Goal: Task Accomplishment & Management: Complete application form

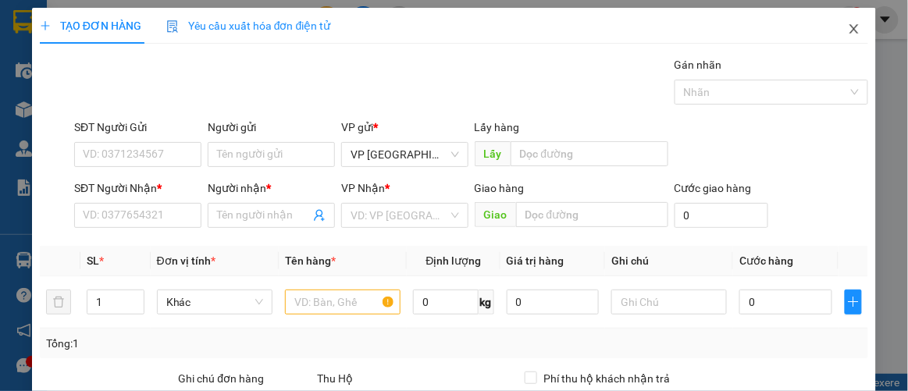
click at [848, 29] on icon "close" at bounding box center [854, 29] width 12 height 12
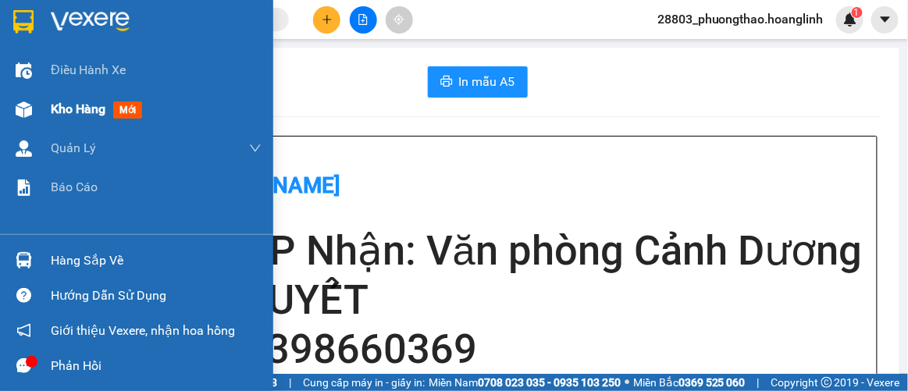
click at [65, 104] on span "Kho hàng" at bounding box center [78, 108] width 55 height 15
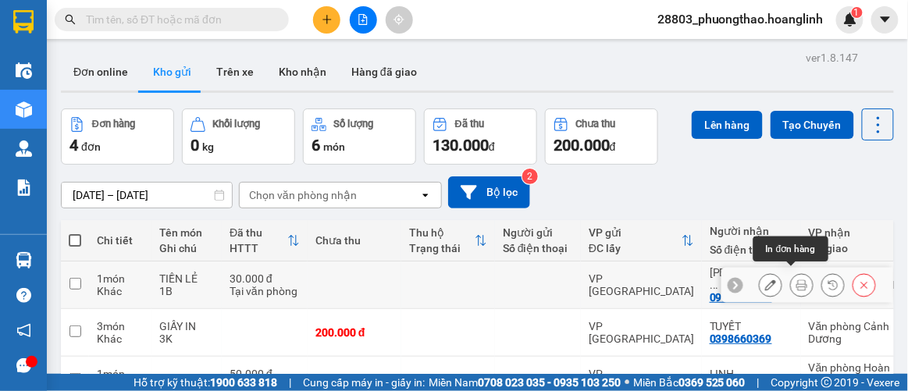
click at [791, 278] on button at bounding box center [802, 285] width 22 height 27
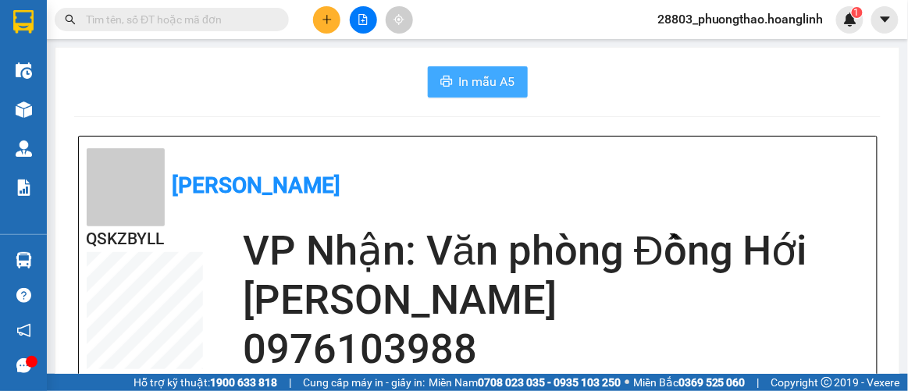
click at [499, 88] on span "In mẫu A5" at bounding box center [487, 82] width 56 height 20
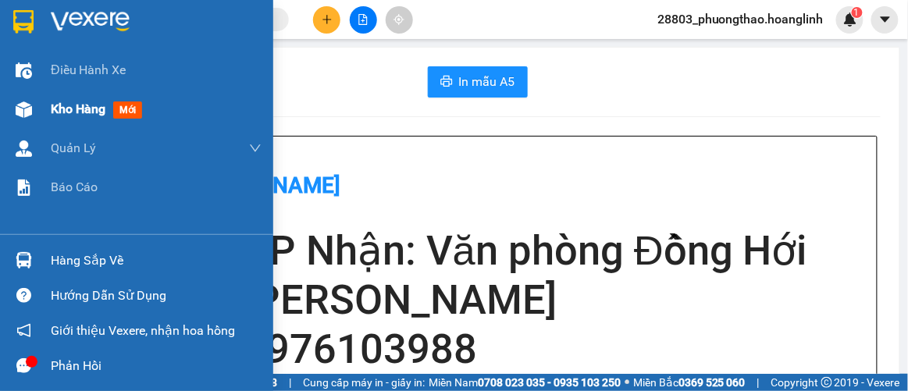
click at [41, 115] on div "Kho hàng mới" at bounding box center [136, 109] width 273 height 39
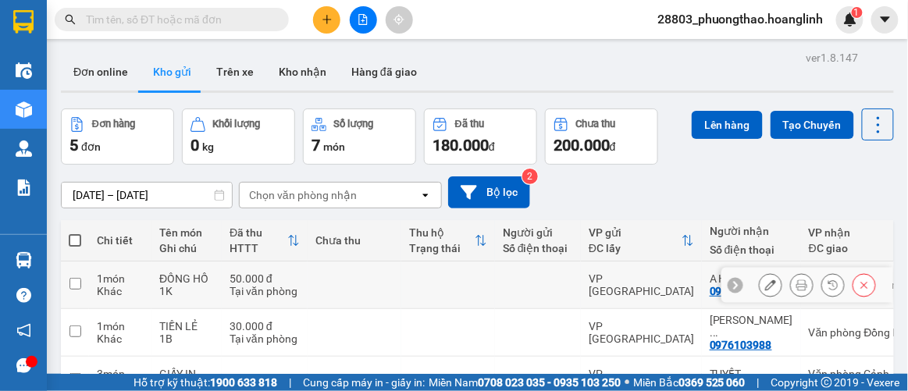
click at [796, 280] on icon at bounding box center [801, 285] width 11 height 11
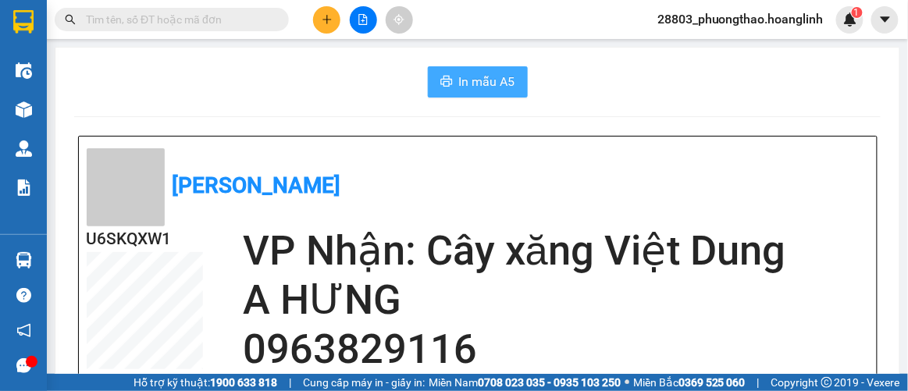
click at [459, 78] on span "In mẫu A5" at bounding box center [487, 82] width 56 height 20
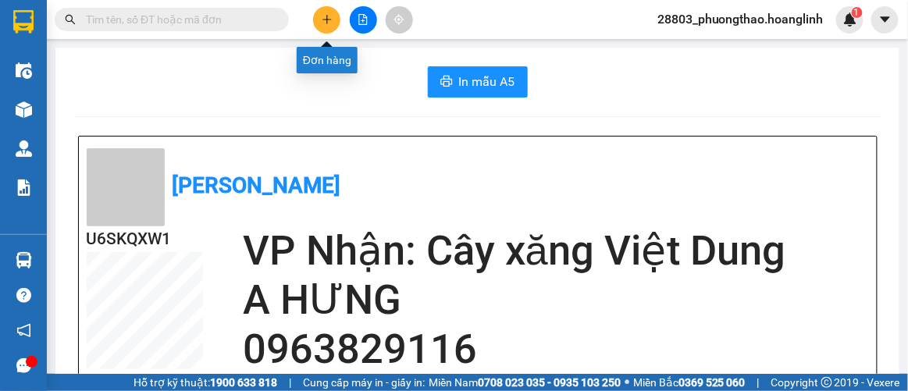
click at [333, 20] on button at bounding box center [326, 19] width 27 height 27
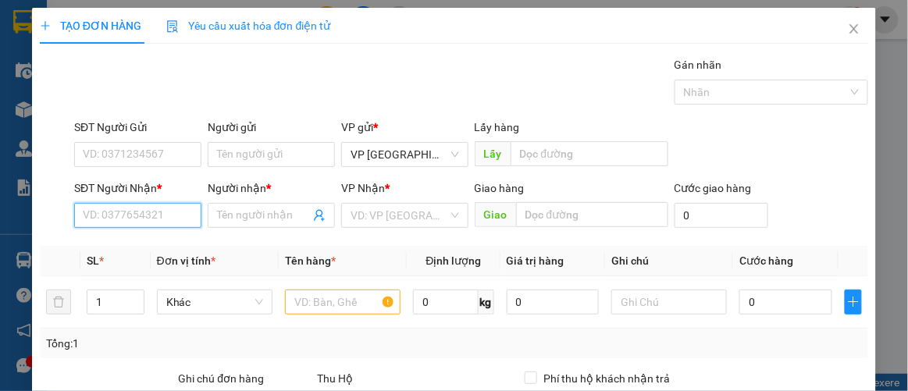
click at [115, 207] on input "SĐT Người Nhận *" at bounding box center [137, 215] width 127 height 25
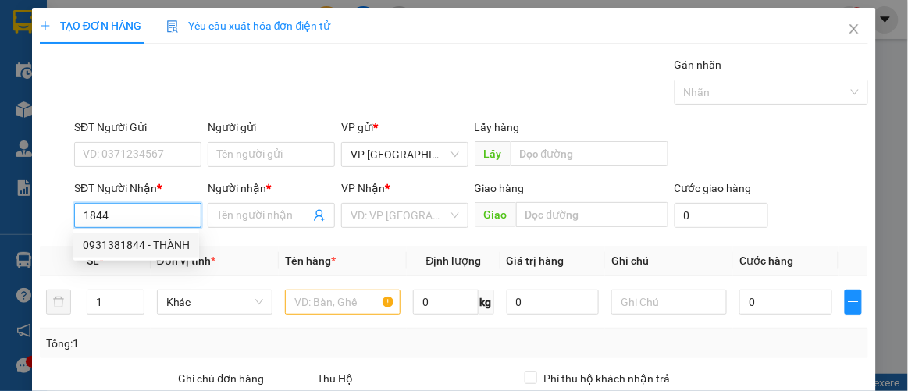
click at [133, 239] on div "0931381844 - THÀNH" at bounding box center [136, 245] width 107 height 17
type input "0931381844"
type input "THÀNH"
type input "300.000"
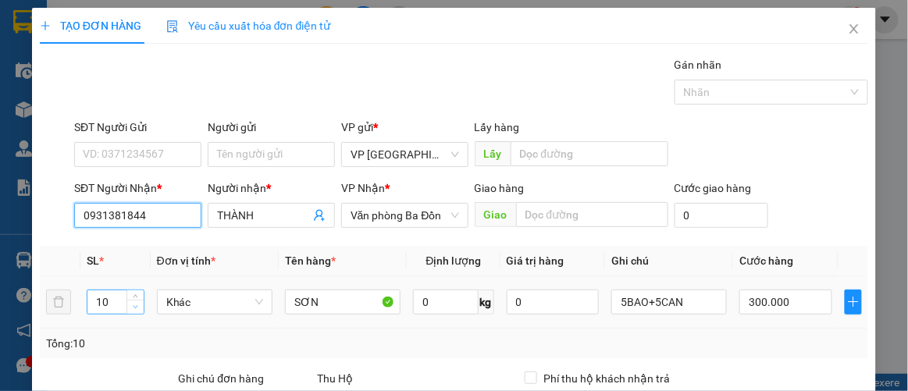
type input "0931381844"
click at [59, 308] on tr "9 Khác SƠN 0 kg 0 5BAO+5CAN 300.000" at bounding box center [454, 302] width 829 height 52
click at [57, 308] on tr "9 Khác SƠN 0 kg 0 5BAO+5CAN 300.000" at bounding box center [454, 302] width 829 height 52
type input "1"
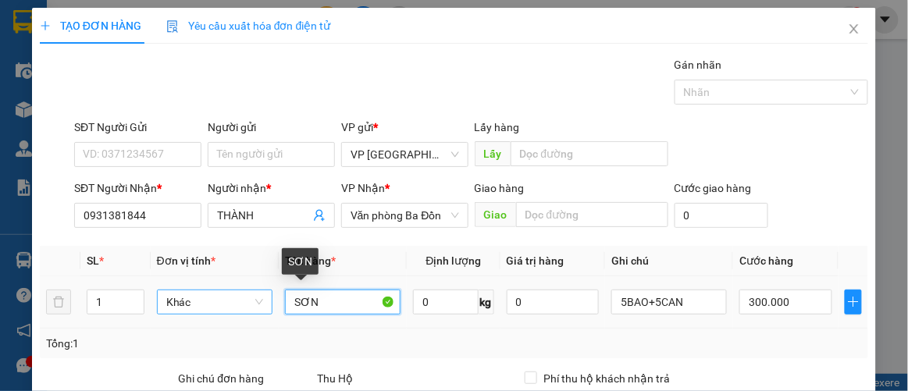
drag, startPoint x: 313, startPoint y: 304, endPoint x: 235, endPoint y: 310, distance: 78.3
click at [240, 312] on tr "1 Khác SƠN 0 kg 0 5BAO+5CAN 300.000" at bounding box center [454, 302] width 829 height 52
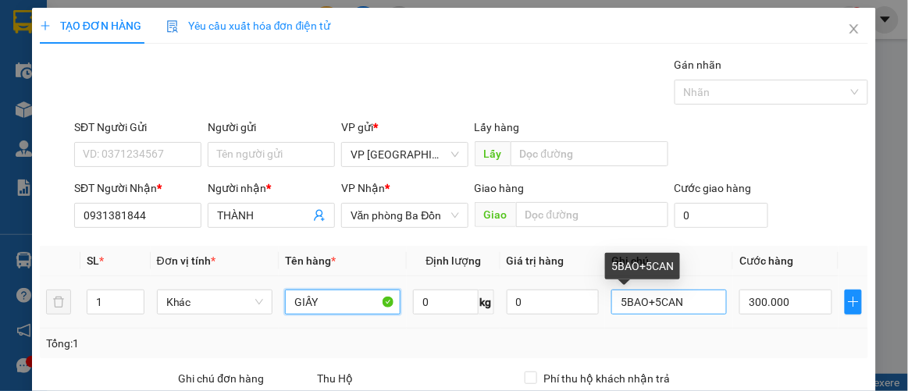
type input "GIẤY"
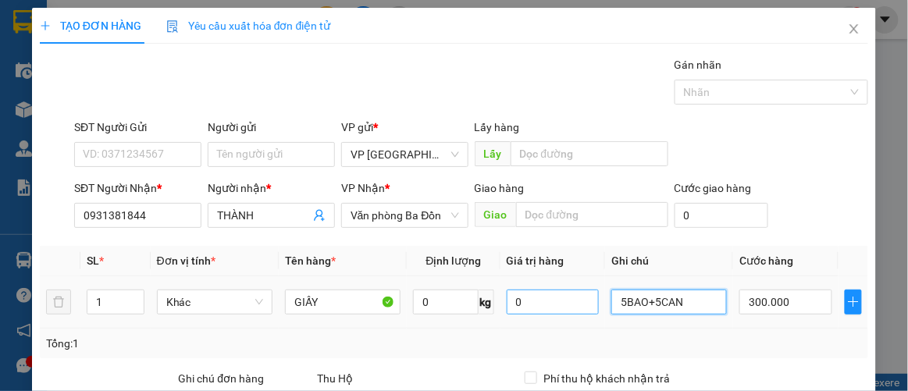
drag, startPoint x: 673, startPoint y: 301, endPoint x: 569, endPoint y: 304, distance: 103.9
click at [572, 304] on tr "1 Khác GIẤY 0 kg 0 5BAO+5CAN 300.000" at bounding box center [454, 302] width 829 height 52
type input "1 CUỘN"
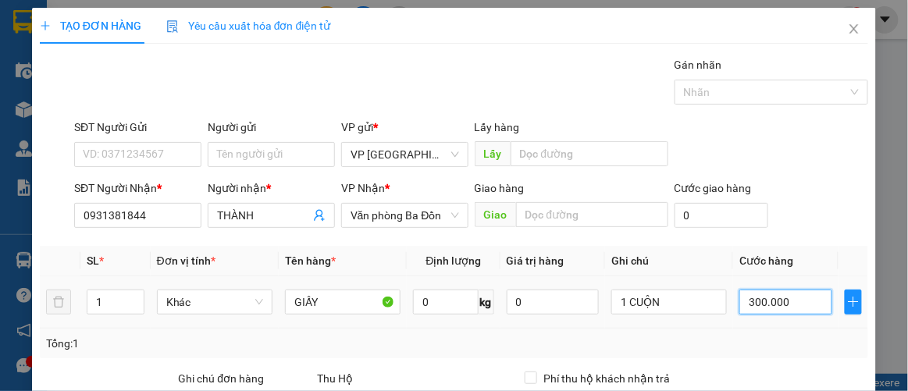
click at [795, 304] on input "300.000" at bounding box center [785, 302] width 92 height 25
type input "5"
type input "00.005"
type input "50"
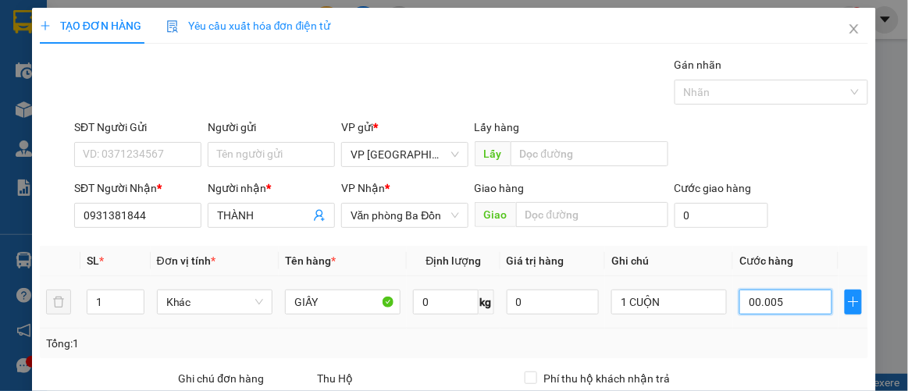
type input "50"
type input "00.000.050"
type input "50.000"
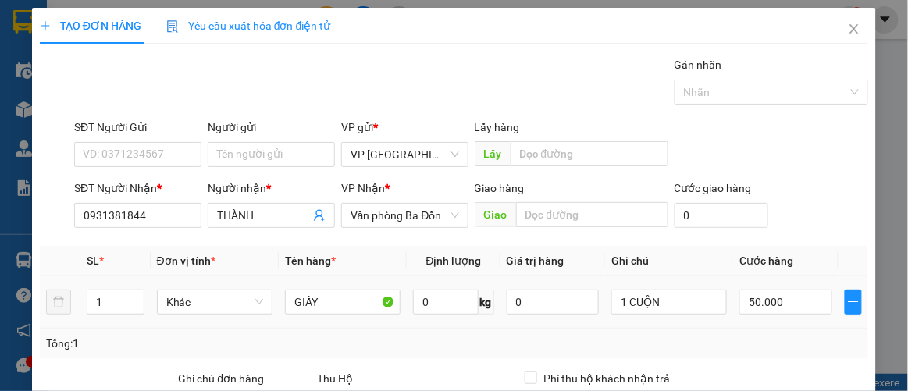
click at [788, 325] on td "50.000" at bounding box center [785, 302] width 105 height 52
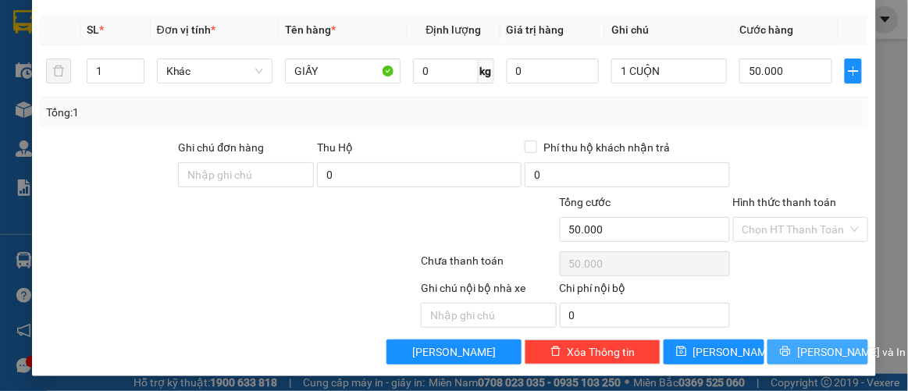
click at [783, 349] on icon "printer" at bounding box center [785, 351] width 11 height 11
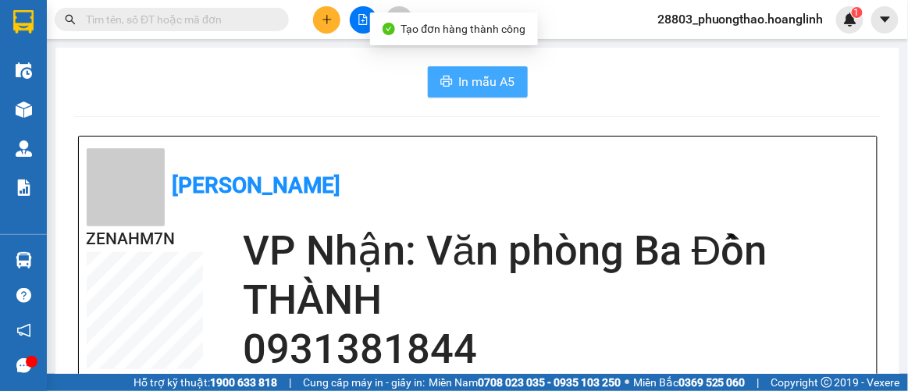
click at [435, 77] on button "In mẫu A5" at bounding box center [478, 81] width 100 height 31
click at [324, 24] on icon "plus" at bounding box center [327, 19] width 11 height 11
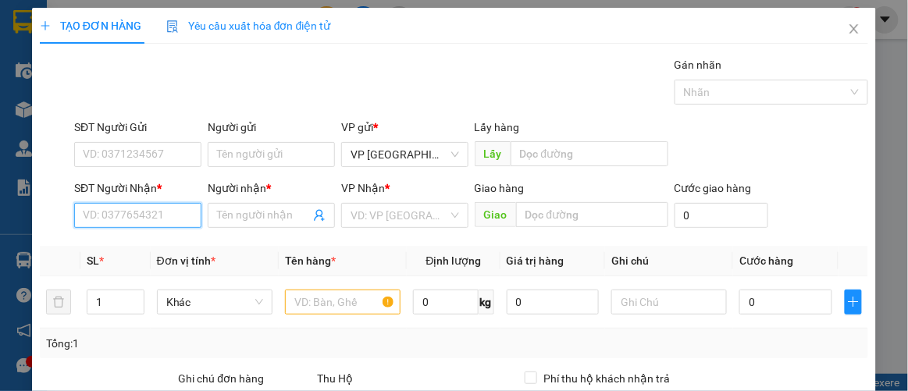
click at [133, 215] on input "SĐT Người Nhận *" at bounding box center [137, 215] width 127 height 25
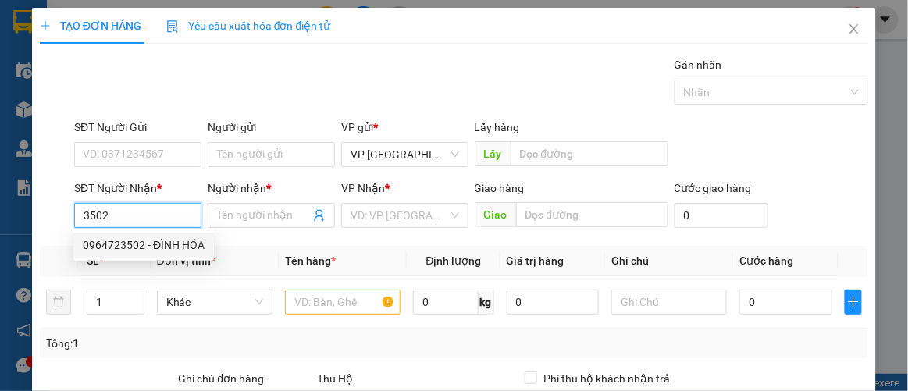
click at [140, 244] on div "0964723502 - ĐÌNH HÓA" at bounding box center [144, 245] width 122 height 17
type input "0964723502"
type input "ĐÌNH HÓA"
type input "290.000"
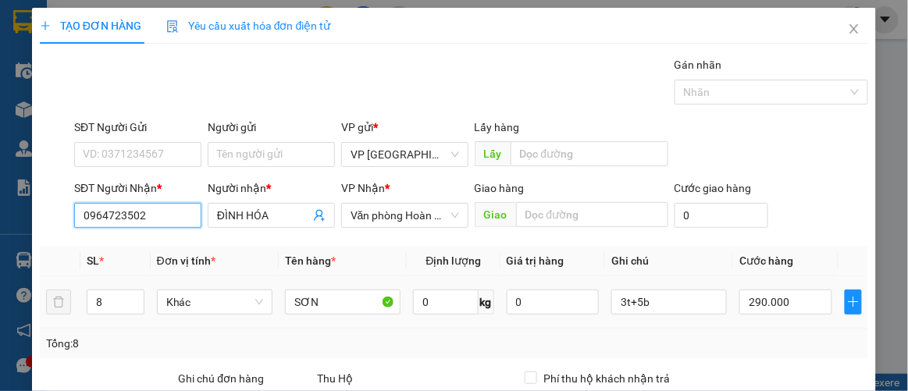
type input "0964723502"
click at [48, 310] on tr "8 Khác SƠN 0 kg 0 3t+5b 290.000" at bounding box center [454, 302] width 829 height 52
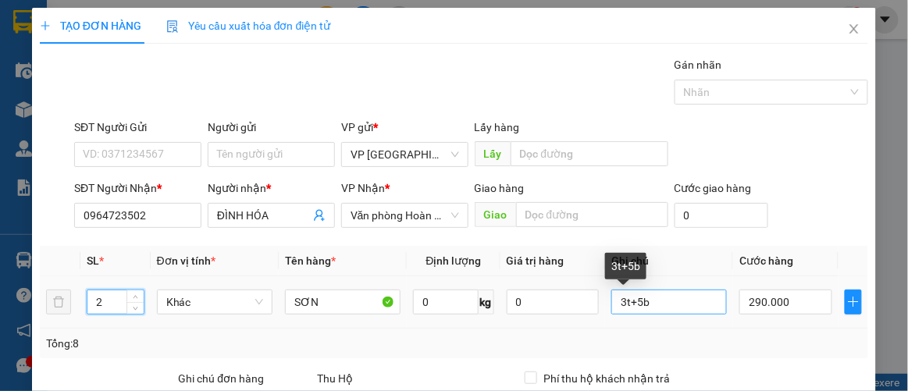
type input "2"
drag, startPoint x: 639, startPoint y: 307, endPoint x: 575, endPoint y: 310, distance: 64.1
click at [579, 310] on tr "2 Khác SƠN 0 kg 0 3t+5b 290.000" at bounding box center [454, 302] width 829 height 52
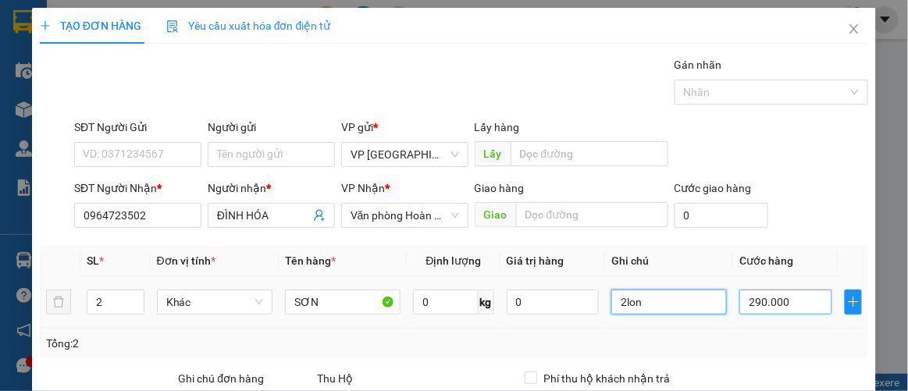
type input "2lon"
click at [800, 299] on input "290.000" at bounding box center [785, 302] width 92 height 25
type input "00.004"
type input "4"
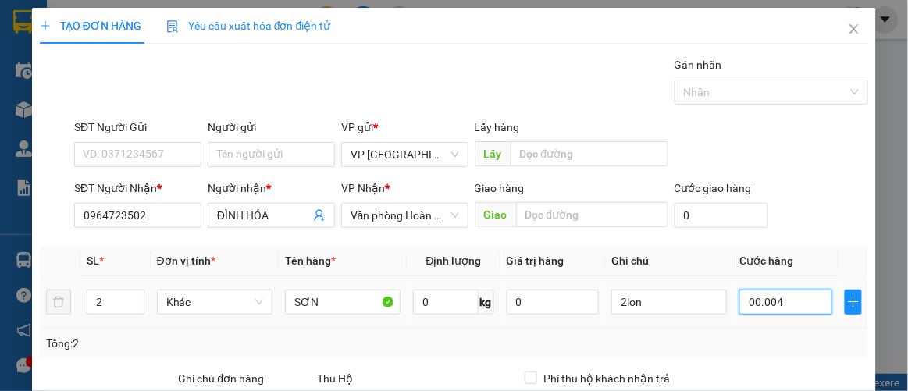
type input "40"
type input "00.000.040"
type input "40.000"
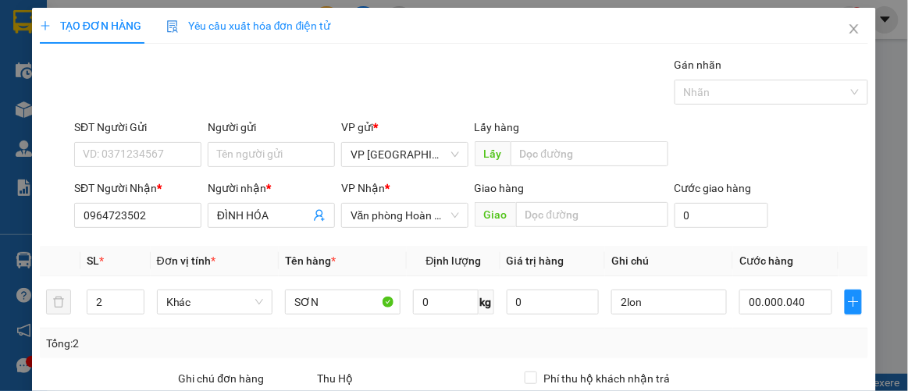
type input "40.000"
click at [801, 330] on div "Tổng: 2" at bounding box center [454, 344] width 829 height 30
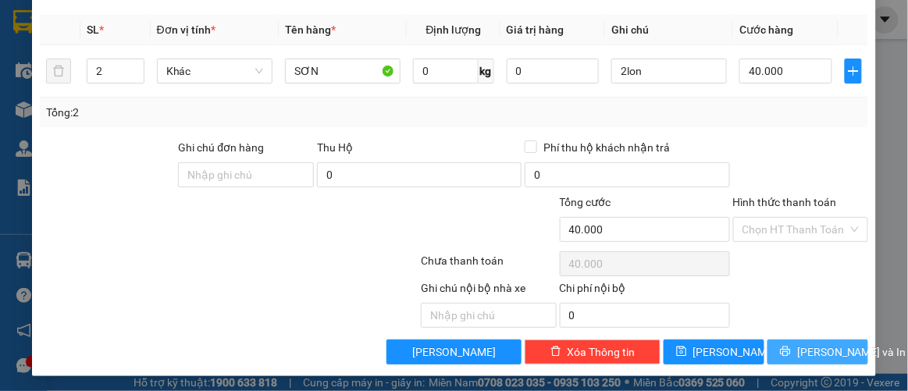
click at [809, 344] on span "[PERSON_NAME] và In" at bounding box center [851, 352] width 109 height 17
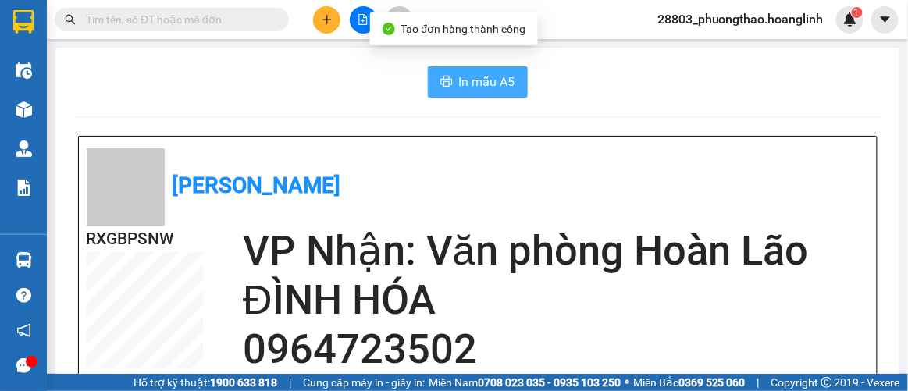
click at [450, 87] on button "In mẫu A5" at bounding box center [478, 81] width 100 height 31
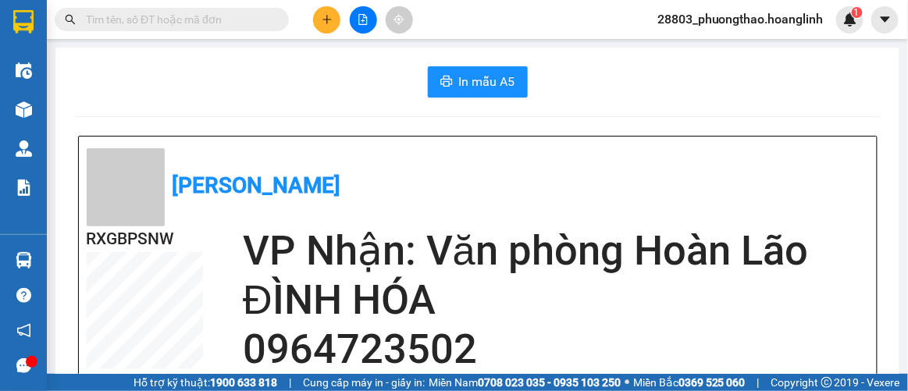
click at [325, 20] on icon "plus" at bounding box center [327, 19] width 11 height 11
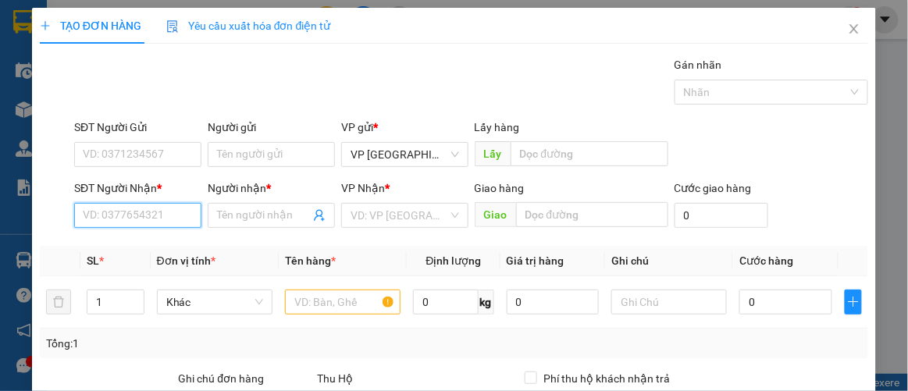
click at [130, 210] on input "SĐT Người Nhận *" at bounding box center [137, 215] width 127 height 25
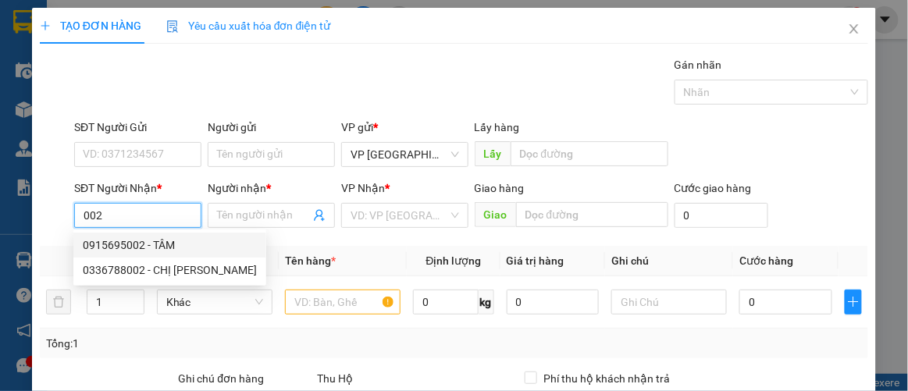
click at [163, 245] on div "0915695002 - TÂM" at bounding box center [170, 245] width 174 height 17
type input "0915695002"
type input "TÂM"
type input "330.000"
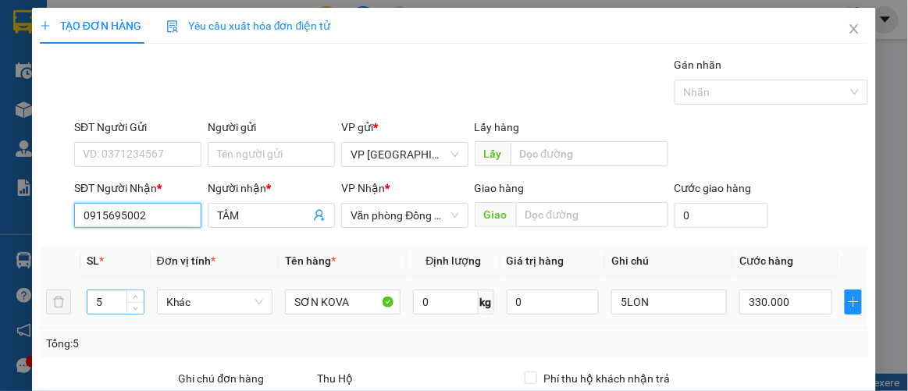
type input "0915695002"
click at [63, 313] on tr "5 Khác SƠN KOVA 0 kg 0 5LON 330.000" at bounding box center [454, 302] width 829 height 52
type input "10"
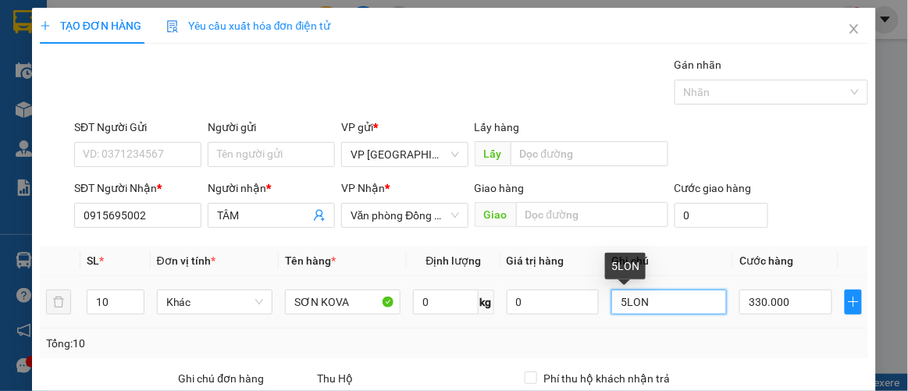
drag, startPoint x: 643, startPoint y: 304, endPoint x: 547, endPoint y: 319, distance: 97.2
click at [550, 319] on tr "10 Khác SƠN KOVA 0 kg 0 5LON 330.000" at bounding box center [454, 302] width 829 height 52
type input "1t+9lon"
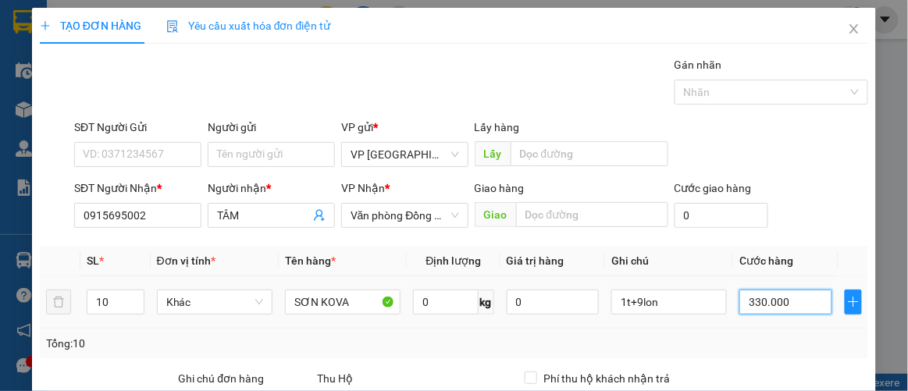
type input "00.001"
type input "1"
type input "16"
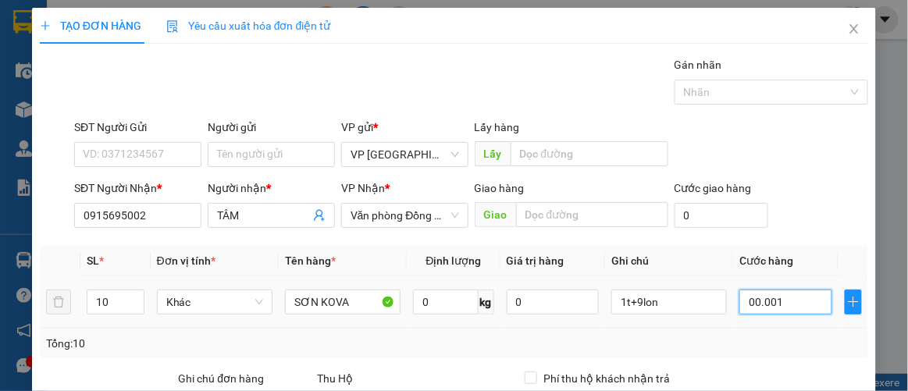
type input "0.000.016"
type input "160"
type input "000.000.160"
type input "160.000"
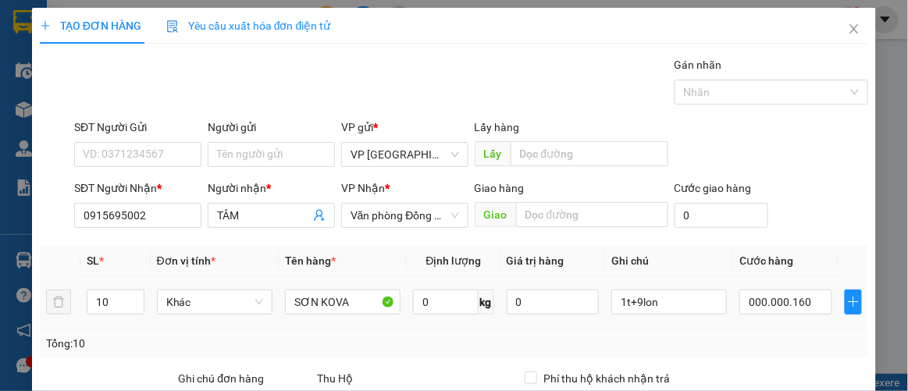
type input "160.000"
click at [740, 323] on td "160.000" at bounding box center [785, 302] width 105 height 52
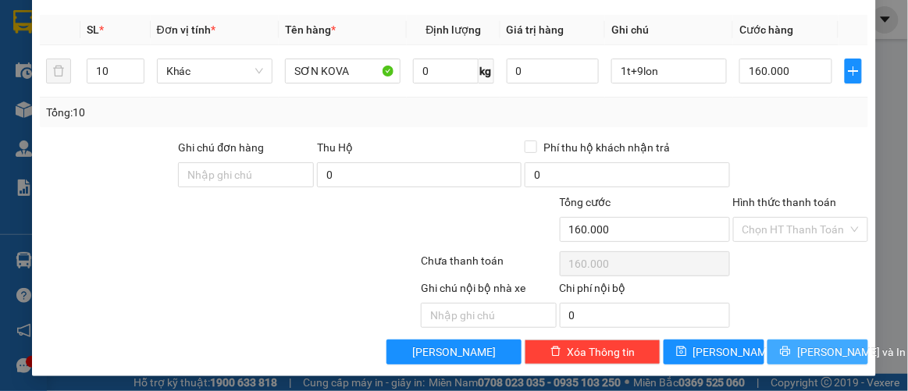
click at [789, 357] on button "[PERSON_NAME] và In" at bounding box center [817, 352] width 101 height 25
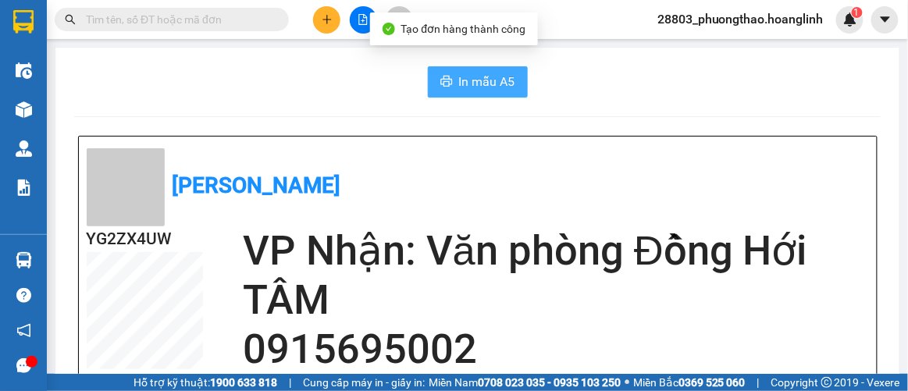
drag, startPoint x: 496, startPoint y: 95, endPoint x: 491, endPoint y: 80, distance: 16.3
click at [491, 80] on span "In mẫu A5" at bounding box center [487, 82] width 56 height 20
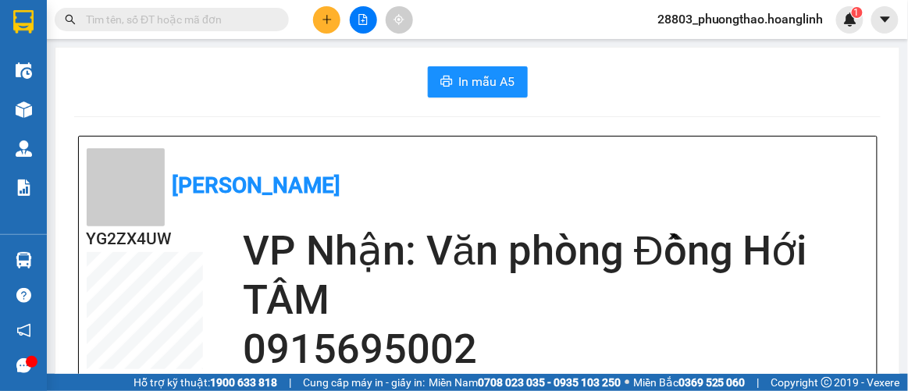
click at [331, 22] on button at bounding box center [326, 19] width 27 height 27
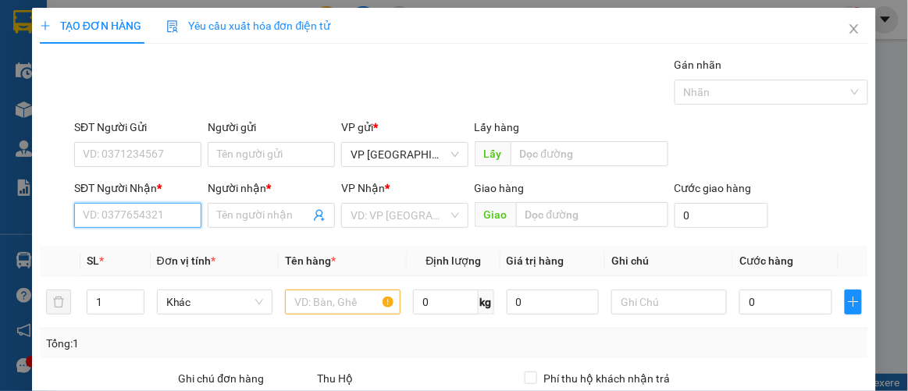
click at [146, 218] on input "SĐT Người Nhận *" at bounding box center [137, 215] width 127 height 25
type input "6191"
drag, startPoint x: 125, startPoint y: 218, endPoint x: 0, endPoint y: 218, distance: 124.9
click at [0, 218] on div "TẠO ĐƠN HÀNG Yêu cầu xuất hóa đơn điện tử Transit Pickup Surcharge Ids Transit …" at bounding box center [454, 195] width 908 height 391
drag, startPoint x: 118, startPoint y: 215, endPoint x: 25, endPoint y: 231, distance: 94.2
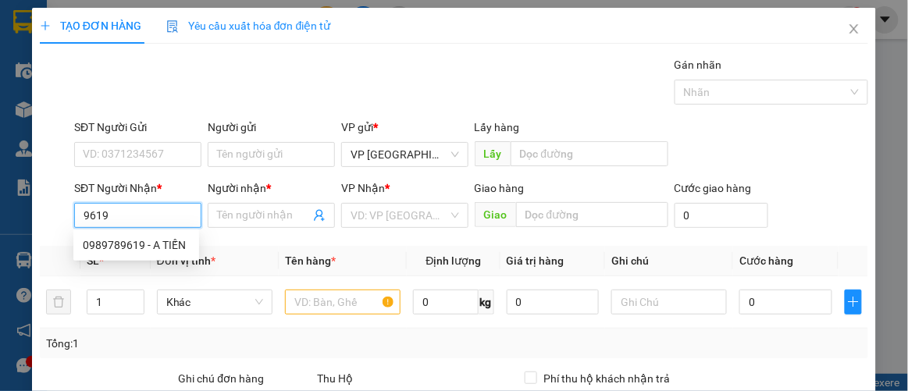
click at [28, 231] on div "TẠO ĐƠN HÀNG Yêu cầu xuất hóa đơn điện tử Transit Pickup Surcharge Ids Transit …" at bounding box center [454, 195] width 908 height 391
click at [158, 242] on div "0945946919 - DL SƠN LÂM" at bounding box center [171, 245] width 176 height 17
type input "0945946919"
type input "DL SƠN LÂM"
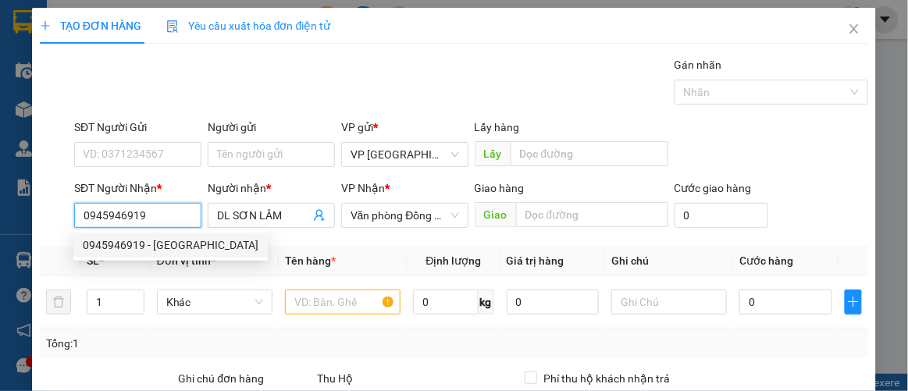
type input "450.000"
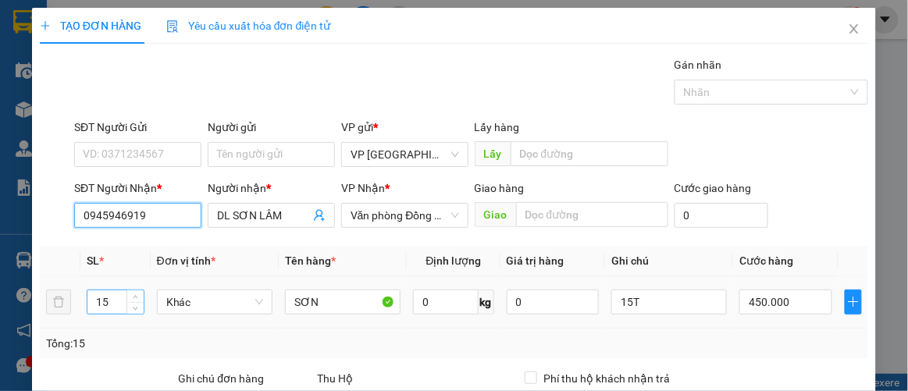
type input "0945946919"
drag, startPoint x: 119, startPoint y: 301, endPoint x: 0, endPoint y: 313, distance: 120.1
click at [32, 312] on div "TẠO ĐƠN HÀNG Yêu cầu xuất hóa đơn điện tử Transit Pickup Surcharge Ids Transit …" at bounding box center [454, 308] width 845 height 600
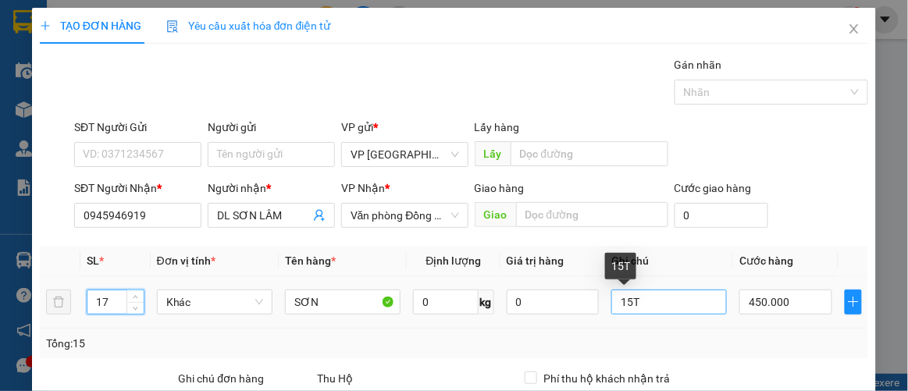
type input "17"
drag, startPoint x: 627, startPoint y: 301, endPoint x: 590, endPoint y: 310, distance: 37.9
click at [605, 310] on td "15T" at bounding box center [669, 302] width 128 height 52
type input "17T"
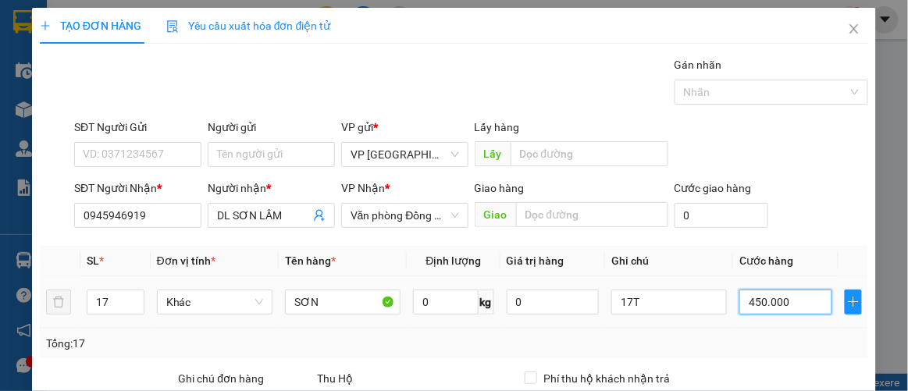
type input "5"
type input "0.000.051"
type input "51"
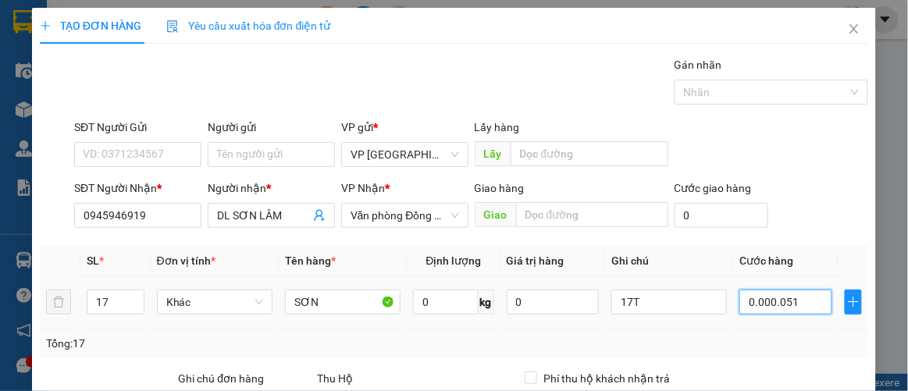
type input "000.000.510"
type input "510"
type input "000.000.510"
type input "510.000"
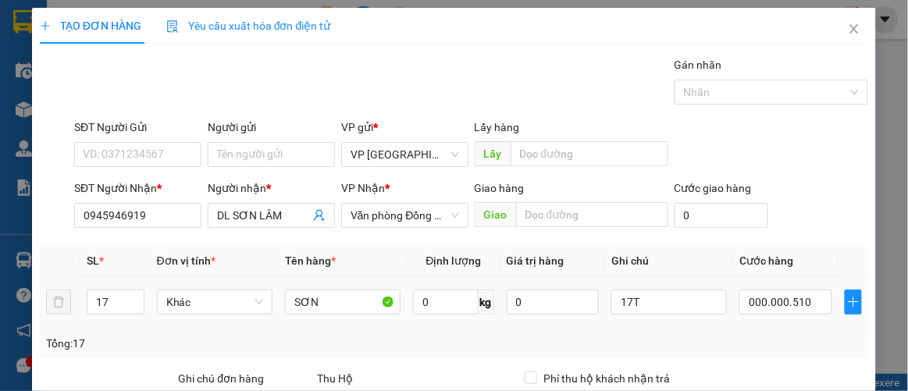
type input "510.000"
drag, startPoint x: 799, startPoint y: 345, endPoint x: 801, endPoint y: 334, distance: 11.2
click at [800, 343] on div "Tổng: 17" at bounding box center [454, 343] width 817 height 17
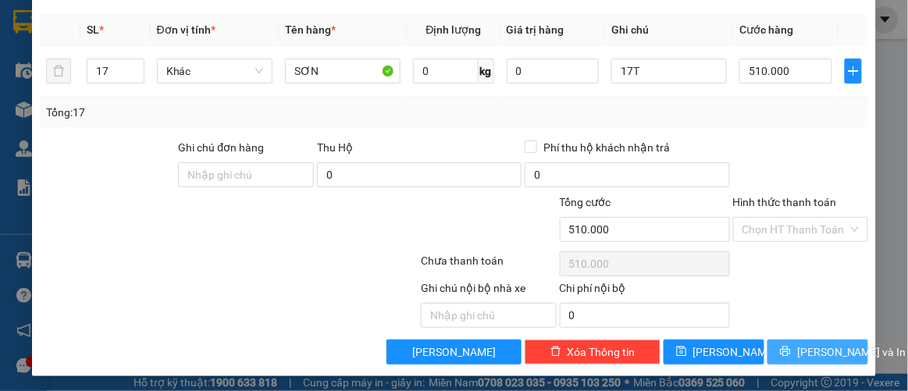
click at [814, 351] on span "[PERSON_NAME] và In" at bounding box center [851, 352] width 109 height 17
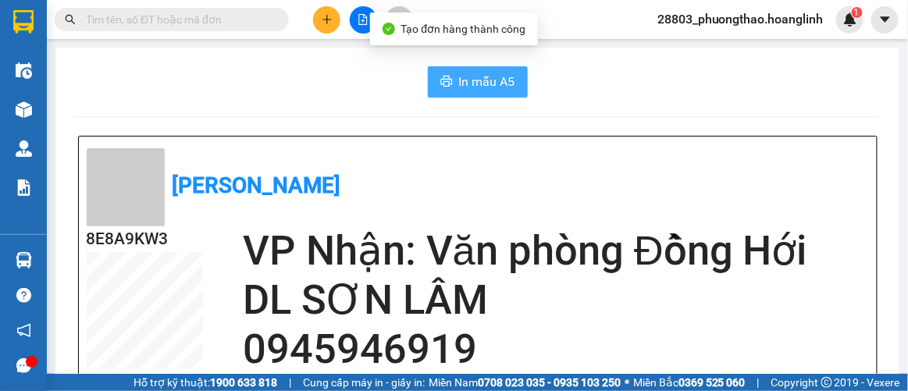
click at [459, 80] on span "In mẫu A5" at bounding box center [487, 82] width 56 height 20
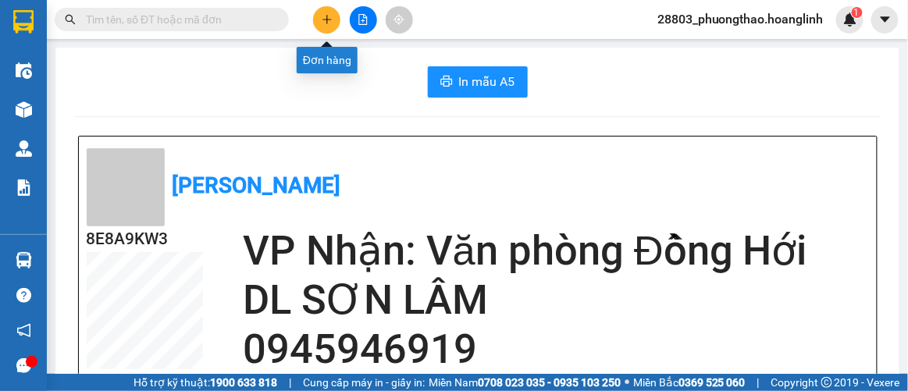
click at [326, 22] on icon "plus" at bounding box center [327, 19] width 11 height 11
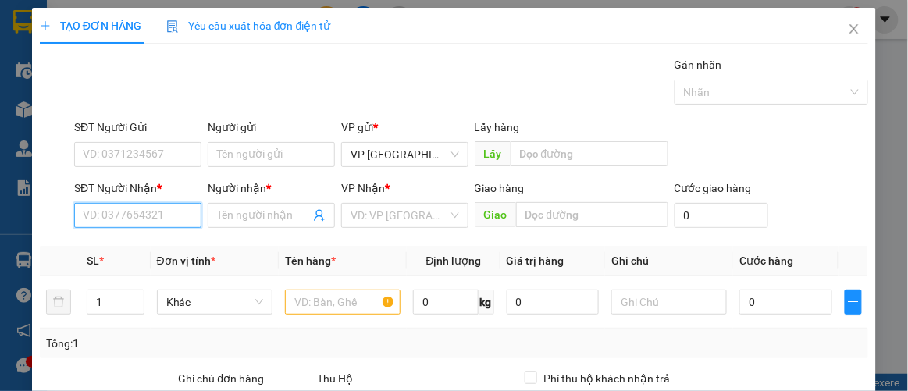
click at [141, 209] on input "SĐT Người Nhận *" at bounding box center [137, 215] width 127 height 25
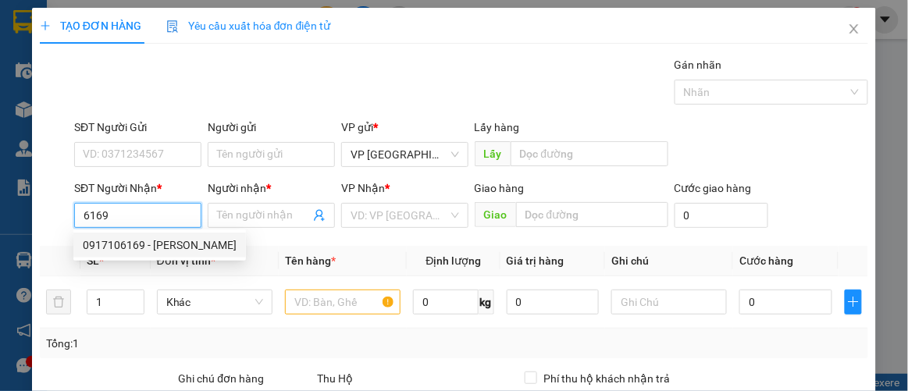
click at [148, 249] on div "0917106169 - C THANH" at bounding box center [160, 245] width 154 height 17
type input "0917106169"
type input "[PERSON_NAME]"
type input "CHỢ CUỒI"
type input "70.000"
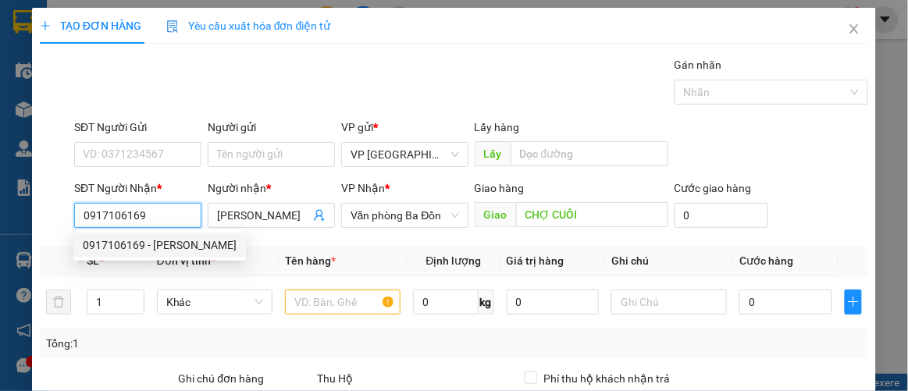
type input "70.000"
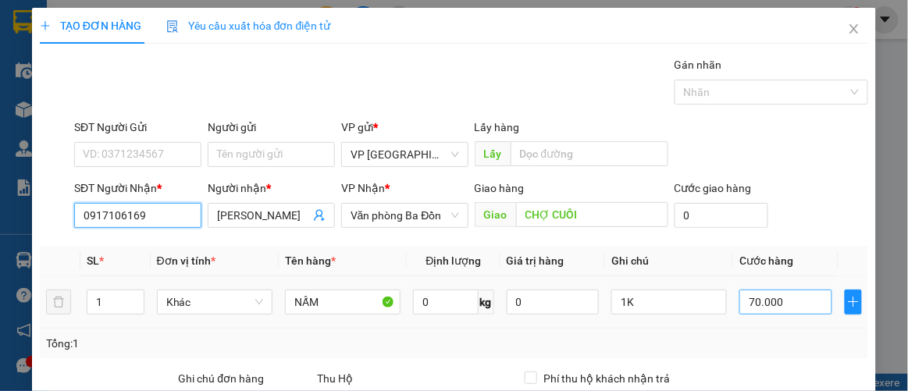
type input "0917106169"
click at [784, 308] on input "70.000" at bounding box center [785, 302] width 92 height 25
type input "00.001"
type input "1"
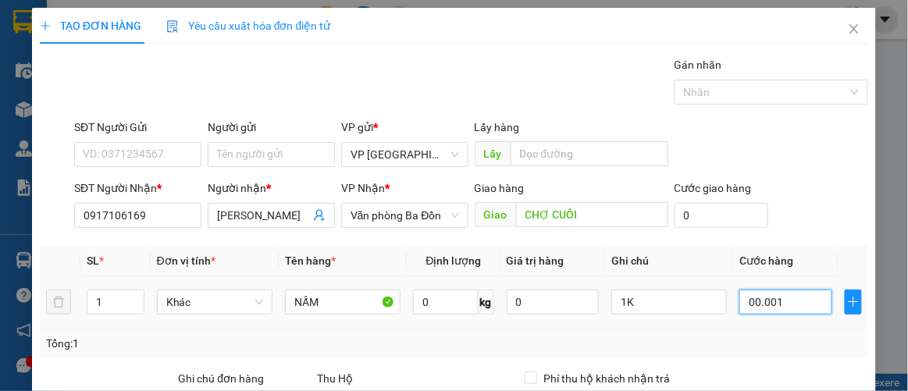
type input "0.000.010"
type input "10"
type input "100"
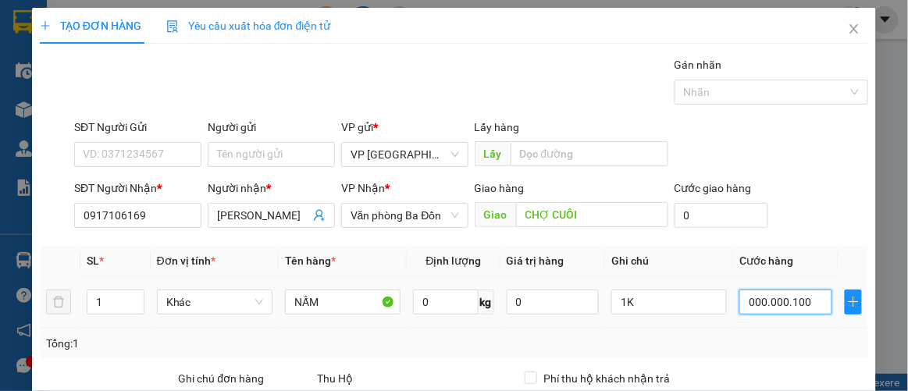
type input "000.000.100"
type input "100.000"
click at [827, 321] on td "100.000" at bounding box center [785, 302] width 105 height 52
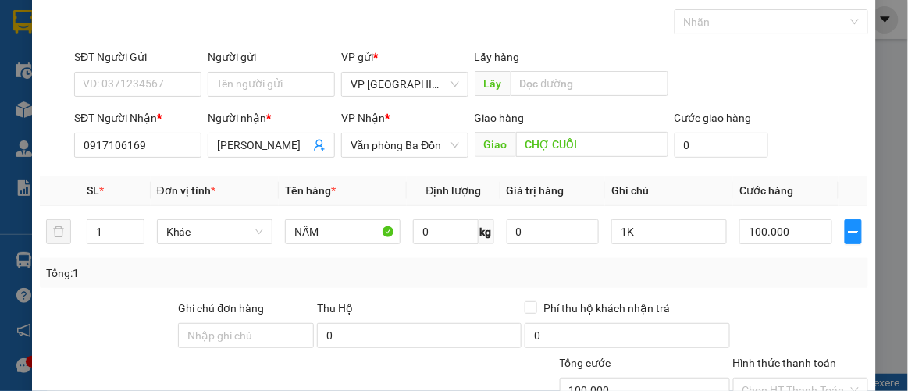
scroll to position [231, 0]
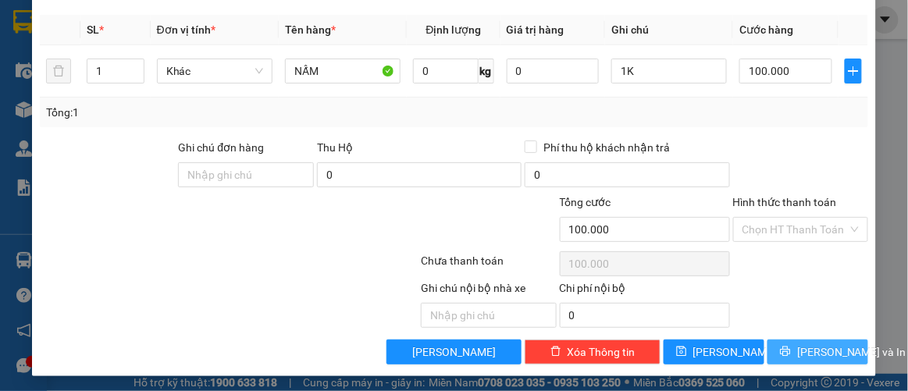
click at [807, 354] on span "[PERSON_NAME] và In" at bounding box center [851, 352] width 109 height 17
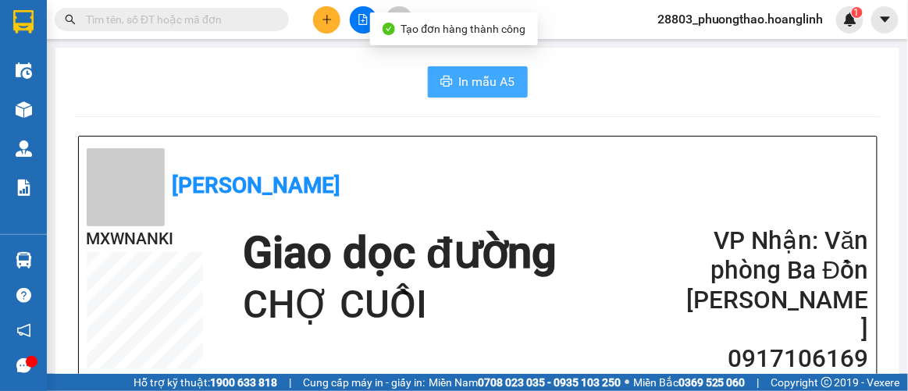
click at [465, 87] on span "In mẫu A5" at bounding box center [487, 82] width 56 height 20
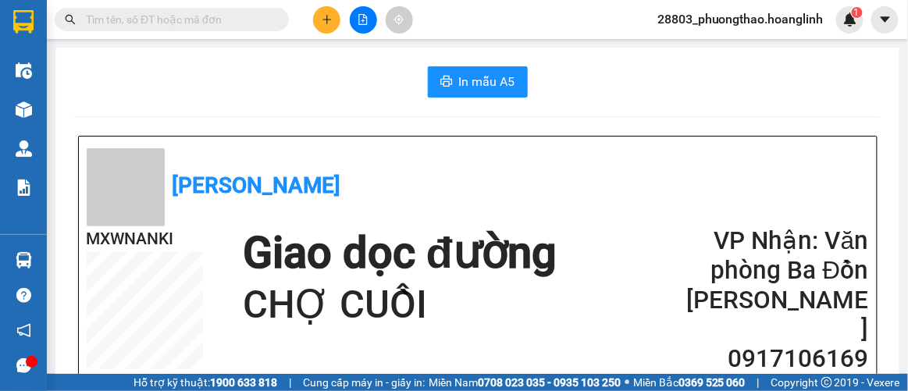
click at [332, 16] on icon "plus" at bounding box center [327, 19] width 11 height 11
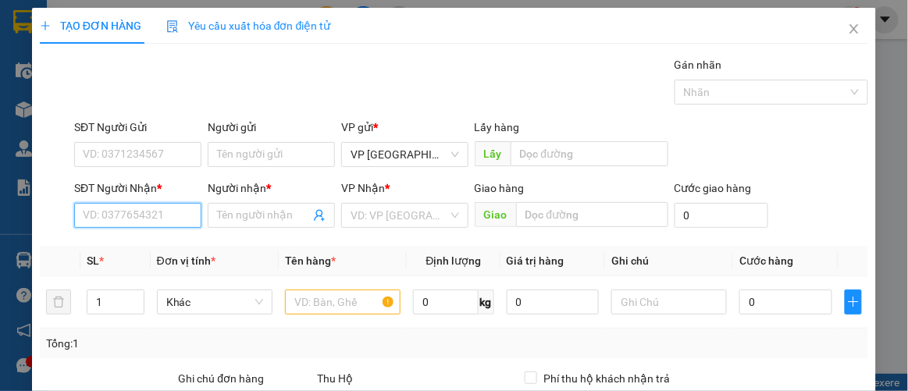
click at [126, 207] on input "SĐT Người Nhận *" at bounding box center [137, 215] width 127 height 25
click at [117, 252] on div "0905145327 - TRỰC" at bounding box center [136, 245] width 107 height 17
type input "0905145327"
type input "TRỰC"
type input "ROON"
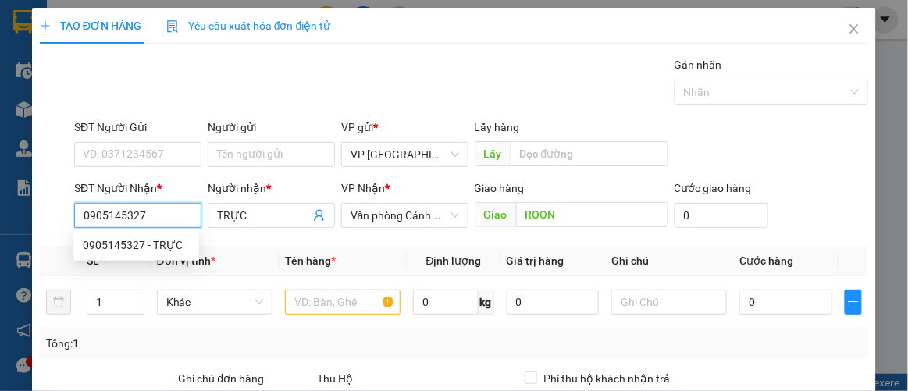
type input "150.000"
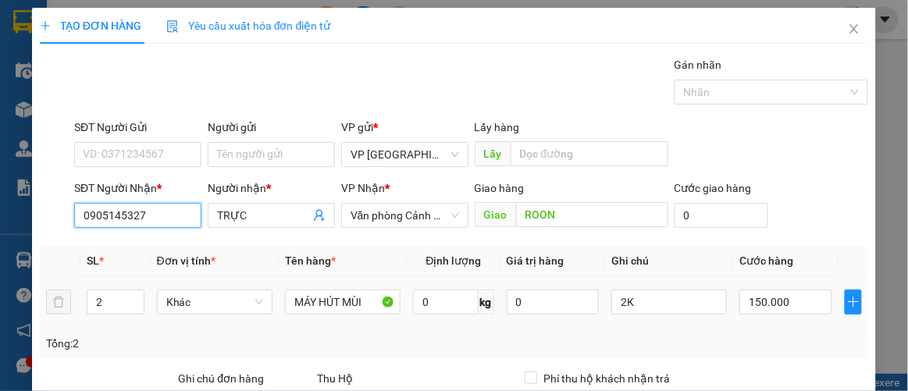
type input "0905145327"
drag, startPoint x: 80, startPoint y: 309, endPoint x: 72, endPoint y: 304, distance: 9.5
click at [74, 310] on tr "2 Khác MÁY HÚT MÙI 0 kg 0 2K 150.000" at bounding box center [454, 302] width 829 height 52
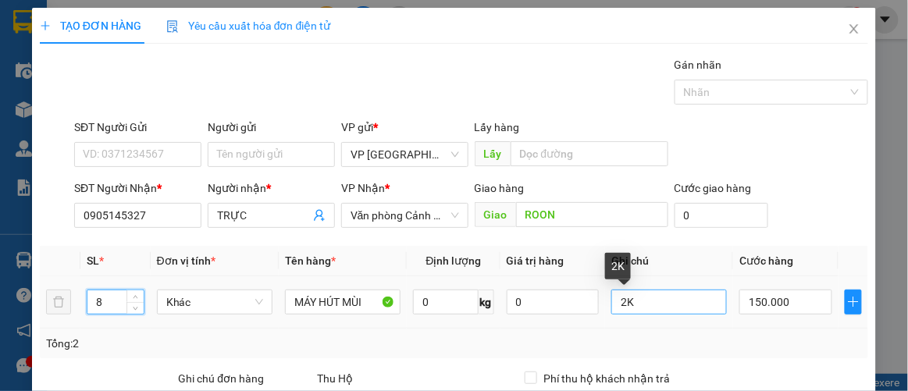
type input "8"
drag, startPoint x: 611, startPoint y: 309, endPoint x: 595, endPoint y: 316, distance: 17.8
click at [598, 319] on tr "8 Khác MÁY HÚT MÙI 0 kg 0 2K 150.000" at bounding box center [454, 302] width 829 height 52
type input "8K"
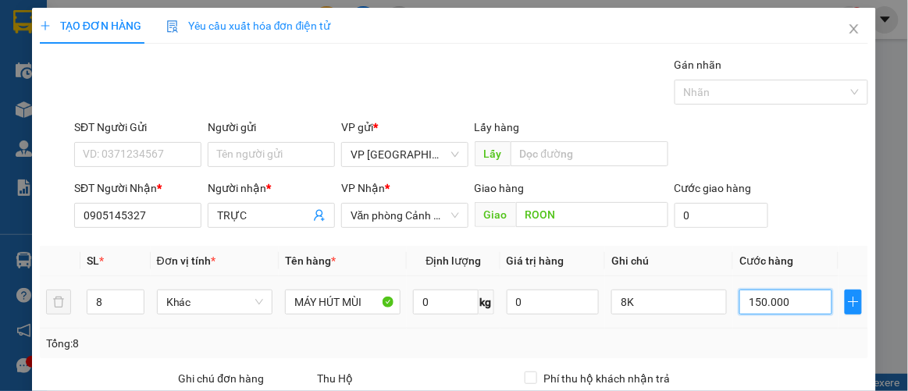
click at [789, 299] on input "150.000" at bounding box center [785, 302] width 92 height 25
type input "00.007"
type input "7"
type input "0.000.070"
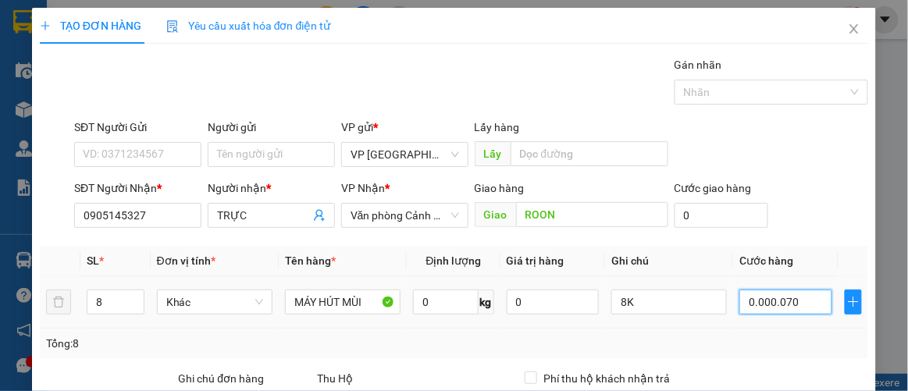
type input "70"
type input "000.000.700"
type input "700"
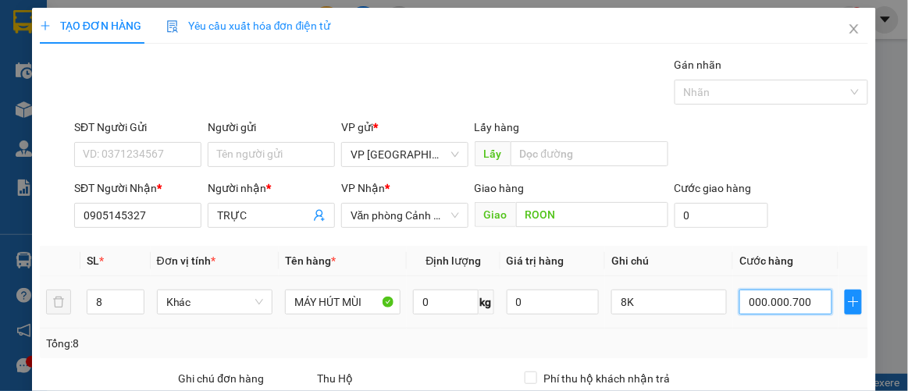
type input "000.000.700"
type input "700.000"
click at [768, 319] on td "700.000" at bounding box center [785, 302] width 105 height 52
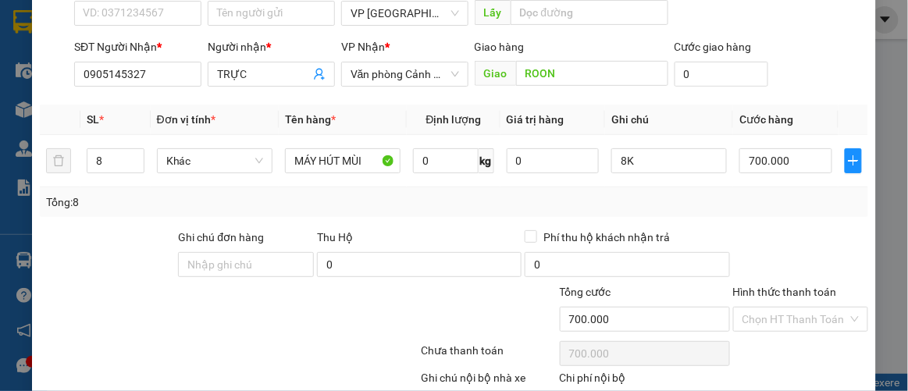
scroll to position [231, 0]
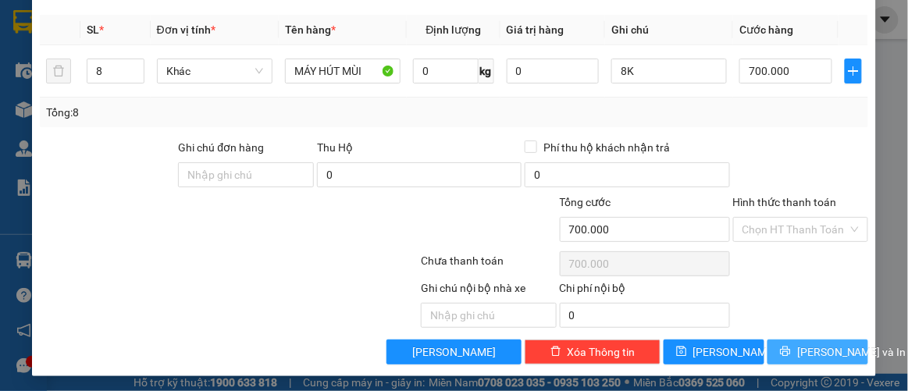
click at [797, 354] on span "[PERSON_NAME] và In" at bounding box center [851, 352] width 109 height 17
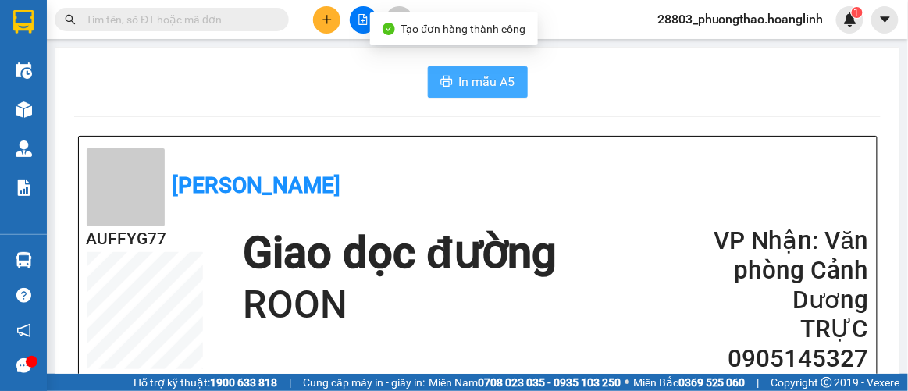
click at [475, 88] on span "In mẫu A5" at bounding box center [487, 82] width 56 height 20
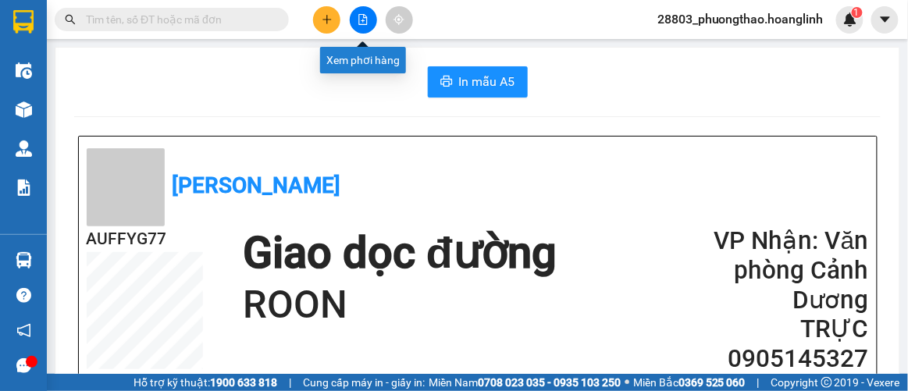
click at [327, 22] on icon "plus" at bounding box center [327, 19] width 11 height 11
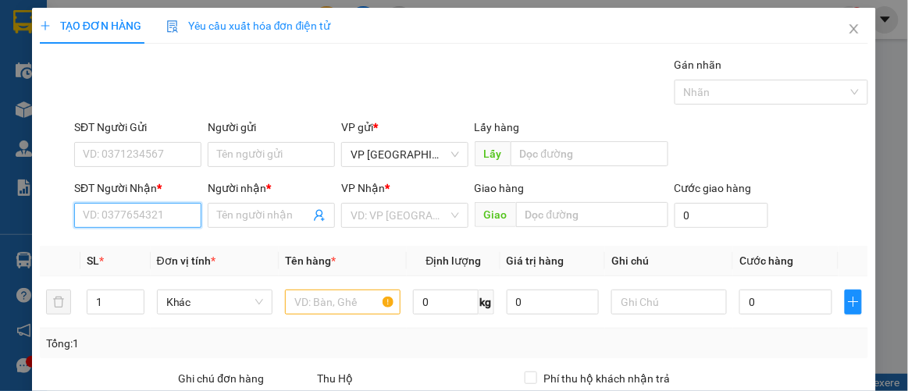
click at [153, 210] on input "SĐT Người Nhận *" at bounding box center [137, 215] width 127 height 25
click at [148, 245] on div "0868363278 - CÔNG" at bounding box center [136, 245] width 107 height 17
type input "0868363278"
type input "CÔNG"
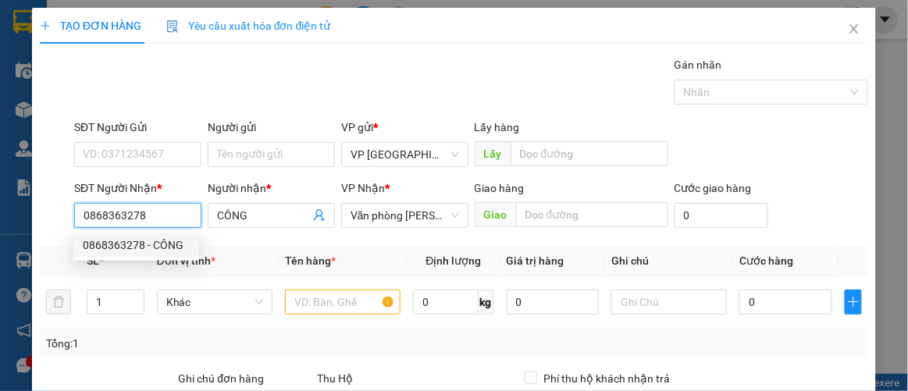
type input "600.000"
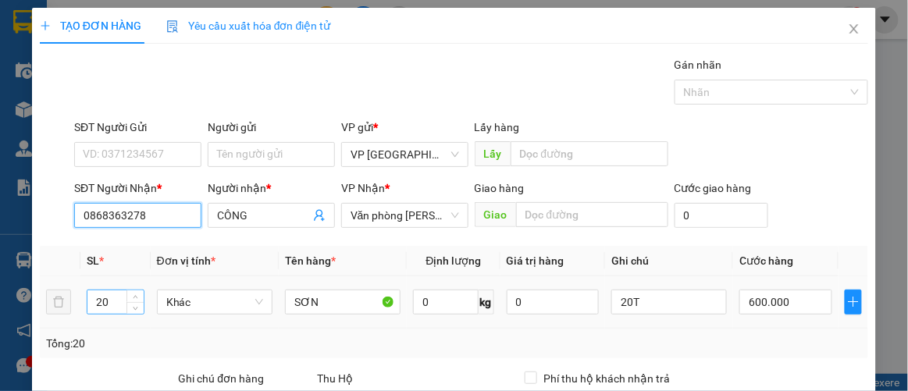
type input "0868363278"
drag, startPoint x: 103, startPoint y: 311, endPoint x: 70, endPoint y: 325, distance: 35.7
click at [70, 325] on tr "20 Khác SƠN 0 kg 0 20T 600.000" at bounding box center [454, 302] width 829 height 52
type input "7"
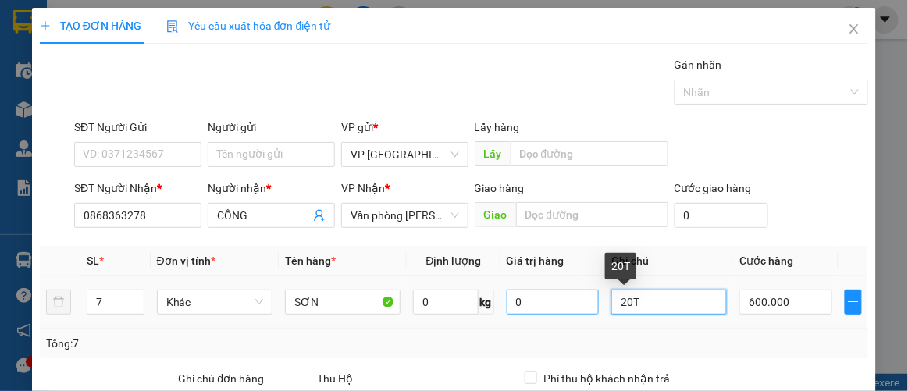
drag, startPoint x: 636, startPoint y: 297, endPoint x: 588, endPoint y: 312, distance: 50.9
click at [589, 312] on tr "7 Khác SƠN 0 kg 0 20T 600.000" at bounding box center [454, 302] width 829 height 52
type input "7bao"
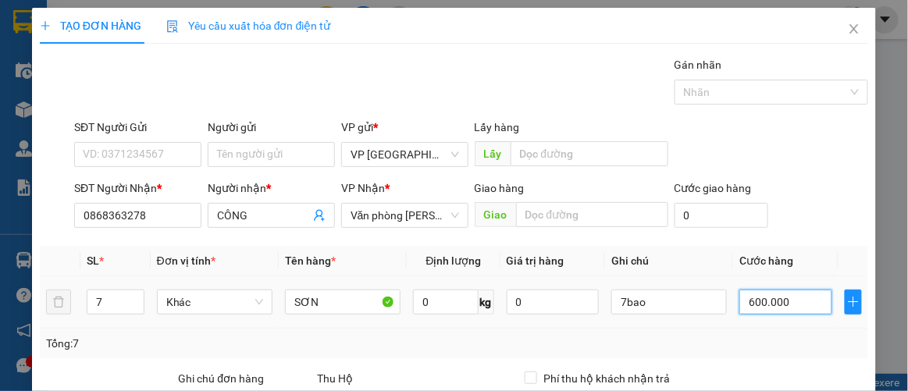
click at [796, 308] on input "600.000" at bounding box center [785, 302] width 92 height 25
type input "2"
type input "0.000.028"
type input "28"
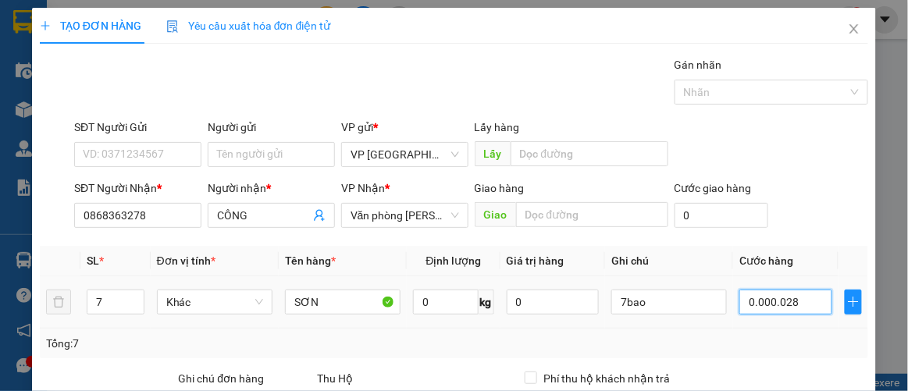
type input "28"
type input "000.000.280"
type input "280"
type input "000.000.280"
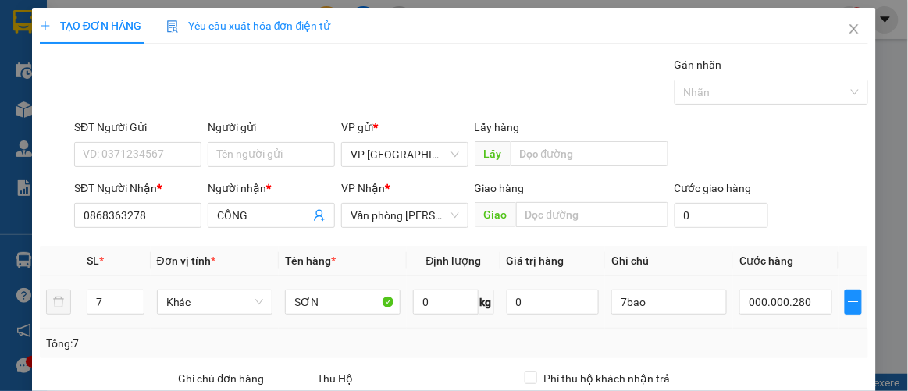
type input "280.000"
click at [803, 318] on td "280.000" at bounding box center [785, 302] width 105 height 52
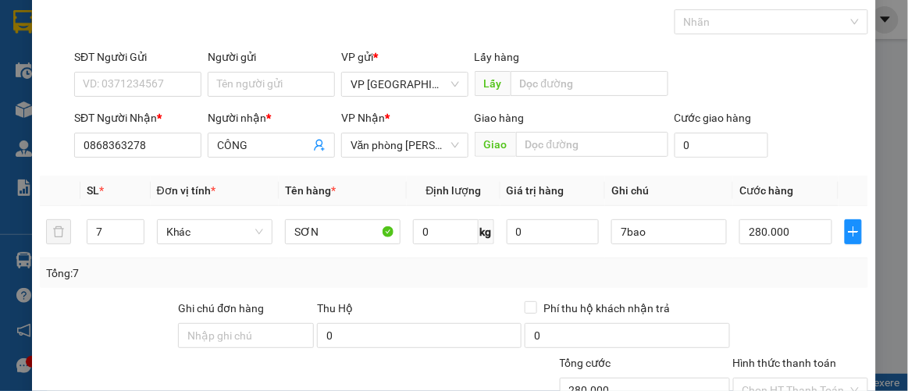
scroll to position [231, 0]
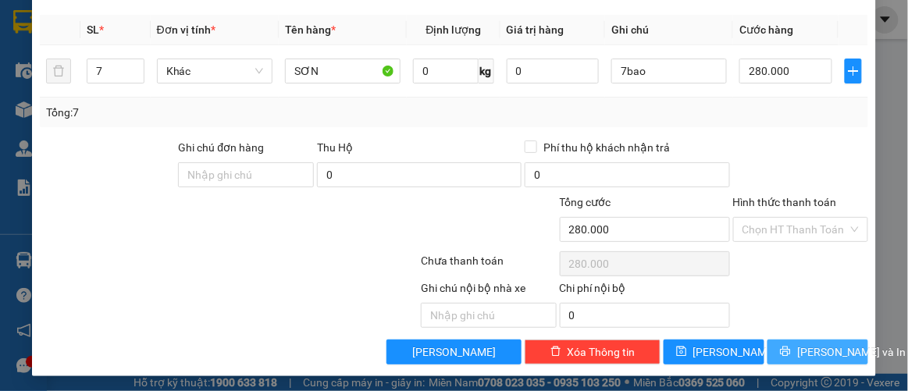
click at [821, 350] on span "[PERSON_NAME] và In" at bounding box center [851, 352] width 109 height 17
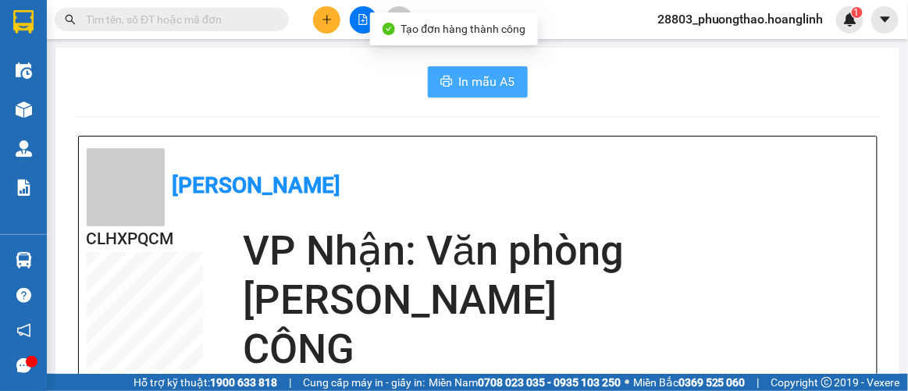
click at [486, 92] on button "In mẫu A5" at bounding box center [478, 81] width 100 height 31
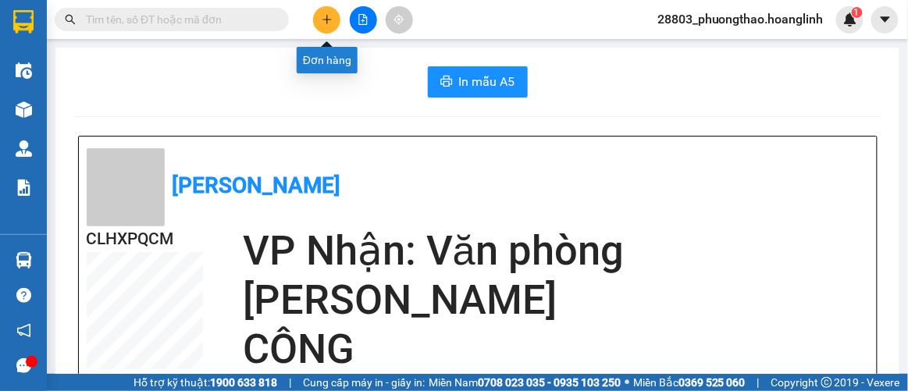
click at [319, 20] on button at bounding box center [326, 19] width 27 height 27
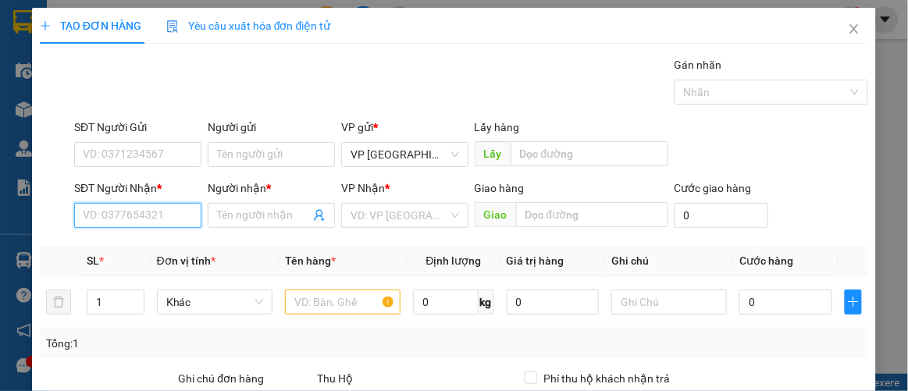
drag, startPoint x: 138, startPoint y: 215, endPoint x: 126, endPoint y: 213, distance: 11.9
click at [137, 215] on input "SĐT Người Nhận *" at bounding box center [137, 215] width 127 height 25
drag, startPoint x: 77, startPoint y: 224, endPoint x: 30, endPoint y: 231, distance: 46.6
click at [32, 231] on div "TẠO ĐƠN HÀNG Yêu cầu xuất hóa đơn điện tử Transit Pickup Surcharge Ids Transit …" at bounding box center [454, 308] width 845 height 600
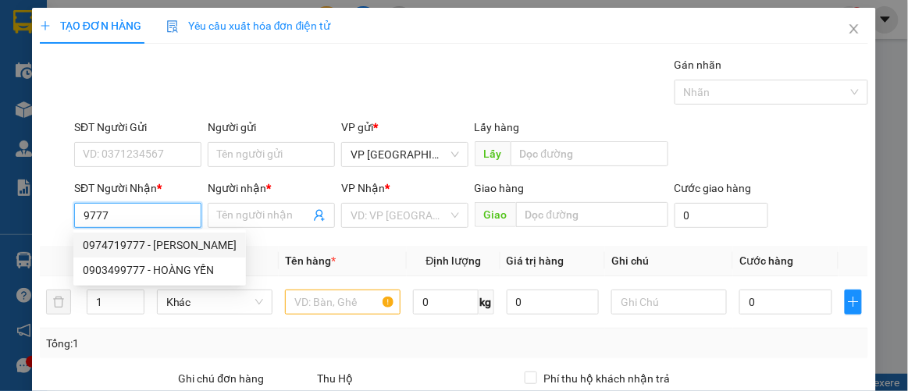
click at [146, 248] on div "0974719777 - SƠN HIẾU HOÀNG" at bounding box center [160, 245] width 154 height 17
type input "0974719777"
type input "SƠN HIẾU HOÀNG"
type input "30.000"
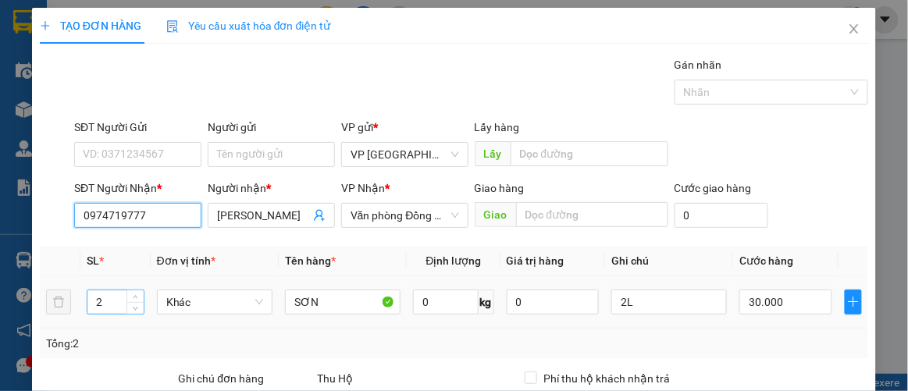
type input "0974719777"
drag, startPoint x: 115, startPoint y: 298, endPoint x: 0, endPoint y: 325, distance: 117.8
click at [0, 325] on div "TẠO ĐƠN HÀNG Yêu cầu xuất hóa đơn điện tử Transit Pickup Surcharge Ids Transit …" at bounding box center [454, 195] width 908 height 391
type input "1"
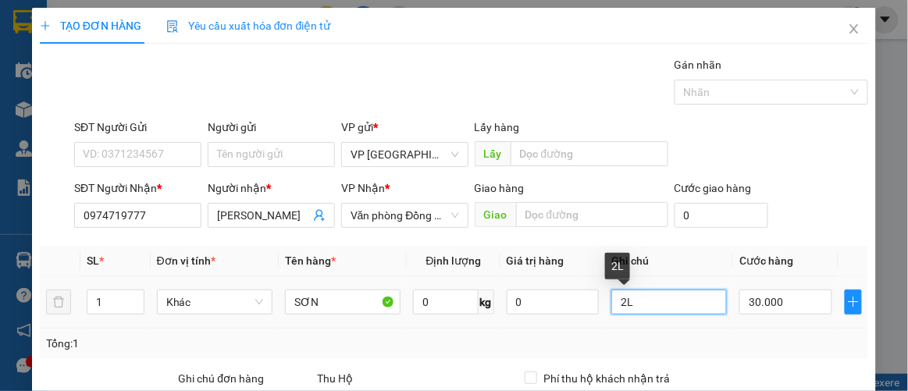
drag, startPoint x: 600, startPoint y: 312, endPoint x: 553, endPoint y: 321, distance: 47.6
click at [554, 321] on tr "1 Khác SƠN 0 kg 0 2L 30.000" at bounding box center [454, 302] width 829 height 52
type input "1k"
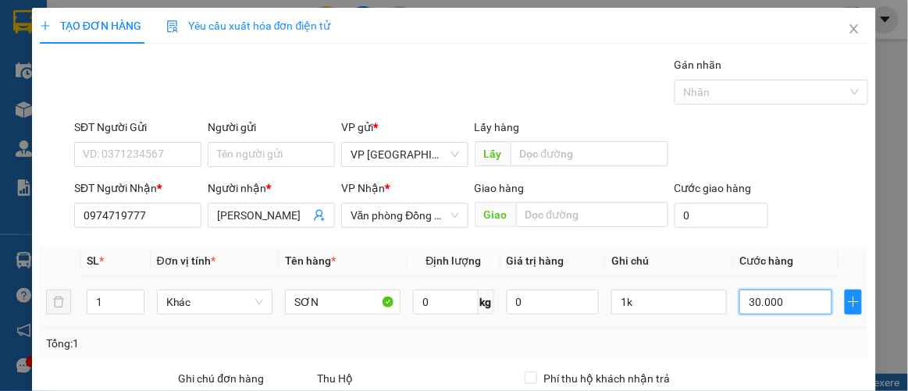
click at [779, 304] on input "30.000" at bounding box center [785, 302] width 92 height 25
drag, startPoint x: 823, startPoint y: 334, endPoint x: 825, endPoint y: 325, distance: 9.7
click at [824, 335] on div "Tổng: 1" at bounding box center [454, 343] width 817 height 17
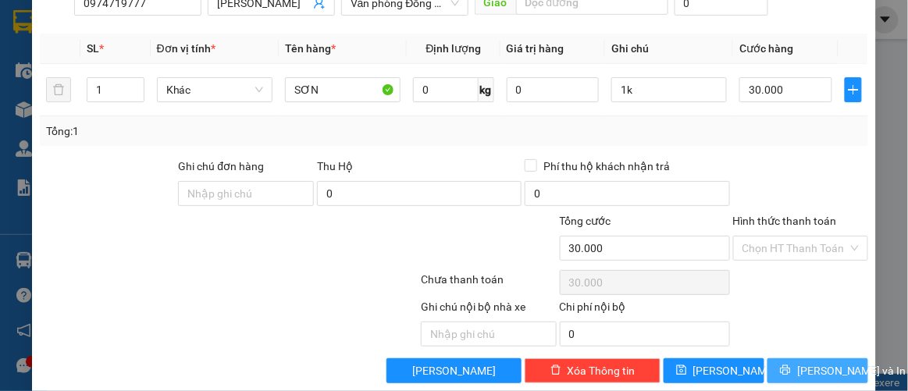
click at [807, 364] on span "[PERSON_NAME] và In" at bounding box center [851, 370] width 109 height 17
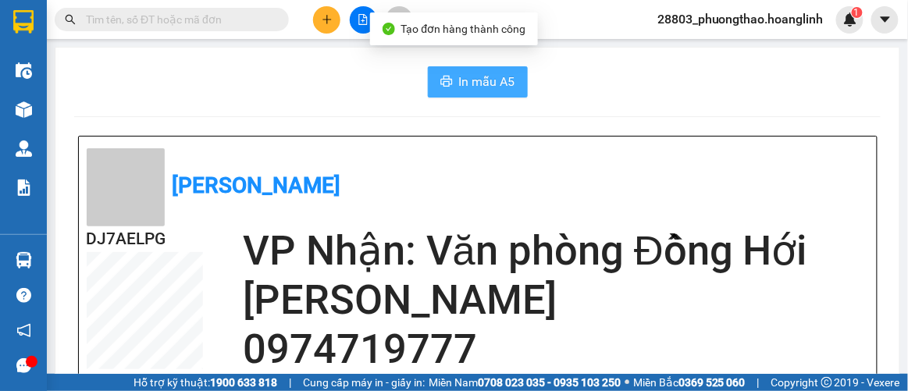
click at [509, 88] on span "In mẫu A5" at bounding box center [487, 82] width 56 height 20
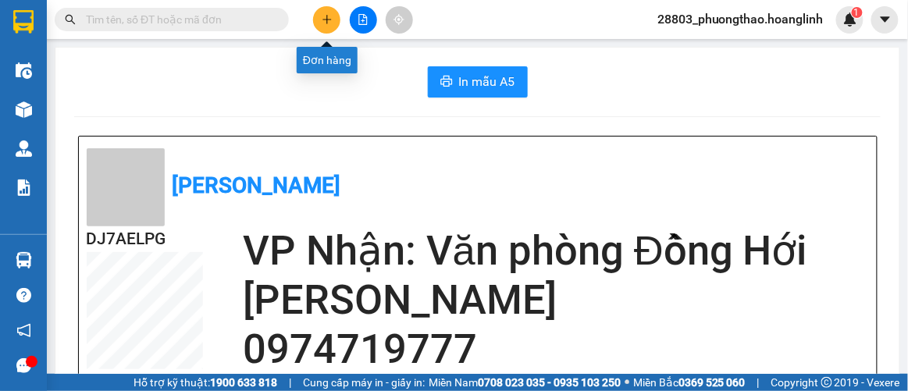
click at [329, 21] on icon "plus" at bounding box center [327, 19] width 11 height 11
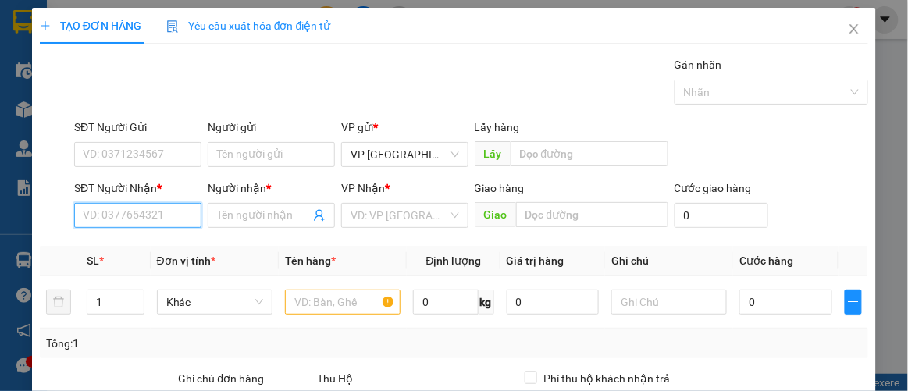
click at [159, 222] on input "SĐT Người Nhận *" at bounding box center [137, 215] width 127 height 25
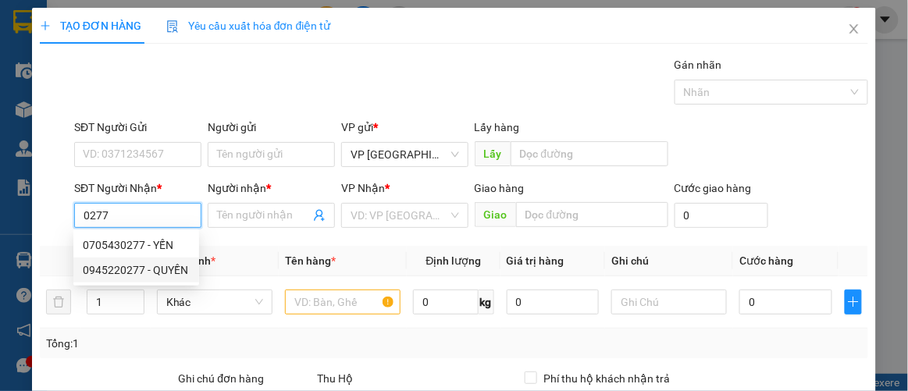
drag, startPoint x: 155, startPoint y: 269, endPoint x: 147, endPoint y: 272, distance: 8.2
click at [154, 269] on div "0945220277 - QUYỀN" at bounding box center [136, 270] width 107 height 17
type input "0945220277"
type input "QUYỀN"
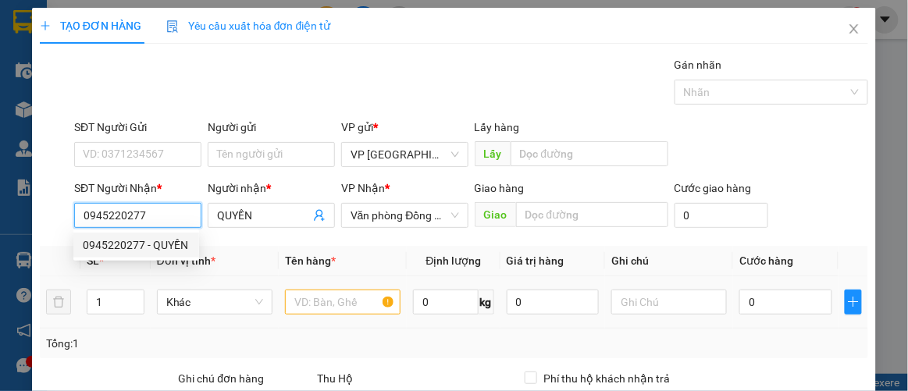
type input "20.000"
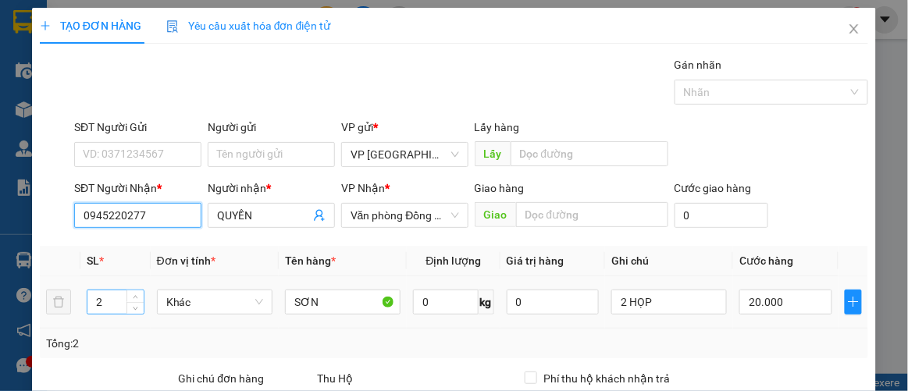
type input "0945220277"
drag, startPoint x: 122, startPoint y: 299, endPoint x: 50, endPoint y: 314, distance: 73.3
click at [54, 314] on tr "2 Khác SƠN 0 kg 0 2 HỌP 20.000" at bounding box center [454, 302] width 829 height 52
type input "6"
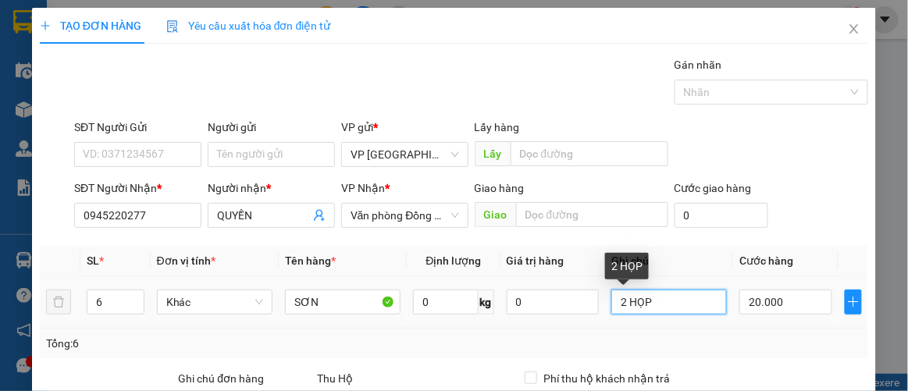
drag, startPoint x: 646, startPoint y: 310, endPoint x: 564, endPoint y: 317, distance: 82.3
click at [569, 316] on tr "6 Khác SƠN 0 kg 0 2 HỌP 20.000" at bounding box center [454, 302] width 829 height 52
type input "4t+2k"
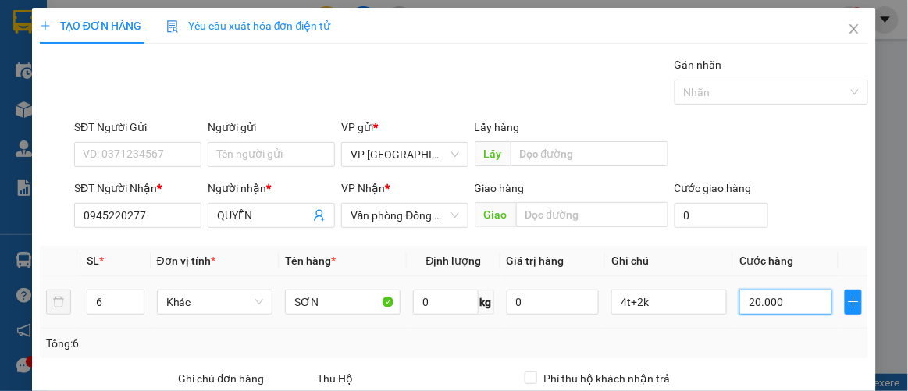
click at [785, 308] on input "20.000" at bounding box center [785, 302] width 92 height 25
type input "3"
type input "0.000.030"
type input "30"
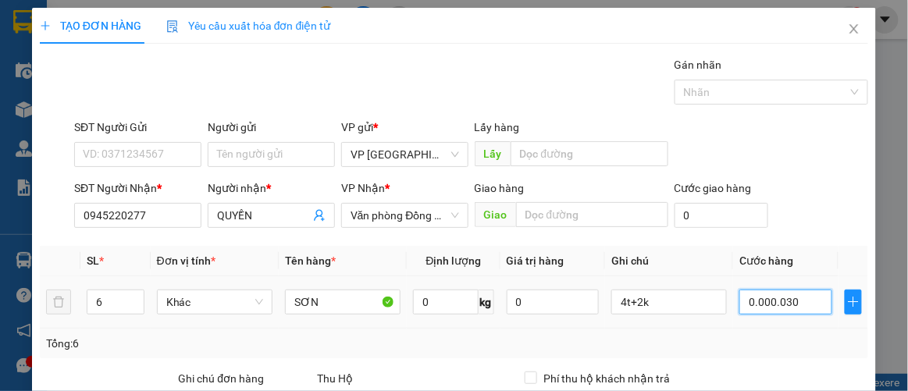
type input "30"
type input "000.000.300"
type input "300"
type input "000.000.300"
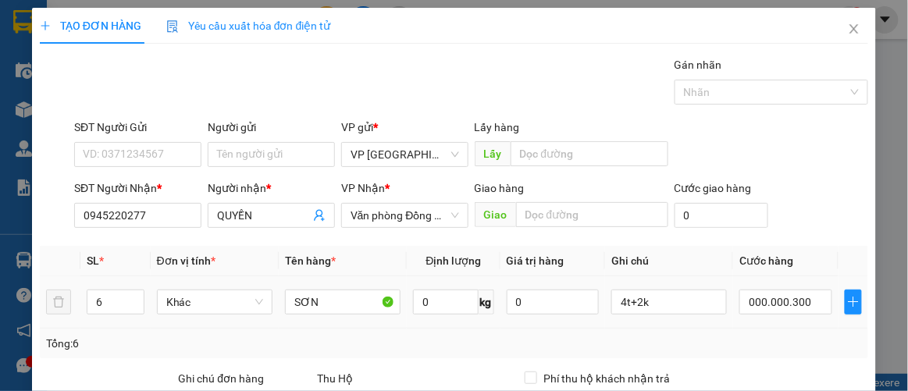
type input "300.000"
click at [770, 316] on div "300.000" at bounding box center [785, 302] width 92 height 31
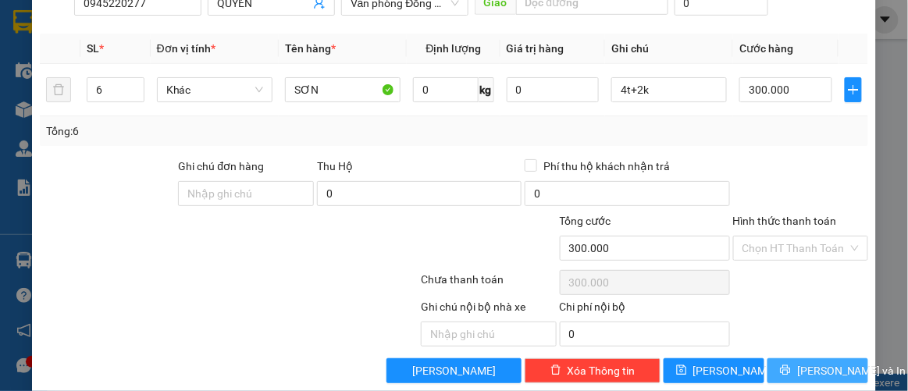
click at [784, 358] on button "[PERSON_NAME] và In" at bounding box center [817, 370] width 101 height 25
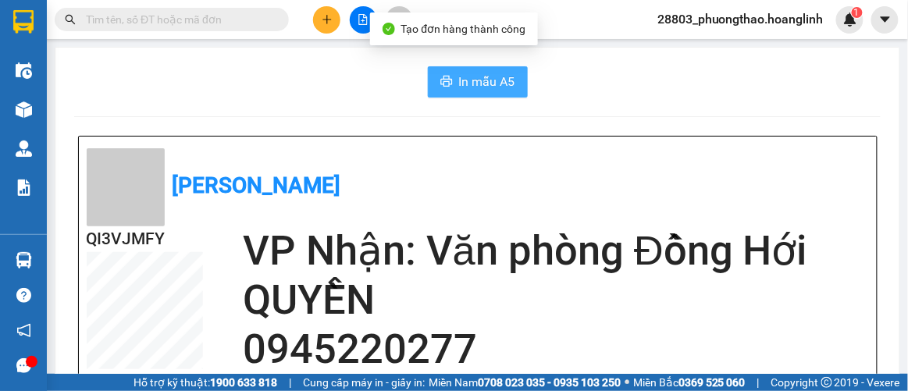
click at [459, 88] on span "In mẫu A5" at bounding box center [487, 82] width 56 height 20
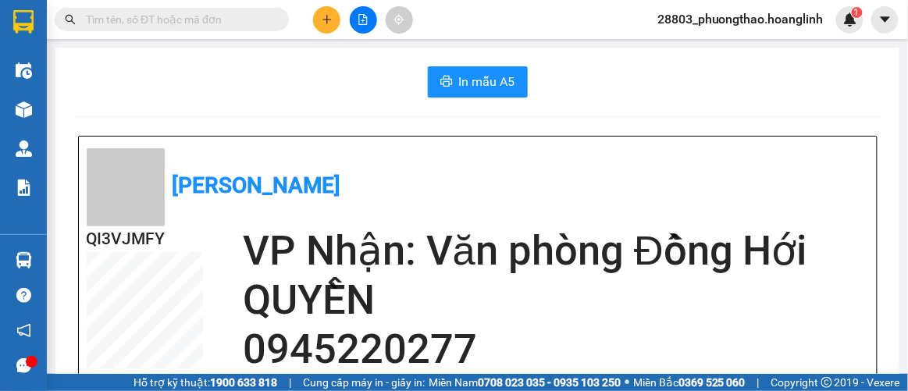
click at [327, 17] on icon "plus" at bounding box center [327, 19] width 11 height 11
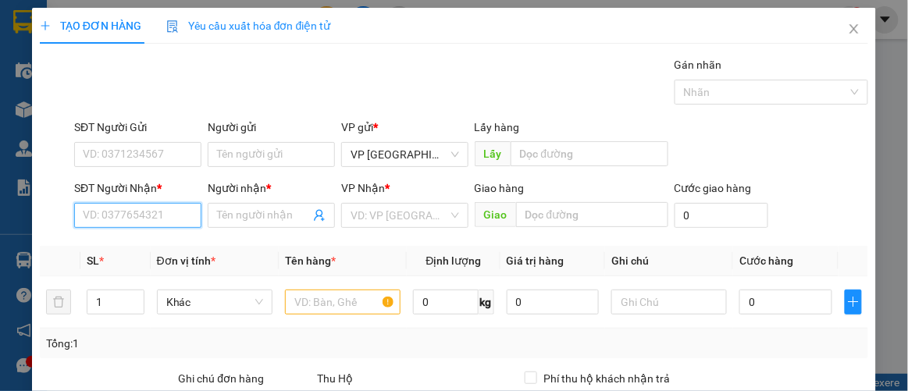
click at [135, 205] on input "SĐT Người Nhận *" at bounding box center [137, 215] width 127 height 25
click at [119, 244] on div "0335347296 - TRANG" at bounding box center [136, 245] width 107 height 17
type input "0335347296"
type input "TRANG"
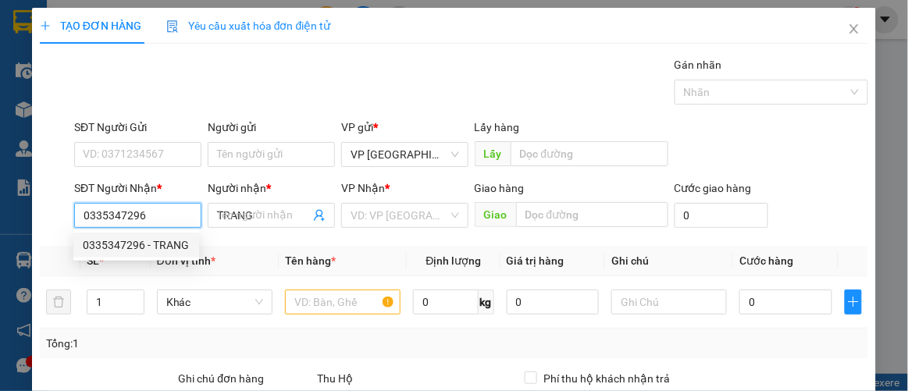
type input "50.000"
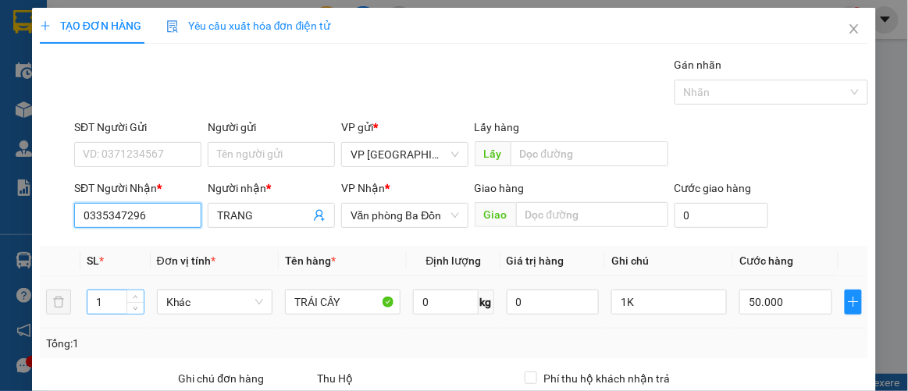
type input "0335347296"
drag, startPoint x: 109, startPoint y: 300, endPoint x: 70, endPoint y: 304, distance: 38.5
click at [70, 304] on tr "1 Khác TRÁI CÂY 0 kg 0 1K 50.000" at bounding box center [454, 302] width 829 height 52
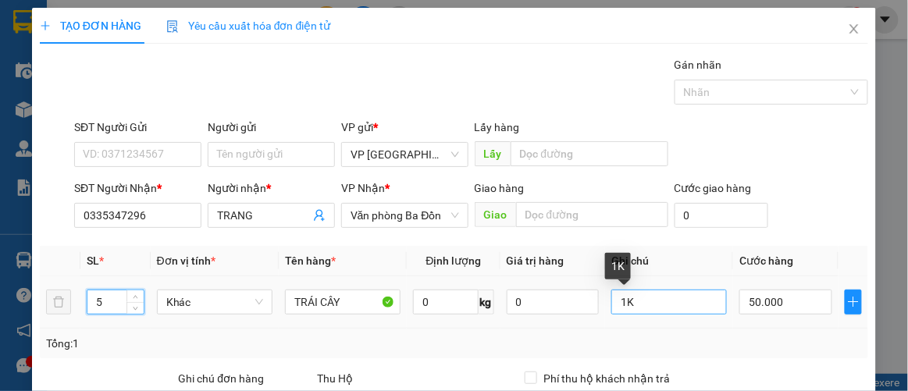
type input "5"
drag, startPoint x: 621, startPoint y: 300, endPoint x: 576, endPoint y: 311, distance: 45.8
click at [579, 311] on tr "5 Khác TRÁI CÂY 0 kg 0 1K 50.000" at bounding box center [454, 302] width 829 height 52
type input "5K"
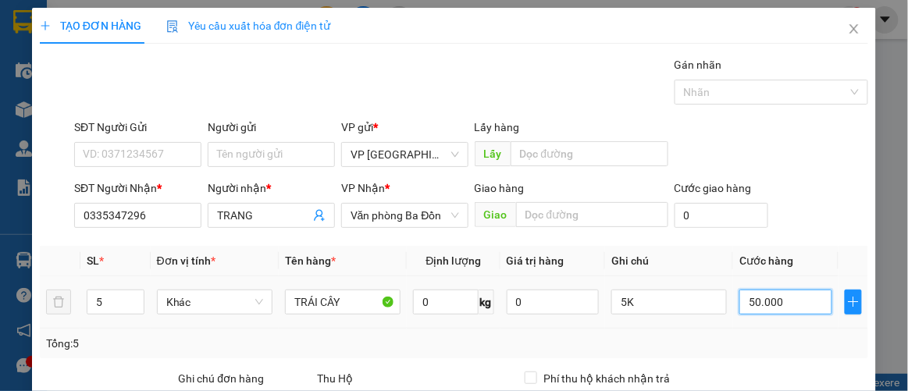
click at [796, 295] on input "50.000" at bounding box center [785, 302] width 92 height 25
type input "00.003"
type input "3"
type input "0.000.030"
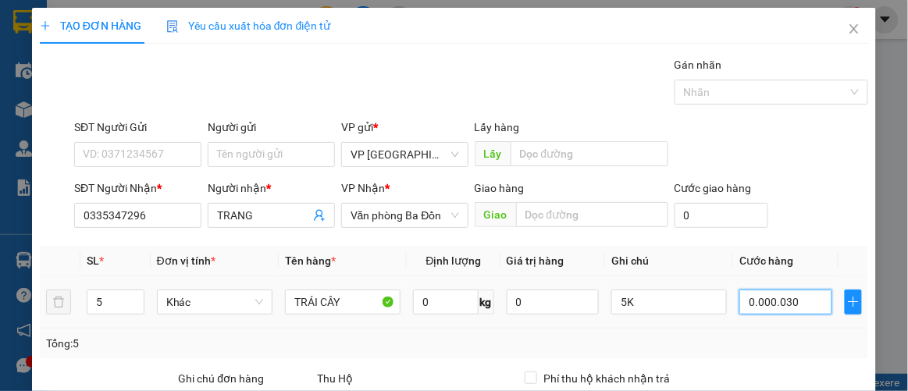
type input "3.000.030"
type input "0.000.030.000.300"
type input "30.000.300"
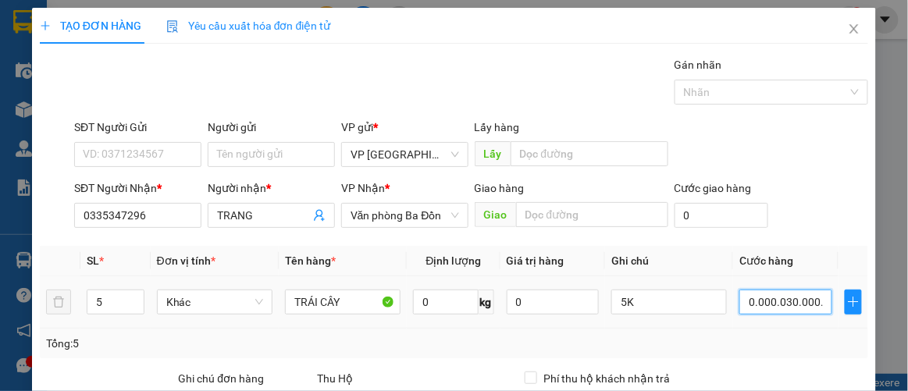
scroll to position [0, 12]
type input "30.000.030"
type input "0.000.030.000.030"
type input "30.000.030"
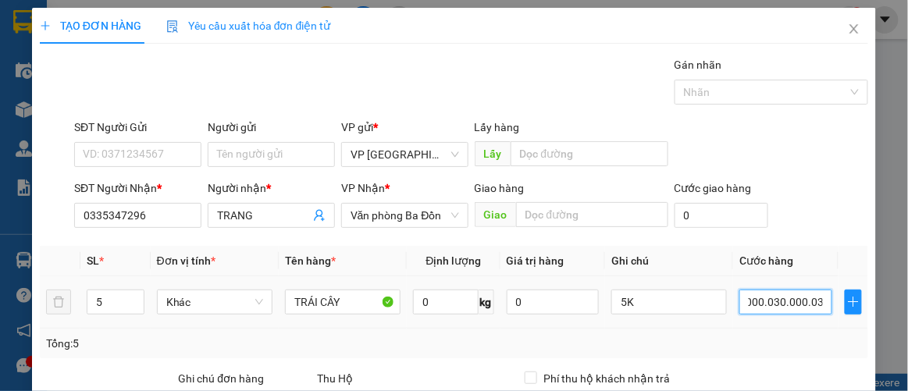
type input "30.000.030"
type input "3.000.003"
type input "00.000.300.000"
type input "30.000"
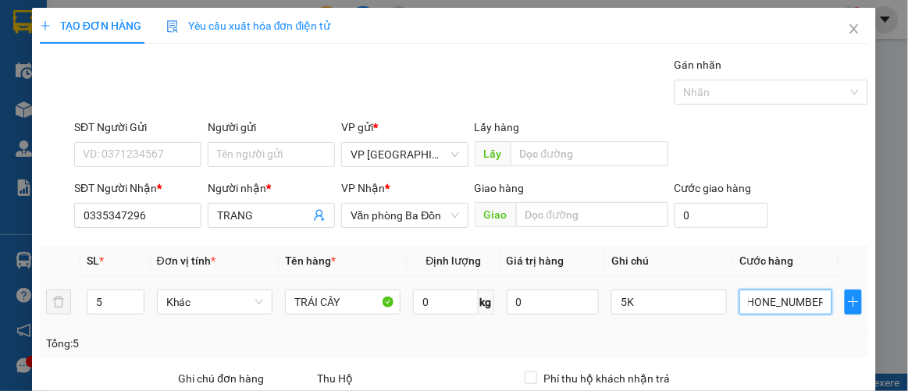
type input "30.000"
type input "0.000.030.000"
type input "3.000"
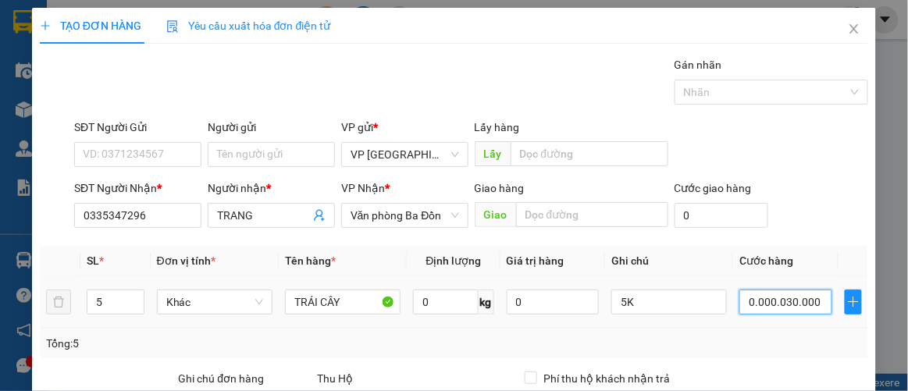
type input "000.003.000"
type input "300"
type input "0.000.030"
type input "3"
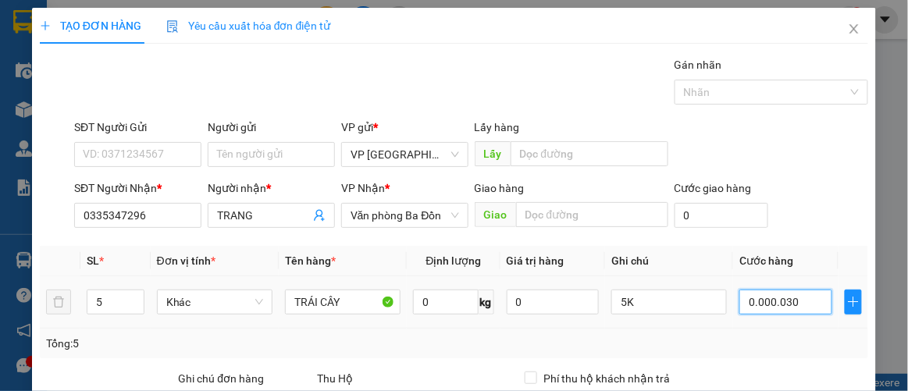
type input "3"
type input "00.000"
type input "0"
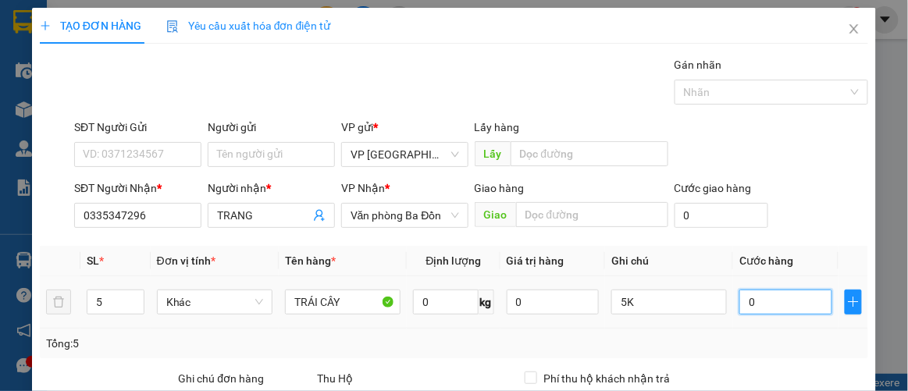
click at [739, 304] on input "0" at bounding box center [785, 302] width 92 height 25
type input "30"
type input "300"
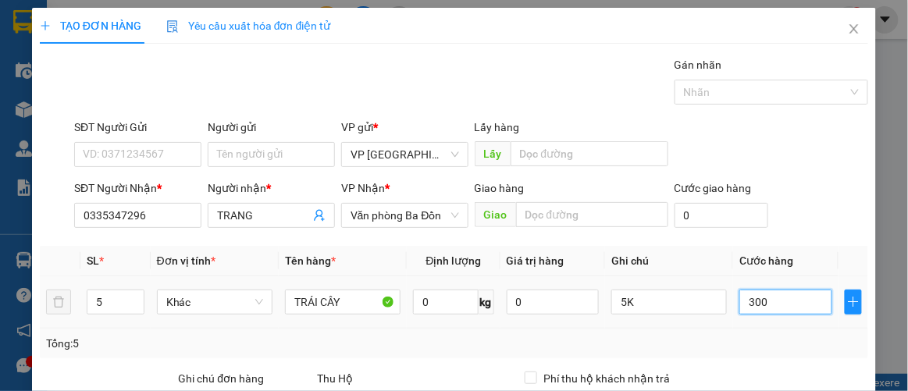
type input "300"
click at [754, 335] on div "Tổng: 5" at bounding box center [454, 343] width 817 height 17
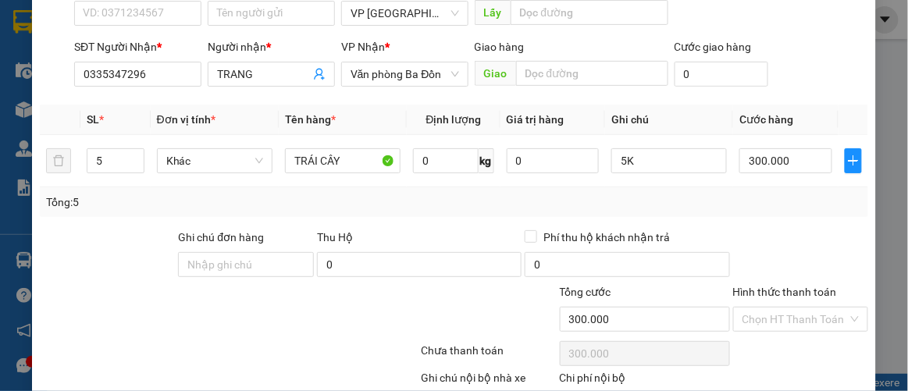
scroll to position [231, 0]
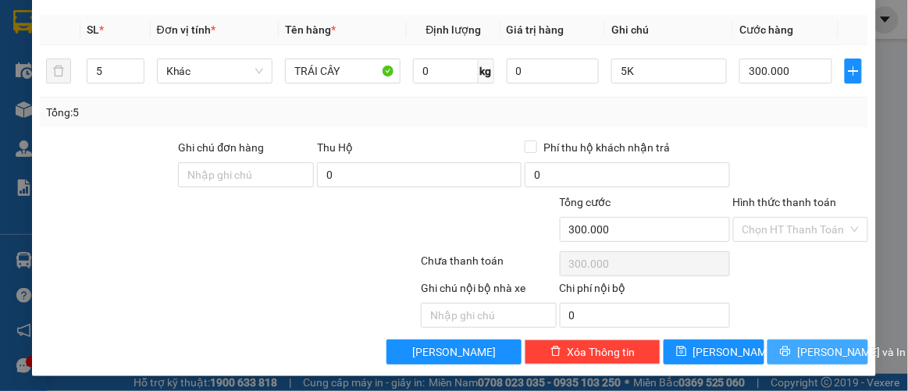
click at [811, 348] on span "[PERSON_NAME] và In" at bounding box center [851, 352] width 109 height 17
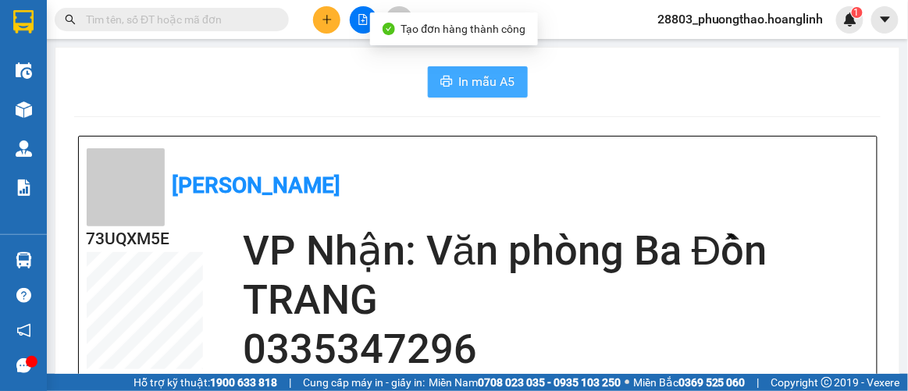
drag, startPoint x: 473, startPoint y: 74, endPoint x: 496, endPoint y: 87, distance: 25.9
click at [473, 74] on span "In mẫu A5" at bounding box center [487, 82] width 56 height 20
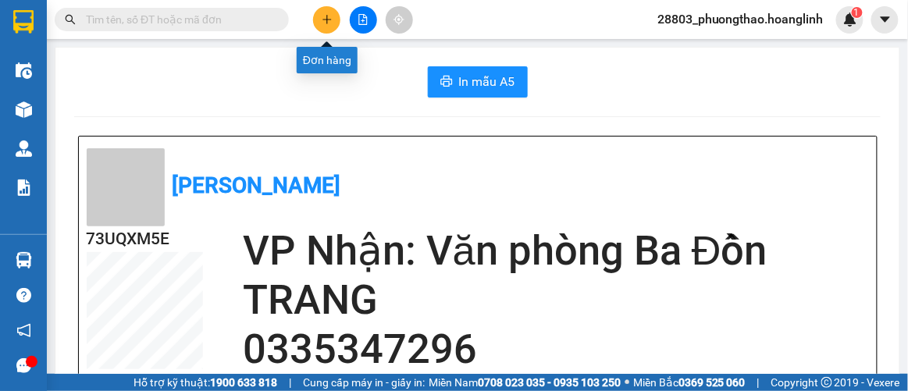
click at [328, 17] on icon "plus" at bounding box center [327, 19] width 11 height 11
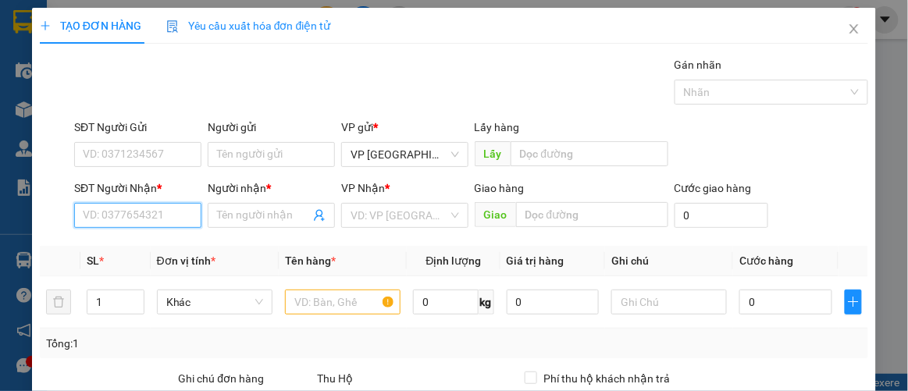
click at [164, 209] on input "SĐT Người Nhận *" at bounding box center [137, 215] width 127 height 25
click at [115, 218] on input "589" at bounding box center [137, 215] width 127 height 25
click at [848, 29] on icon "close" at bounding box center [854, 29] width 12 height 12
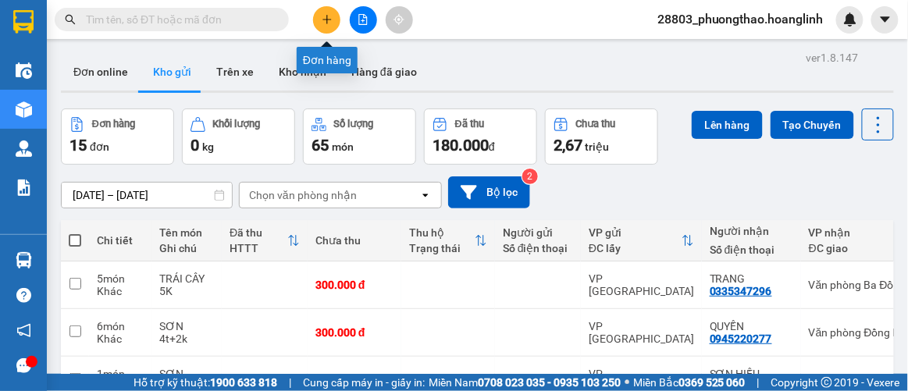
click at [334, 20] on button at bounding box center [326, 19] width 27 height 27
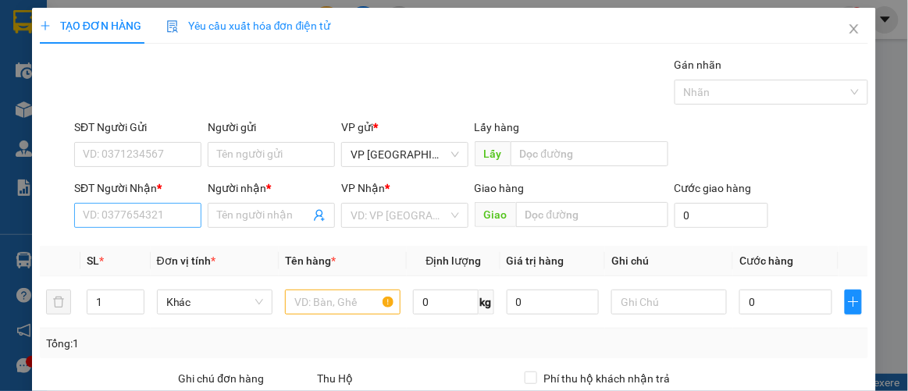
drag, startPoint x: 146, startPoint y: 194, endPoint x: 150, endPoint y: 206, distance: 13.1
click at [148, 200] on div "SĐT Người Nhận *" at bounding box center [137, 191] width 127 height 23
click at [150, 208] on input "SĐT Người Nhận *" at bounding box center [137, 215] width 127 height 25
type input "589"
drag, startPoint x: 8, startPoint y: 218, endPoint x: 0, endPoint y: 219, distance: 8.0
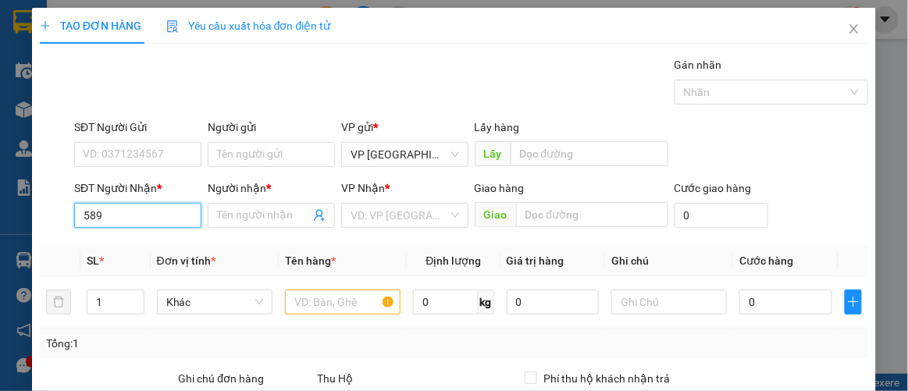
click at [0, 219] on div "TẠO ĐƠN HÀNG Yêu cầu xuất hóa đơn điện tử Transit Pickup Surcharge Ids Transit …" at bounding box center [454, 195] width 908 height 391
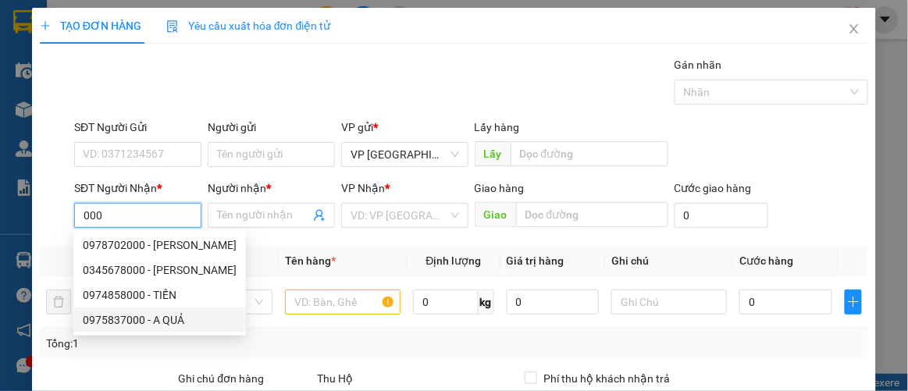
click at [121, 322] on div "0975837000 - A QUẢ" at bounding box center [160, 320] width 154 height 17
type input "0975837000"
type input "A QUẢ"
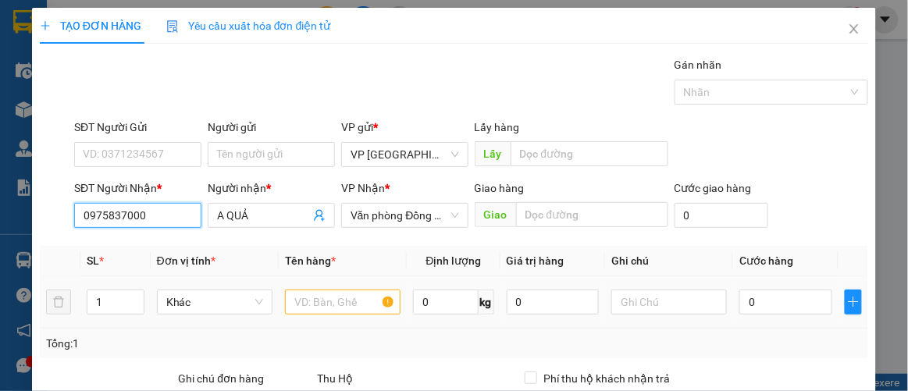
type input "60.000"
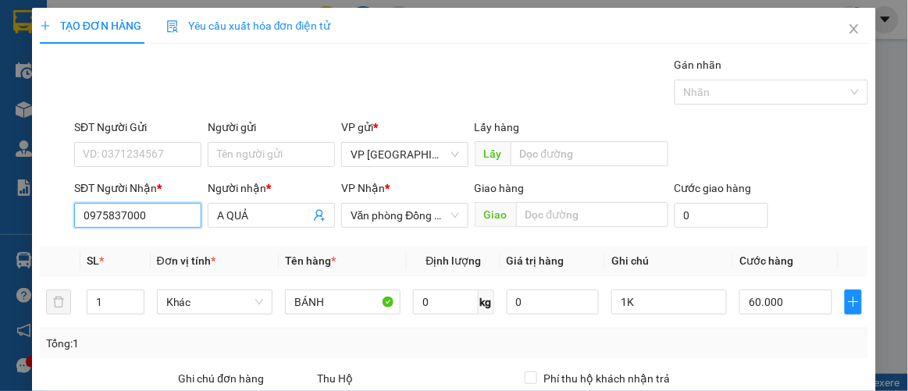
drag, startPoint x: 162, startPoint y: 218, endPoint x: 0, endPoint y: 223, distance: 161.7
click at [0, 223] on div "TẠO ĐƠN HÀNG Yêu cầu xuất hóa đơn điện tử Transit Pickup Surcharge Ids Transit …" at bounding box center [454, 195] width 908 height 391
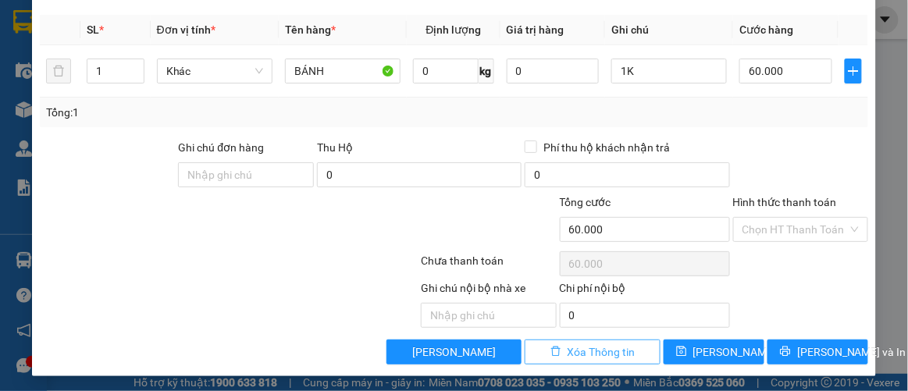
type input "3589"
click at [604, 328] on input "0" at bounding box center [645, 315] width 170 height 25
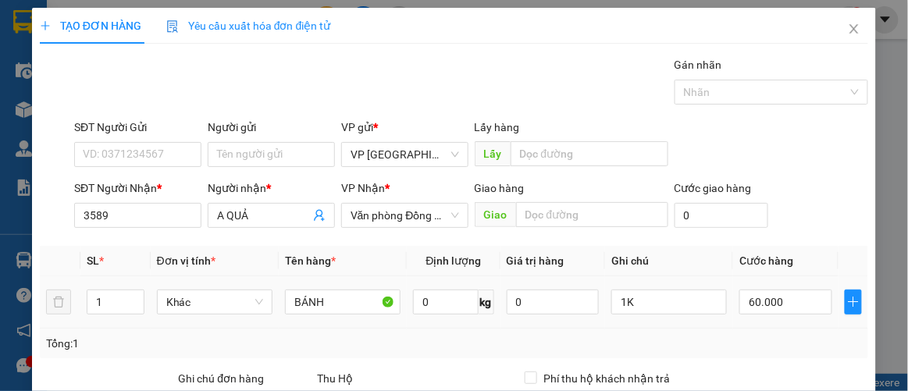
scroll to position [231, 0]
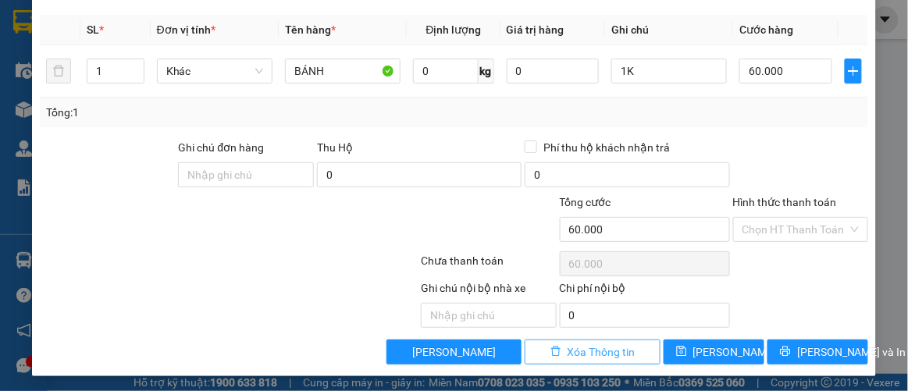
click at [569, 351] on span "Xóa Thông tin" at bounding box center [602, 352] width 68 height 17
type input "0"
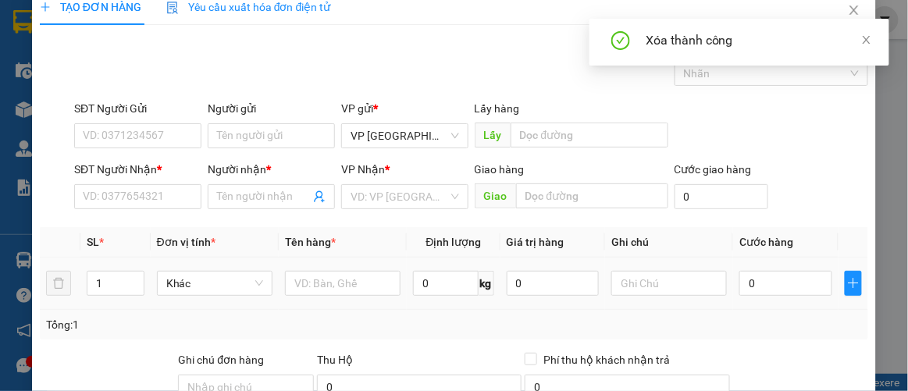
scroll to position [0, 0]
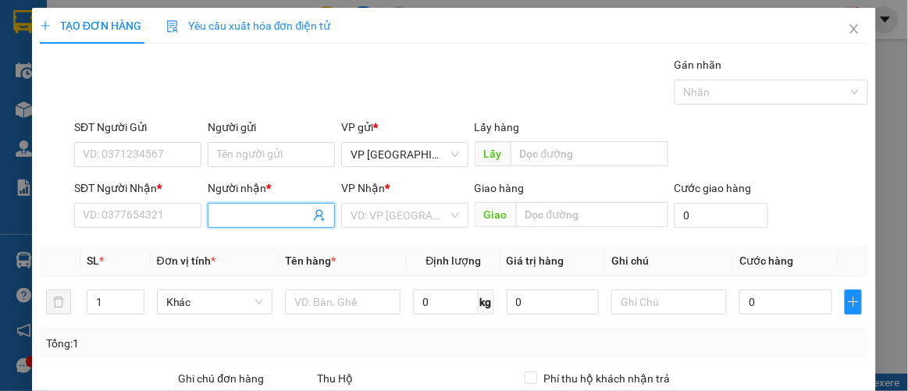
click at [260, 212] on input "Người nhận *" at bounding box center [263, 215] width 93 height 17
type input "a"
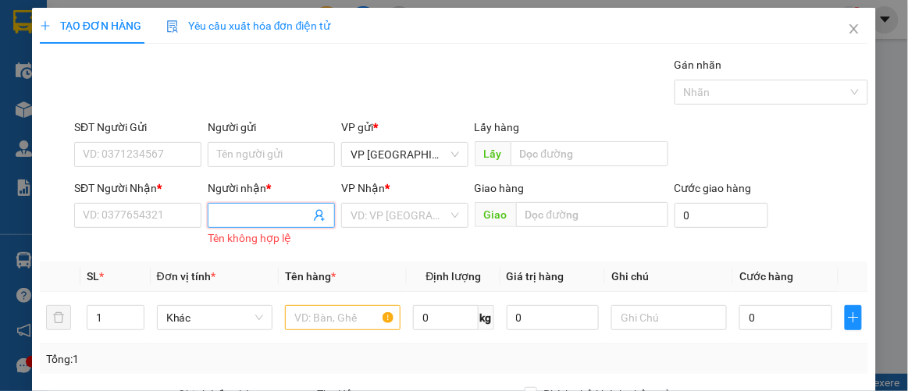
type input "a"
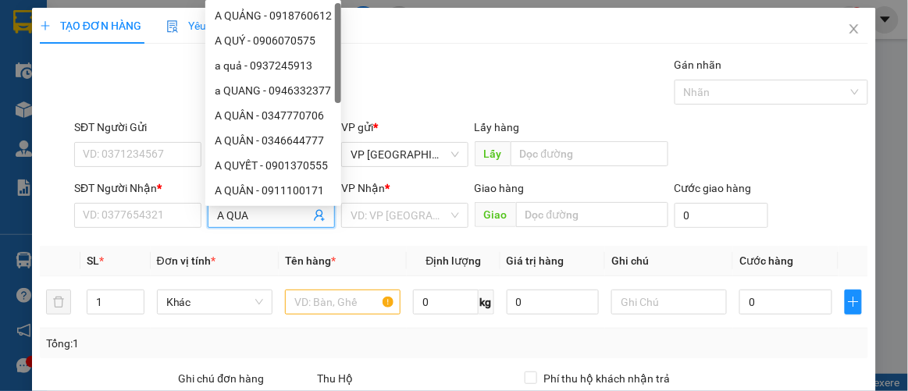
type input "A QUẢ"
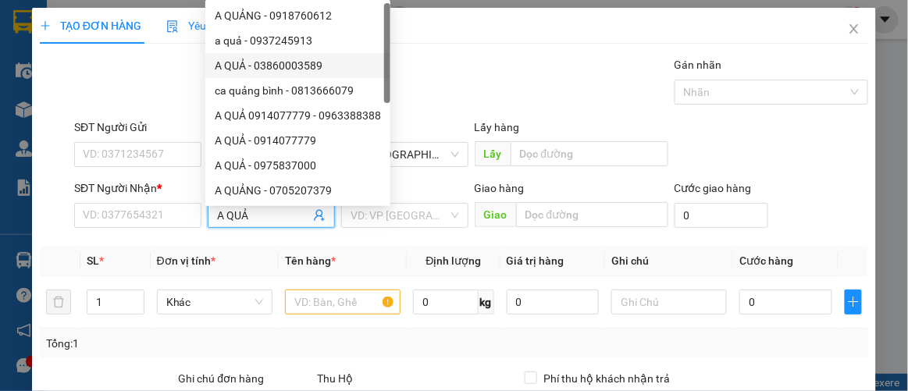
click at [336, 69] on div "A QUẢ - 03860003589" at bounding box center [298, 65] width 166 height 17
type input "03860003589"
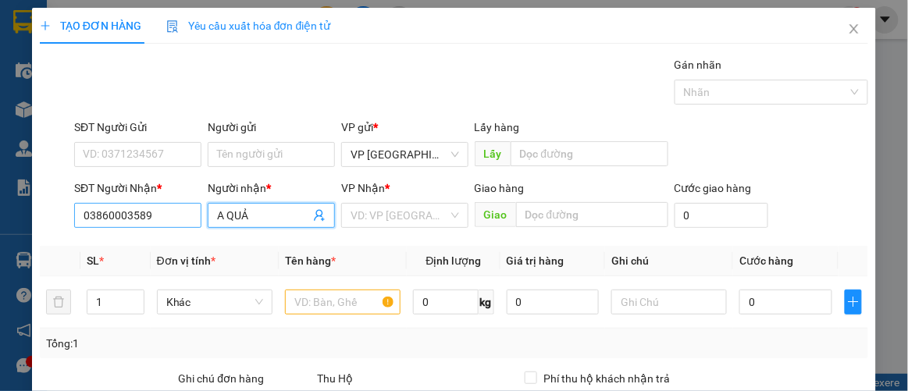
type input "A QUẢ"
drag, startPoint x: 110, startPoint y: 215, endPoint x: 102, endPoint y: 226, distance: 12.8
click at [103, 225] on input "03860003589" at bounding box center [137, 215] width 127 height 25
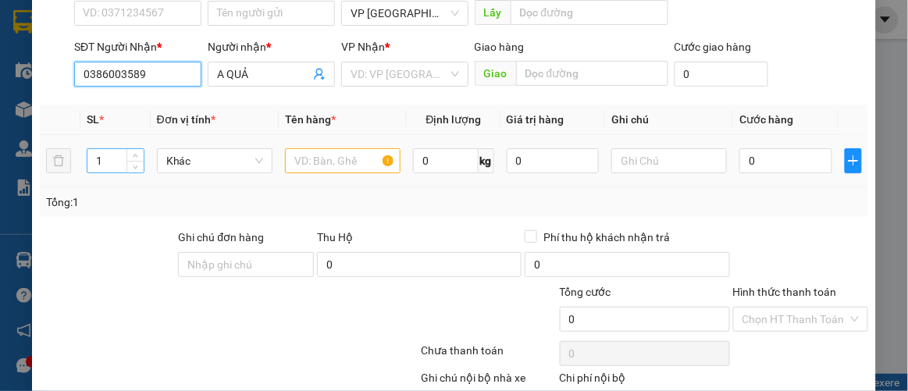
type input "0386003589"
drag, startPoint x: 106, startPoint y: 158, endPoint x: 73, endPoint y: 169, distance: 35.3
click at [73, 169] on tr "1 Khác 0 kg 0 0" at bounding box center [454, 161] width 829 height 52
type input "9"
click at [322, 151] on input "text" at bounding box center [343, 160] width 116 height 25
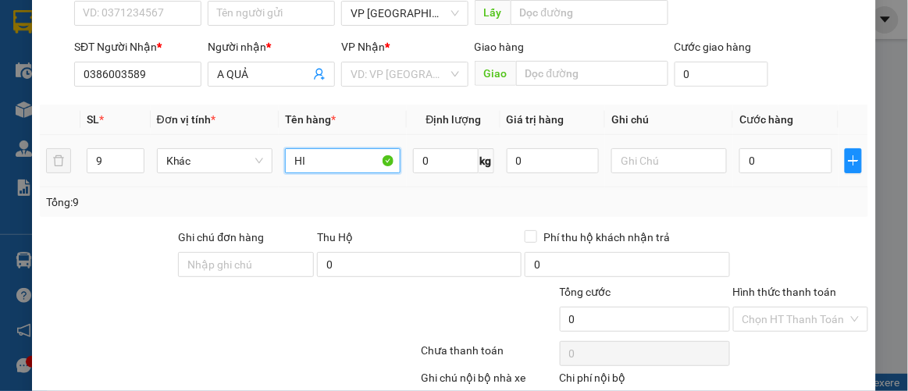
type input "H"
type input "HOA QUẢ"
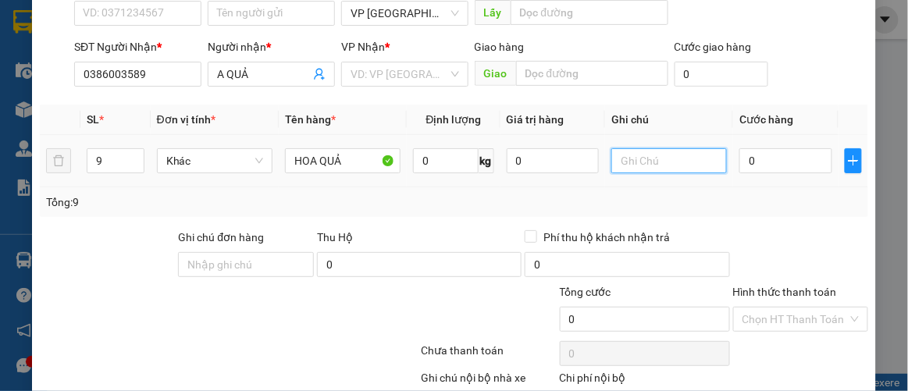
click at [618, 163] on input "text" at bounding box center [669, 160] width 116 height 25
type input "9K"
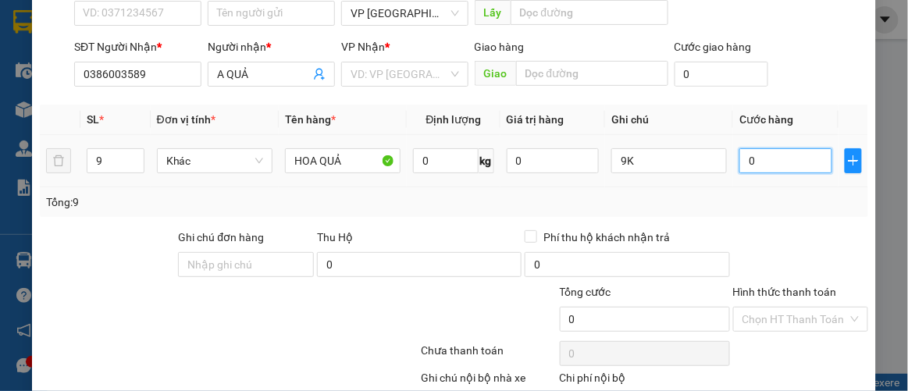
click at [740, 156] on input "0" at bounding box center [785, 160] width 92 height 25
type input "1"
type input "0.010"
type input "10"
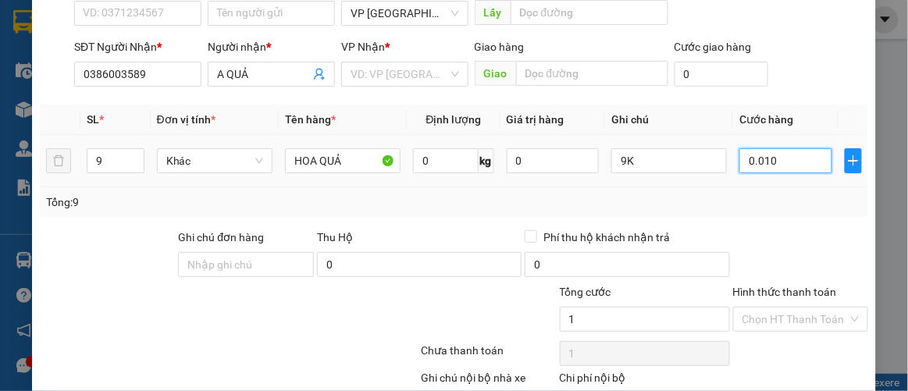
type input "10"
type input "00.100"
type input "100"
type input "0.001.000"
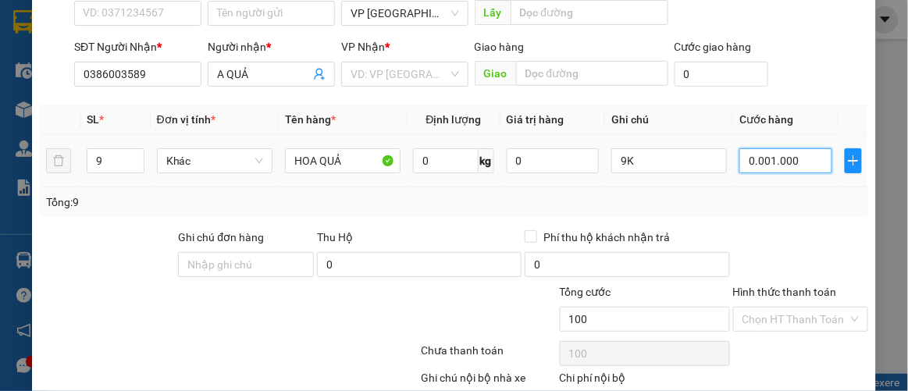
type input "1.000"
type input "001.000"
type input "1.000.000"
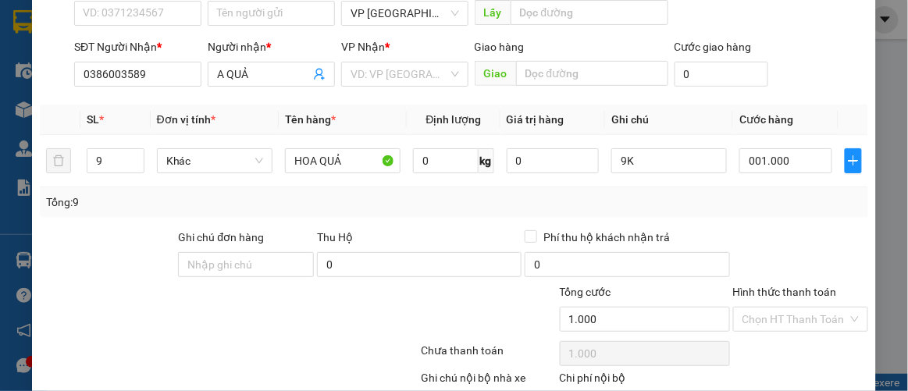
type input "1.000.000"
click at [794, 194] on div "Tổng: 9" at bounding box center [454, 202] width 817 height 17
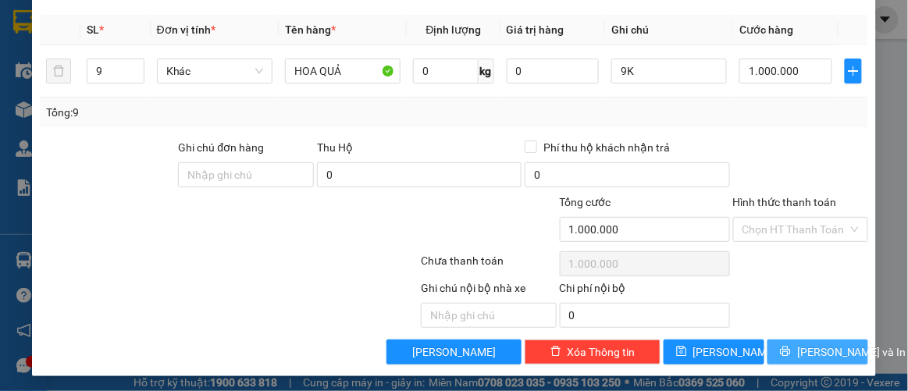
click at [814, 344] on span "[PERSON_NAME] và In" at bounding box center [851, 352] width 109 height 17
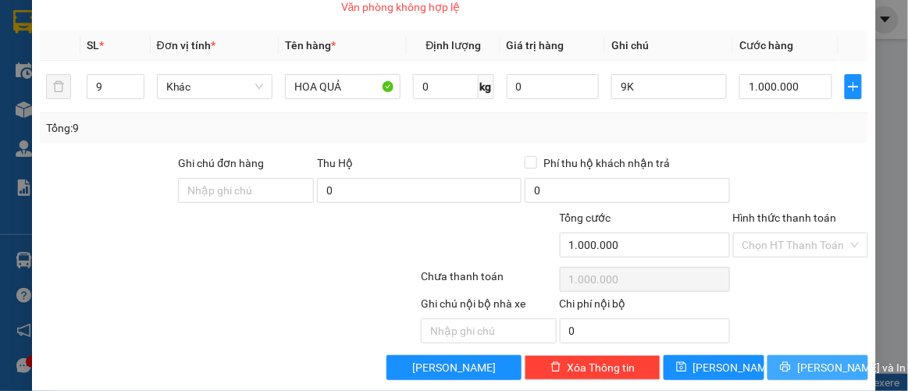
click at [797, 360] on span "[PERSON_NAME] và In" at bounding box center [851, 367] width 109 height 17
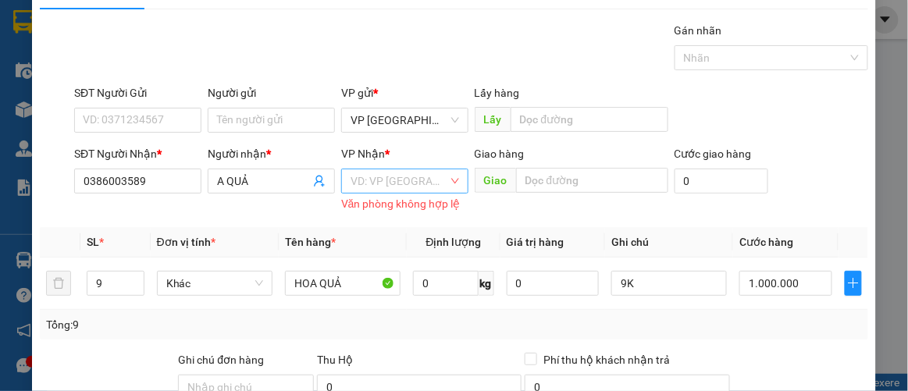
drag, startPoint x: 404, startPoint y: 171, endPoint x: 405, endPoint y: 185, distance: 14.1
click at [405, 185] on div "VP Nhận * VD: VP [GEOGRAPHIC_DATA] Văn phòng không hợp lệ" at bounding box center [404, 180] width 127 height 70
click at [406, 185] on body "Kết quả tìm kiếm ( 0 ) Bộ lọc Ngày tạo đơn gần nhất No Data 28803_phuongthao.ho…" at bounding box center [454, 195] width 908 height 391
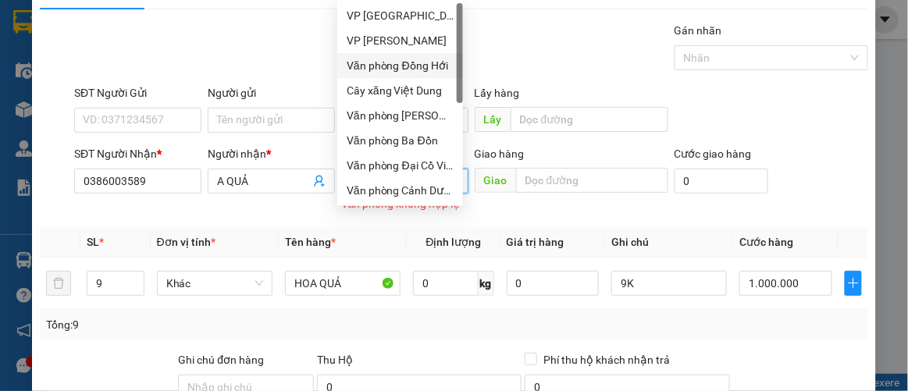
click at [423, 64] on div "Văn phòng Đồng Hới" at bounding box center [400, 65] width 107 height 17
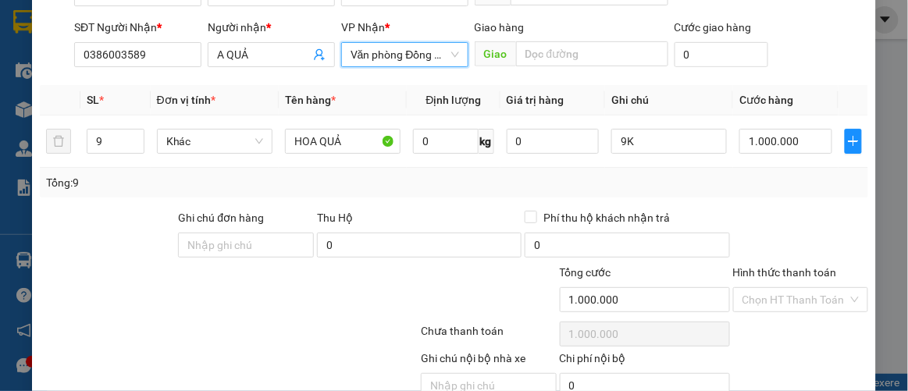
scroll to position [231, 0]
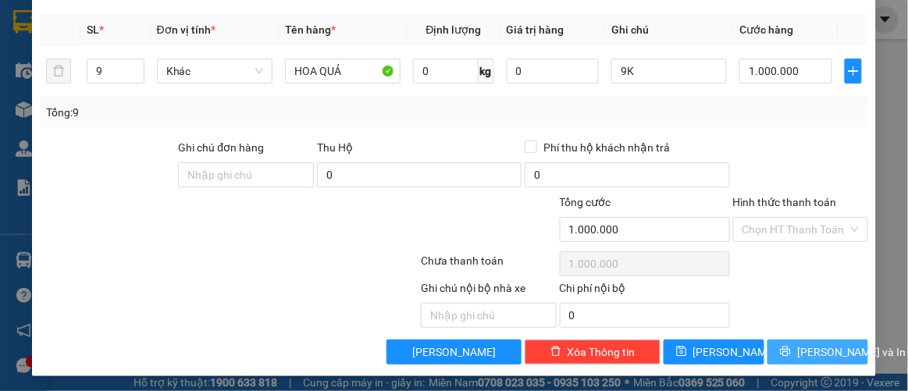
click at [820, 344] on span "[PERSON_NAME] và In" at bounding box center [851, 352] width 109 height 17
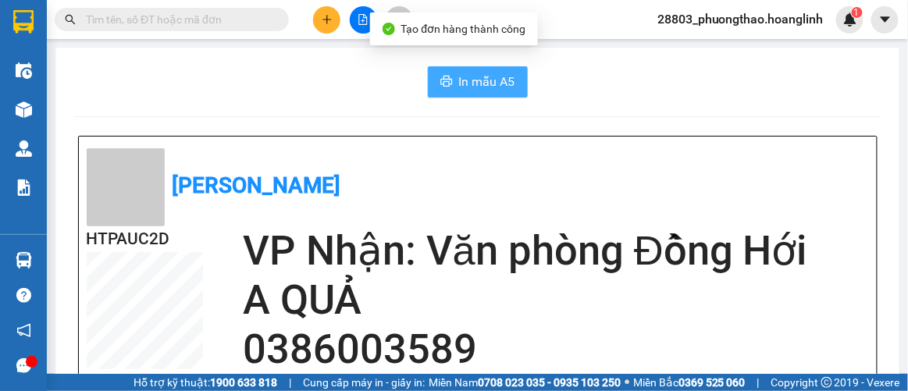
click at [483, 89] on span "In mẫu A5" at bounding box center [487, 82] width 56 height 20
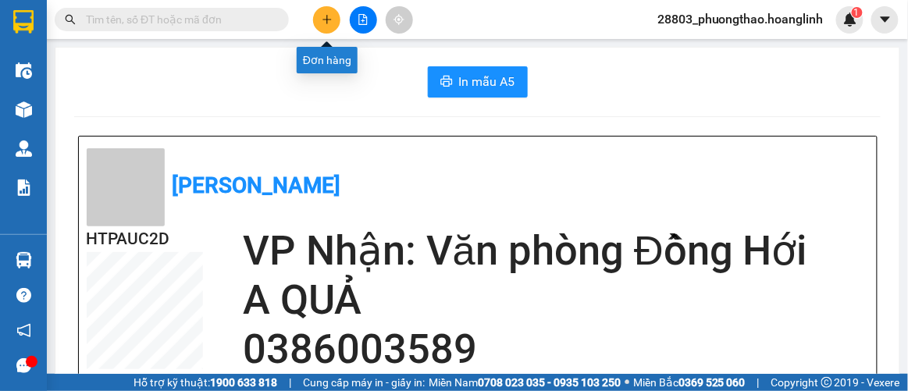
click at [329, 13] on button at bounding box center [326, 19] width 27 height 27
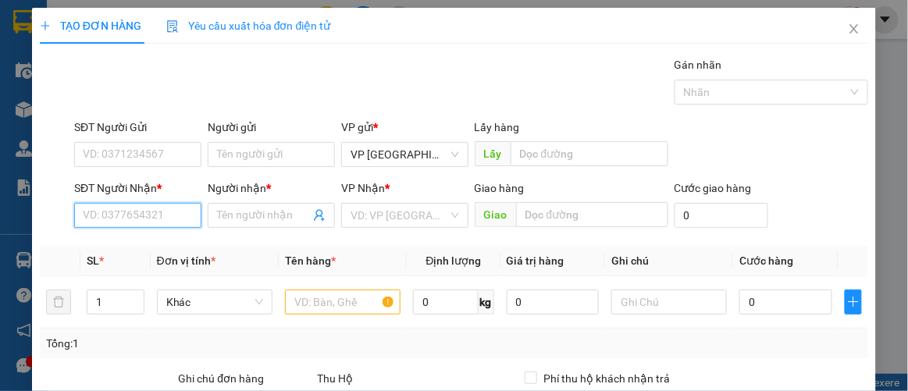
click at [105, 212] on input "SĐT Người Nhận *" at bounding box center [137, 215] width 127 height 25
drag, startPoint x: 108, startPoint y: 248, endPoint x: 116, endPoint y: 248, distance: 8.6
click at [109, 248] on div "0911377036 - BON" at bounding box center [136, 245] width 107 height 17
type input "0911377036"
type input "BON"
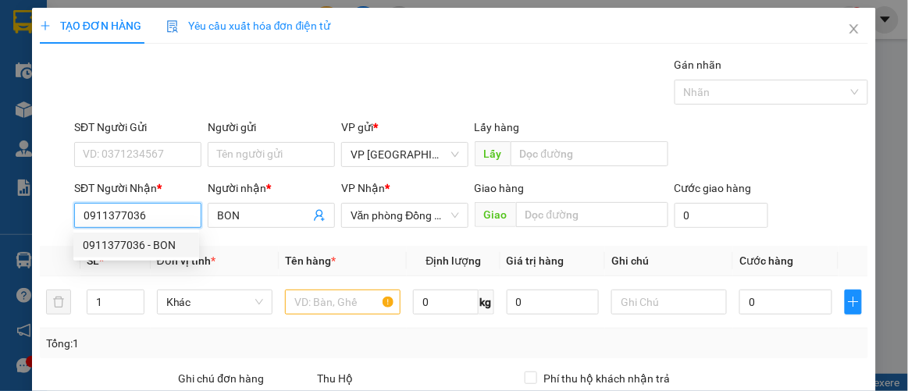
type input "320.000"
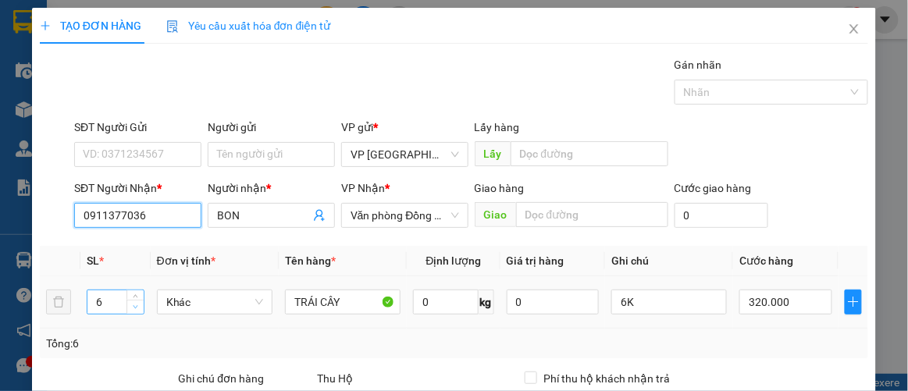
type input "0911377036"
drag, startPoint x: 124, startPoint y: 301, endPoint x: 39, endPoint y: 314, distance: 86.0
click at [41, 315] on tr "5 Khác TRÁI CÂY 0 kg 0 6K 320.000" at bounding box center [454, 302] width 829 height 52
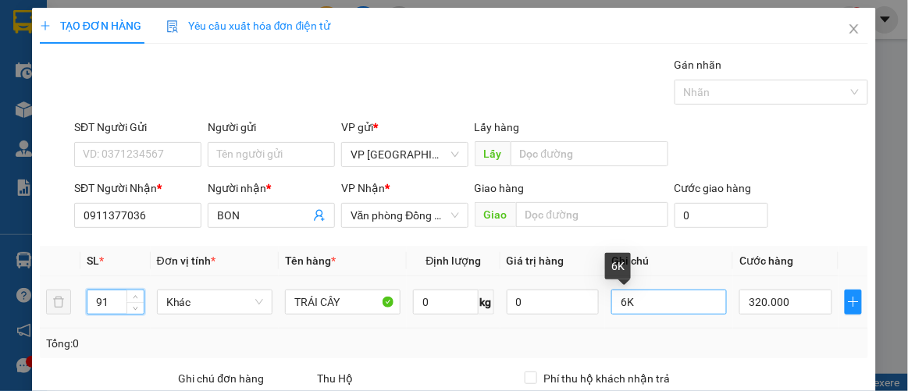
type input "91"
drag, startPoint x: 619, startPoint y: 301, endPoint x: 594, endPoint y: 330, distance: 38.2
click at [596, 329] on div "SL * Đơn vị tính * Tên hàng * Định lượng Giá trị hàng Ghi chú Cước hàng 91 Khác…" at bounding box center [454, 302] width 829 height 112
type input "1K"
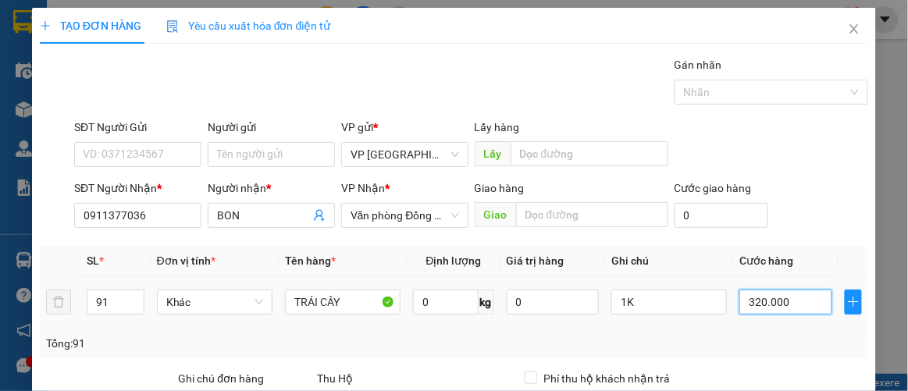
click at [794, 301] on input "320.000" at bounding box center [785, 302] width 92 height 25
type input "00.005"
type input "5"
type input "0.000.050"
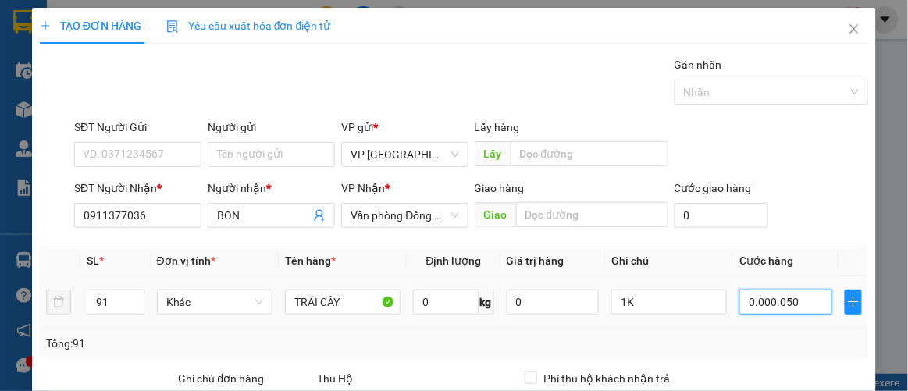
type input "50"
type input "00.000.050"
type input "50.000"
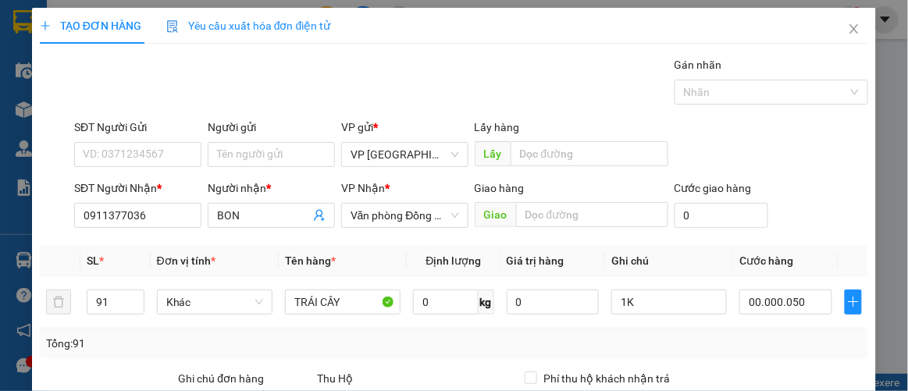
type input "50.000"
click at [790, 329] on div "Tổng: 91" at bounding box center [454, 344] width 829 height 30
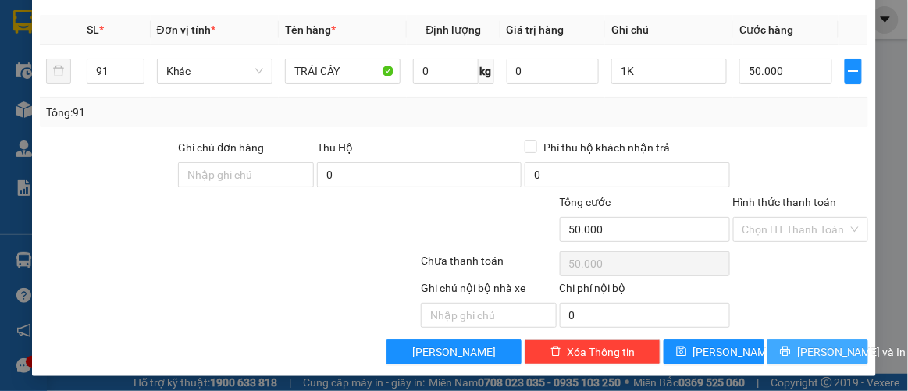
click at [818, 347] on span "[PERSON_NAME] và In" at bounding box center [851, 352] width 109 height 17
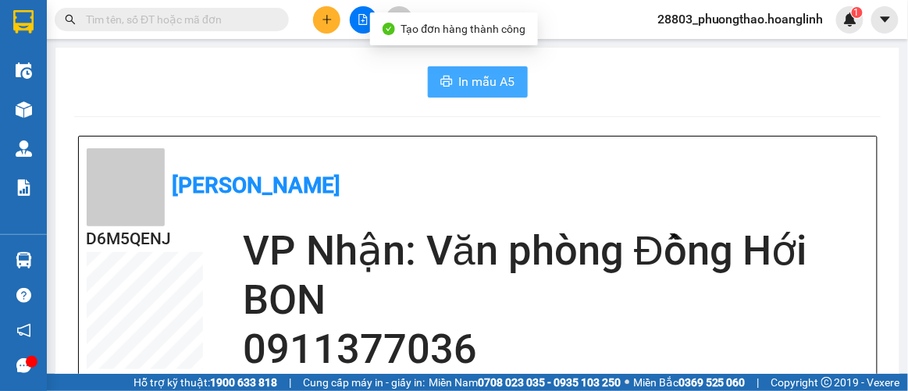
click at [475, 84] on span "In mẫu A5" at bounding box center [487, 82] width 56 height 20
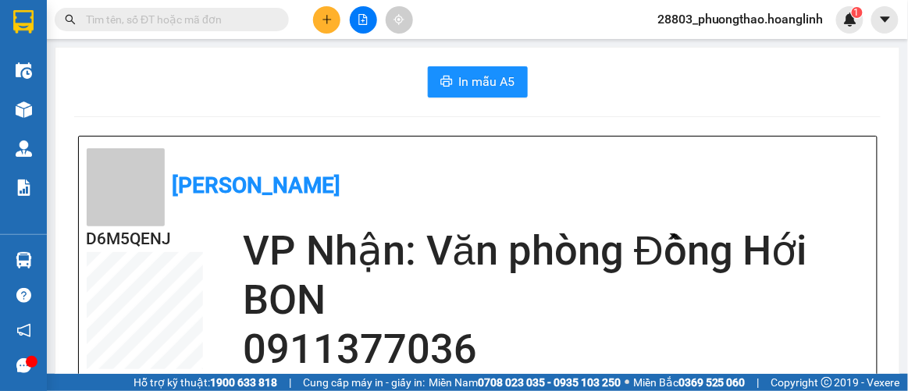
click at [705, 340] on h2 "0911377036" at bounding box center [556, 349] width 626 height 49
click at [326, 23] on icon "plus" at bounding box center [327, 19] width 11 height 11
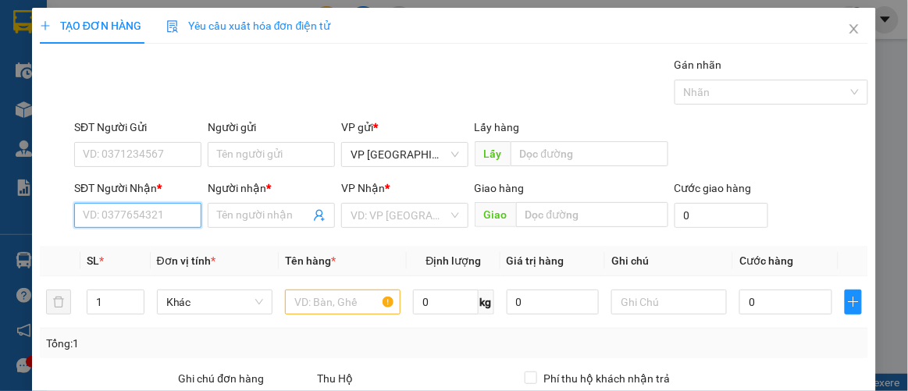
drag, startPoint x: 139, startPoint y: 218, endPoint x: 133, endPoint y: 194, distance: 25.0
click at [137, 213] on input "SĐT Người Nhận *" at bounding box center [137, 215] width 127 height 25
drag, startPoint x: 97, startPoint y: 213, endPoint x: 26, endPoint y: 223, distance: 71.8
click at [26, 220] on div "TẠO ĐƠN HÀNG Yêu cầu xuất hóa đơn điện tử Transit Pickup Surcharge Ids Transit …" at bounding box center [454, 195] width 908 height 391
type input "0971497373"
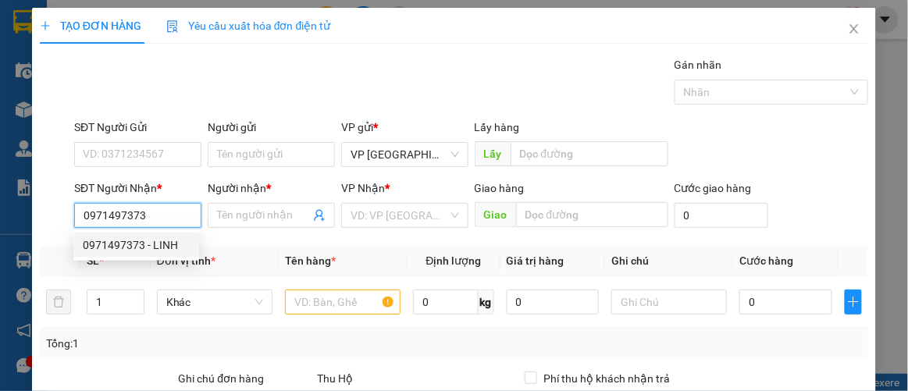
click at [138, 241] on div "0971497373 - LINH" at bounding box center [136, 245] width 107 height 17
type input "LINH"
type input "70.000"
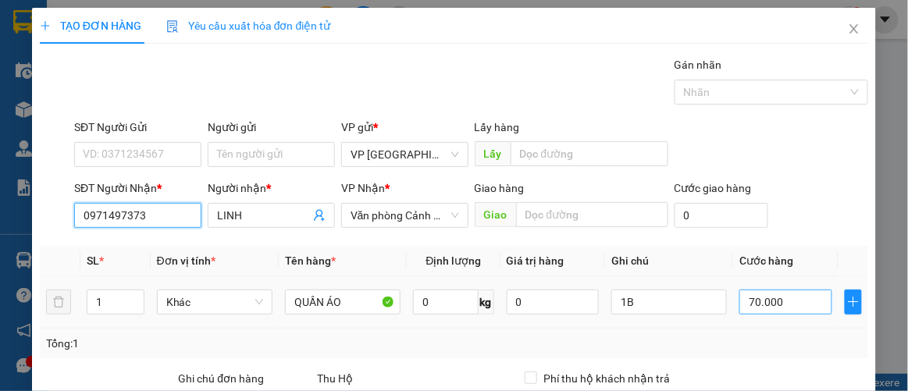
type input "0971497373"
click at [797, 303] on input "70.000" at bounding box center [785, 302] width 92 height 25
type input "00.005"
type input "5"
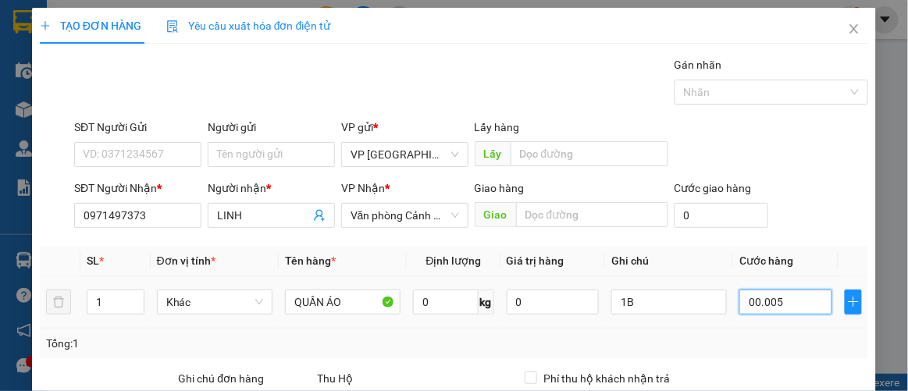
type input "0.000.050"
type input "50"
type input "0.000.050"
click at [803, 326] on td "0.000.050" at bounding box center [785, 302] width 105 height 52
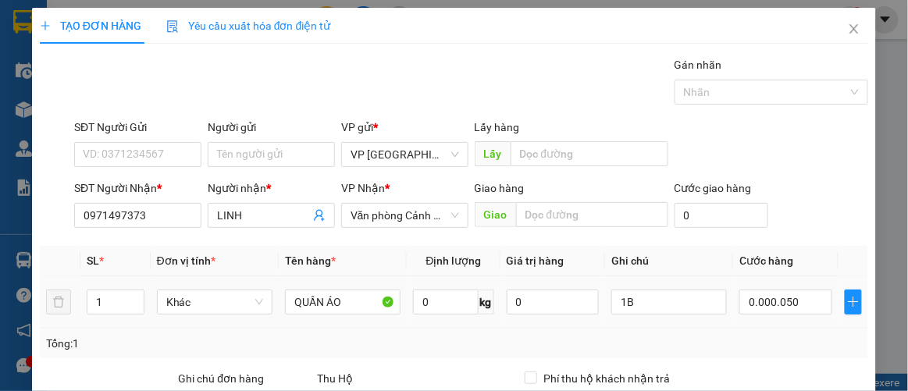
type input "50.000"
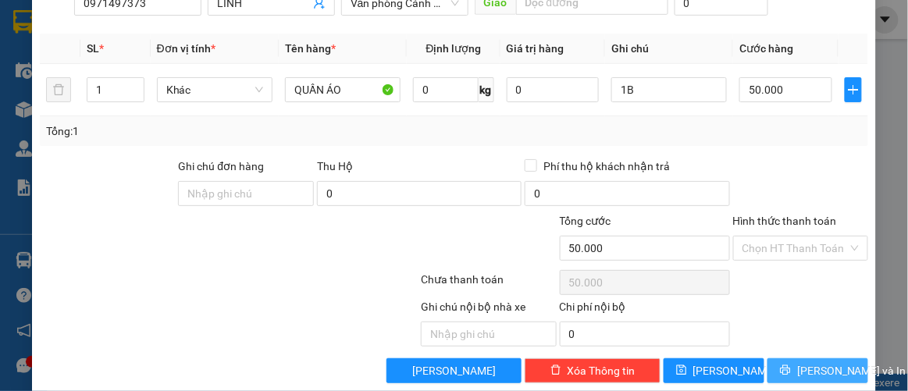
click at [827, 366] on span "[PERSON_NAME] và In" at bounding box center [851, 370] width 109 height 17
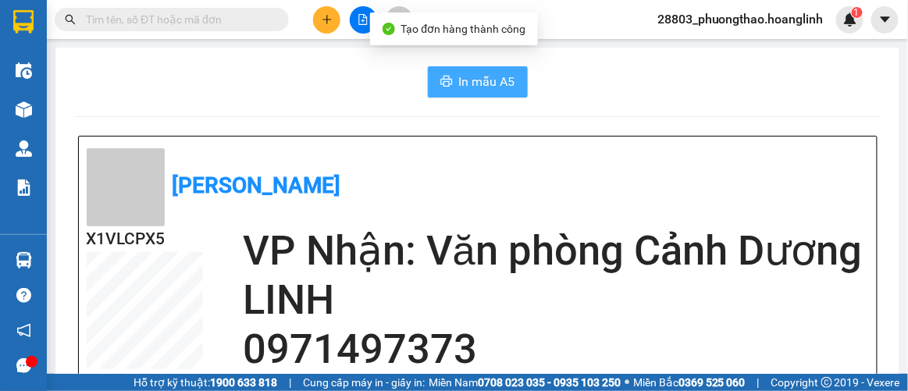
drag, startPoint x: 493, startPoint y: 71, endPoint x: 494, endPoint y: 79, distance: 7.8
click at [494, 71] on button "In mẫu A5" at bounding box center [478, 81] width 100 height 31
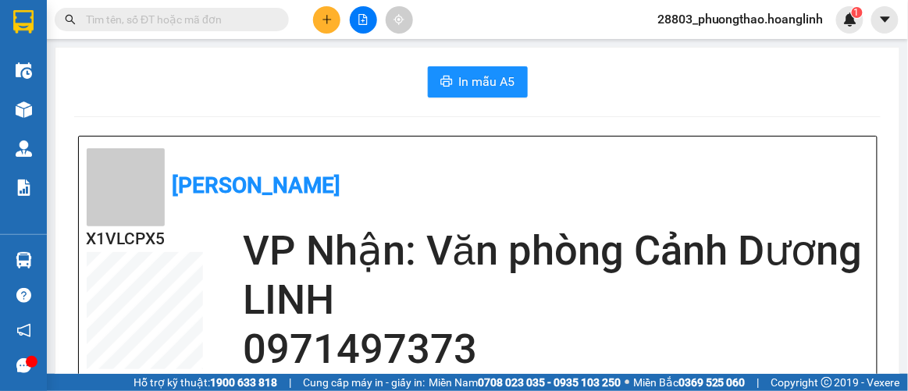
click at [333, 20] on button at bounding box center [326, 19] width 27 height 27
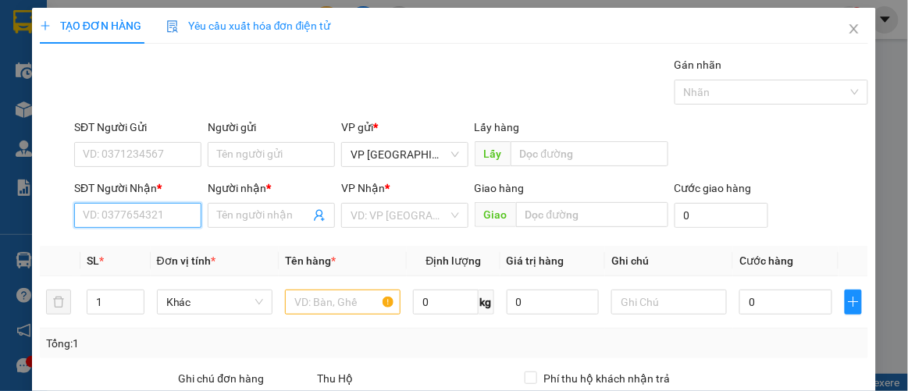
drag, startPoint x: 165, startPoint y: 223, endPoint x: 171, endPoint y: 212, distance: 12.6
click at [168, 223] on input "SĐT Người Nhận *" at bounding box center [137, 215] width 127 height 25
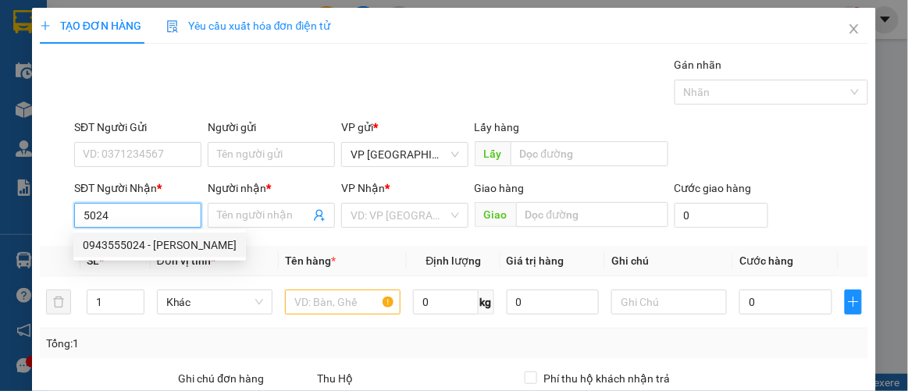
click at [140, 249] on div "0943555024 - [PERSON_NAME]" at bounding box center [160, 245] width 154 height 17
type input "0943555024"
type input "HUYỀN"
type input "50.000"
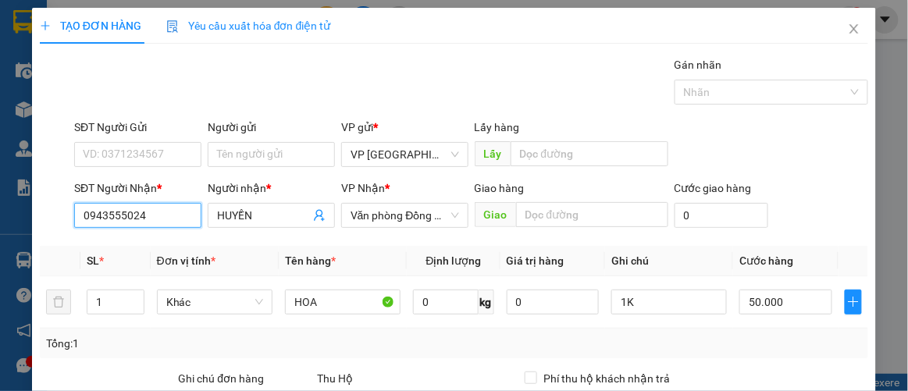
scroll to position [212, 0]
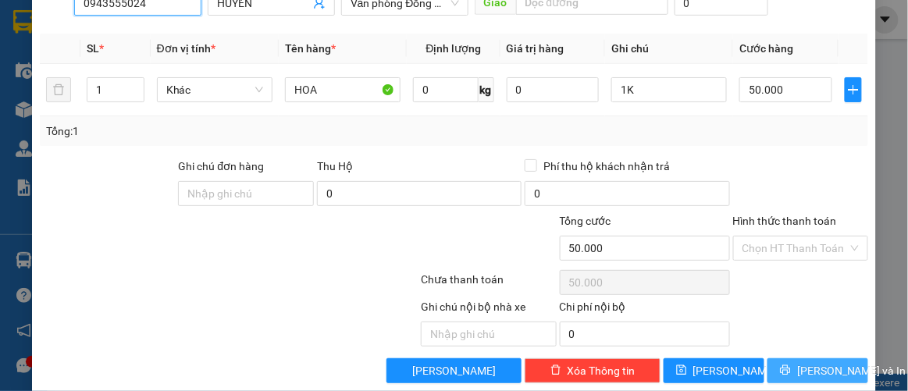
type input "0943555024"
click at [817, 362] on span "[PERSON_NAME] và In" at bounding box center [851, 370] width 109 height 17
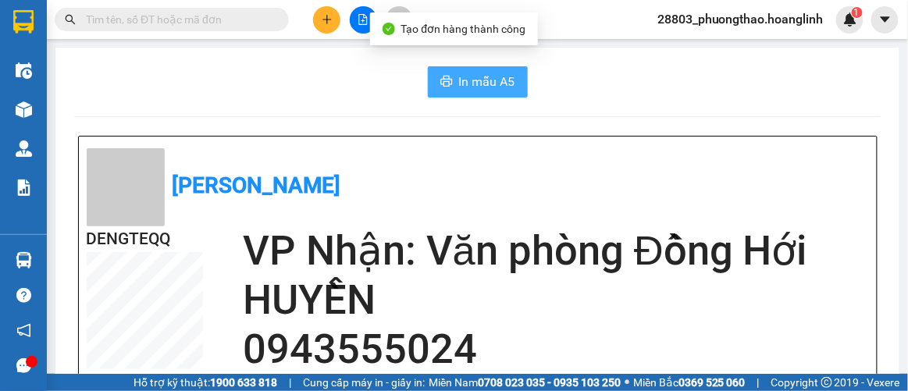
click at [496, 87] on span "In mẫu A5" at bounding box center [487, 82] width 56 height 20
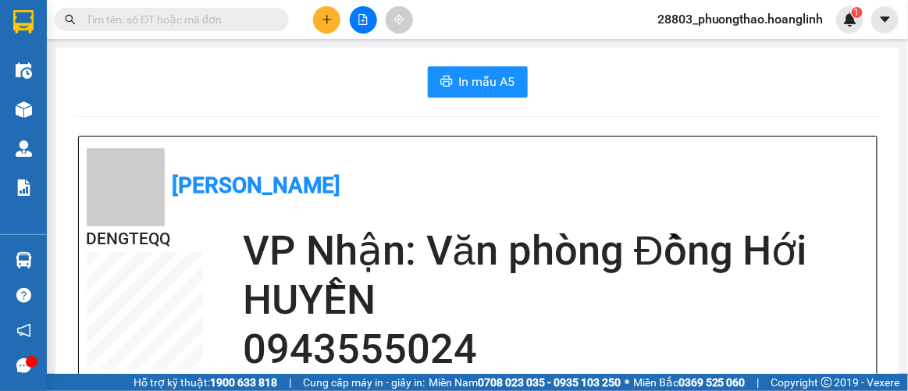
click at [318, 23] on button at bounding box center [326, 19] width 27 height 27
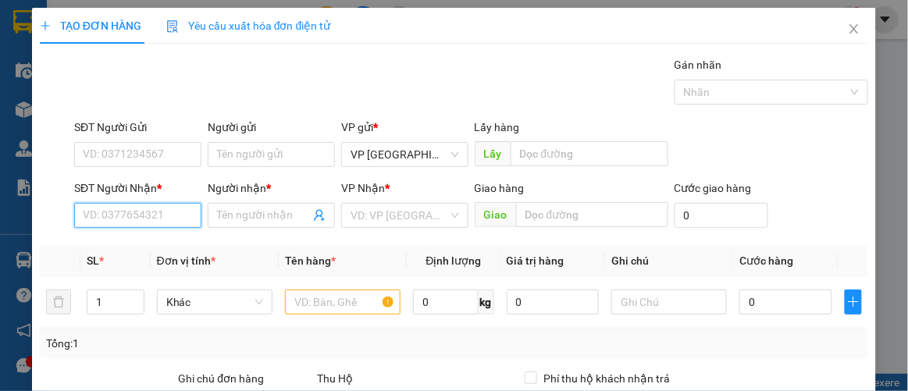
click at [148, 215] on input "SĐT Người Nhận *" at bounding box center [137, 215] width 127 height 25
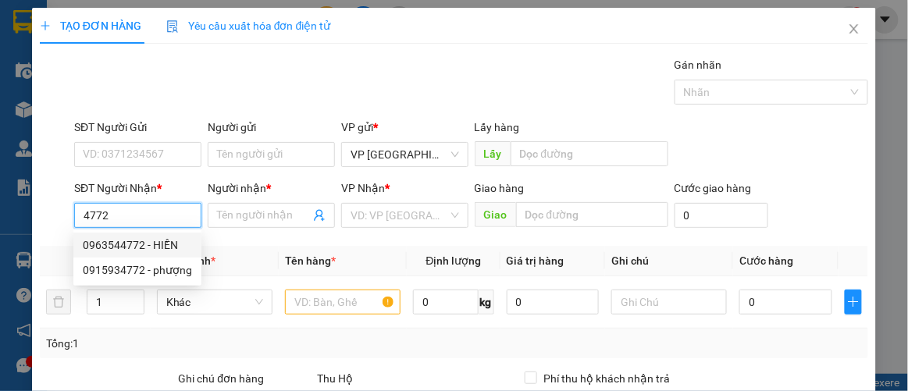
click at [141, 247] on div "0963544772 - HIỀN" at bounding box center [137, 245] width 109 height 17
type input "0963544772"
type input "HIỀN"
type input "CXVD"
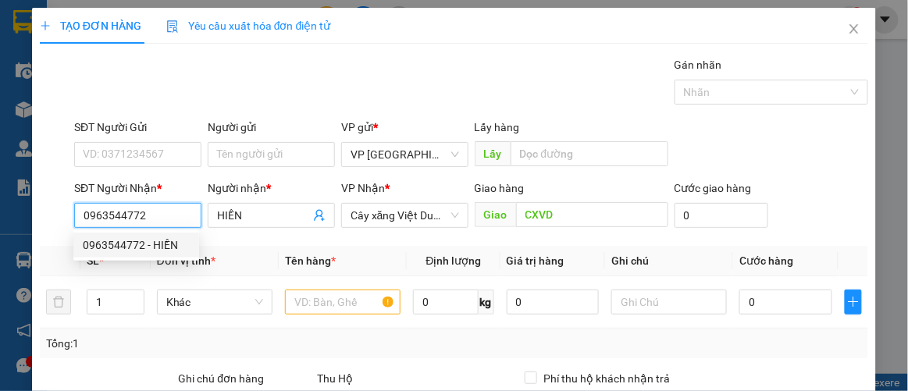
type input "120.000"
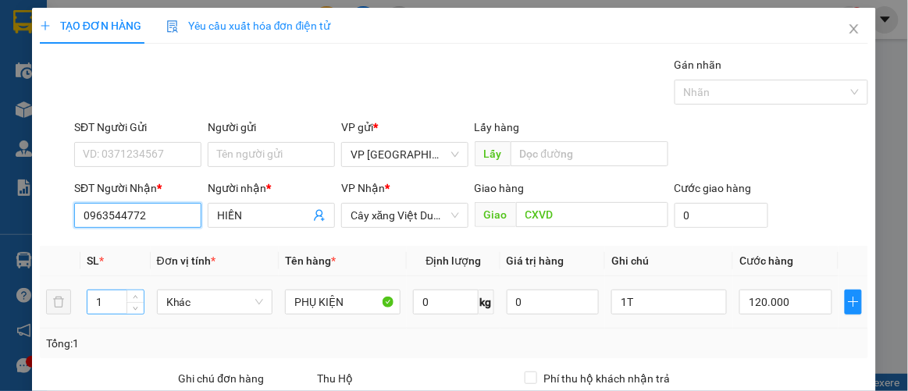
type input "0963544772"
click at [68, 312] on tr "1 Khác PHỤ KIỆN 0 kg 0 1T 120.000" at bounding box center [454, 302] width 829 height 52
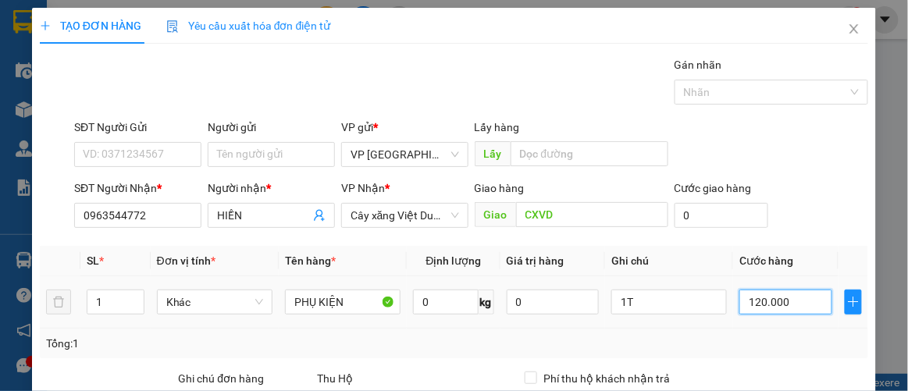
click at [742, 301] on input "120.000" at bounding box center [785, 302] width 92 height 25
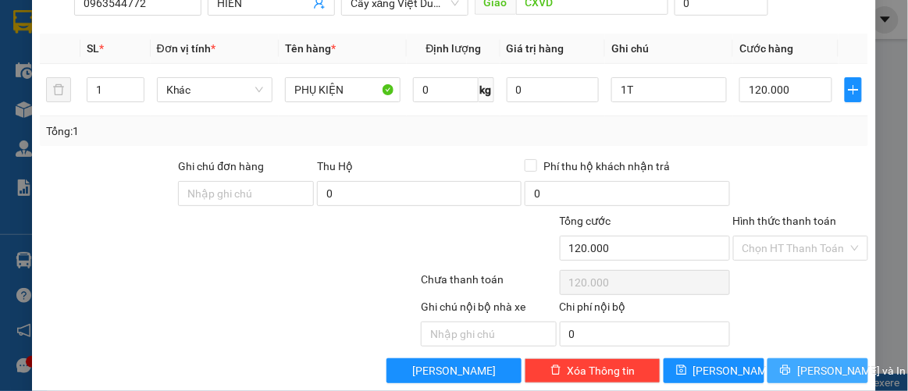
drag, startPoint x: 813, startPoint y: 369, endPoint x: 809, endPoint y: 338, distance: 30.7
click at [813, 368] on span "[PERSON_NAME] và In" at bounding box center [851, 370] width 109 height 17
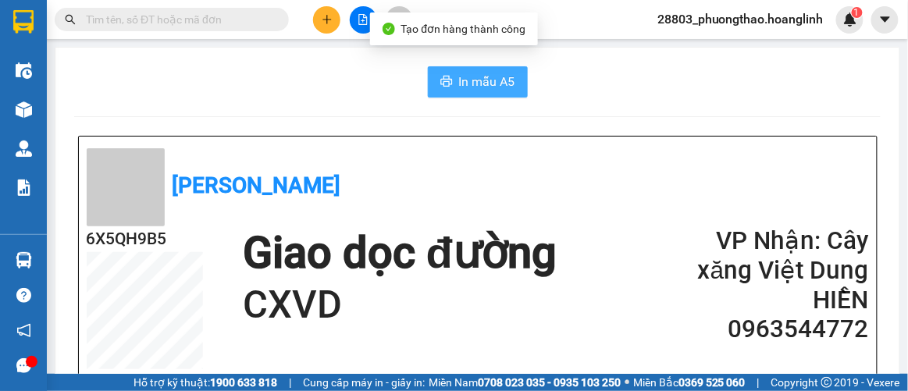
drag, startPoint x: 461, startPoint y: 77, endPoint x: 527, endPoint y: 94, distance: 67.6
click at [465, 80] on span "In mẫu A5" at bounding box center [487, 82] width 56 height 20
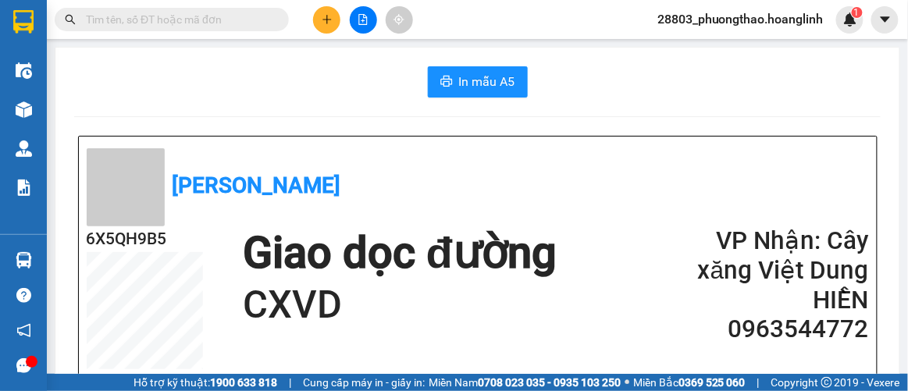
click at [322, 18] on icon "plus" at bounding box center [327, 19] width 11 height 11
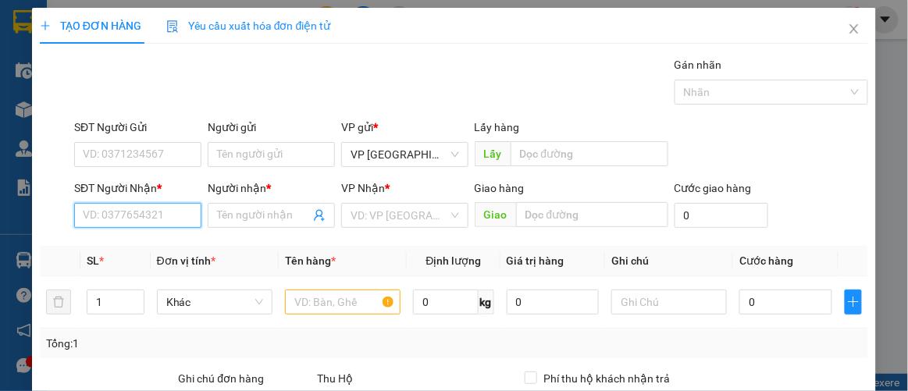
click at [148, 206] on input "SĐT Người Nhận *" at bounding box center [137, 215] width 127 height 25
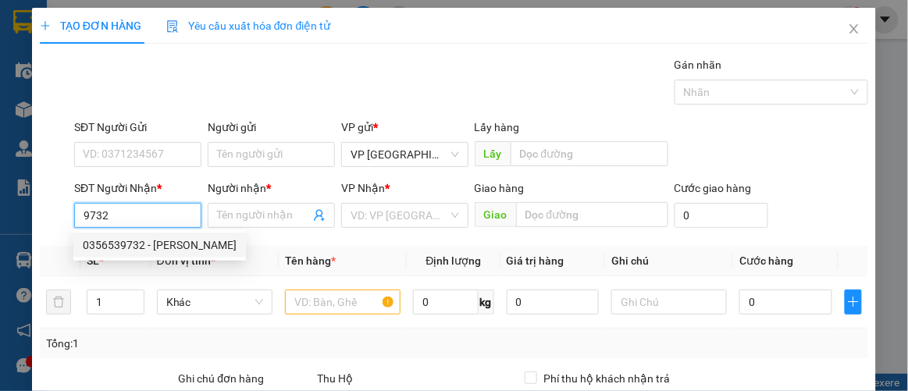
click at [125, 244] on div "0356539732 - [PERSON_NAME]" at bounding box center [160, 245] width 154 height 17
type input "0356539732"
type input "C HƯƠNG"
type input "QUẢNG PHÚ"
type input "50.000"
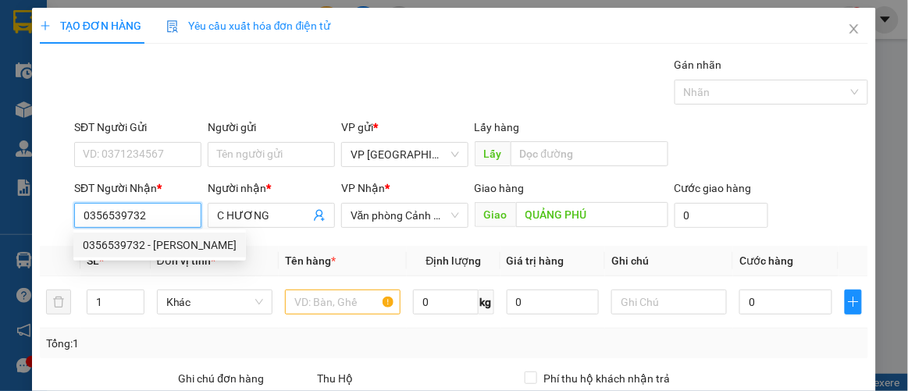
type input "50.000"
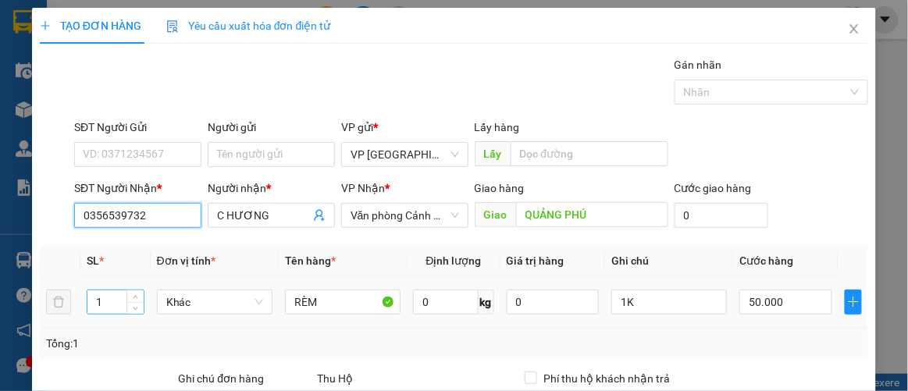
type input "0356539732"
drag, startPoint x: 109, startPoint y: 297, endPoint x: 67, endPoint y: 322, distance: 48.7
click at [69, 322] on tr "1 Khác RÈM 0 kg 0 1K 50.000" at bounding box center [454, 302] width 829 height 52
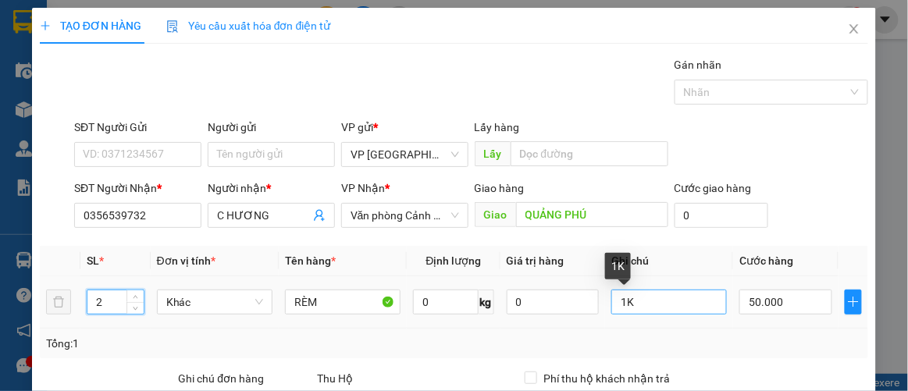
type input "2"
drag, startPoint x: 612, startPoint y: 309, endPoint x: 591, endPoint y: 325, distance: 26.2
click at [591, 325] on tr "2 Khác RÈM 0 kg 0 1K 50.000" at bounding box center [454, 302] width 829 height 52
type input "2K"
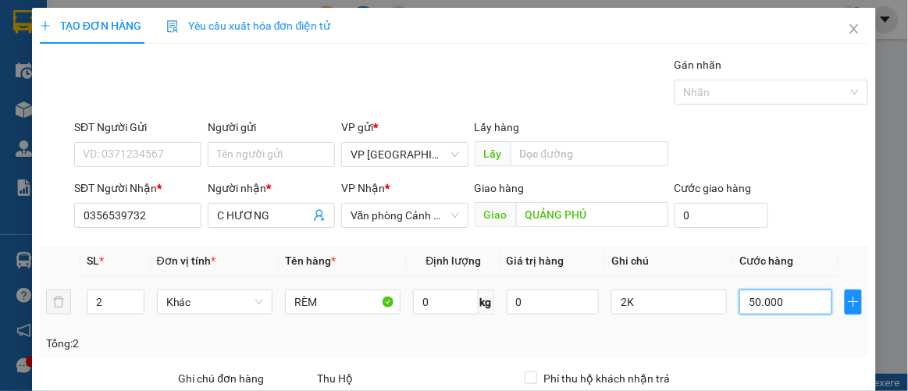
type input "1"
type input "0.000.017"
type input "17"
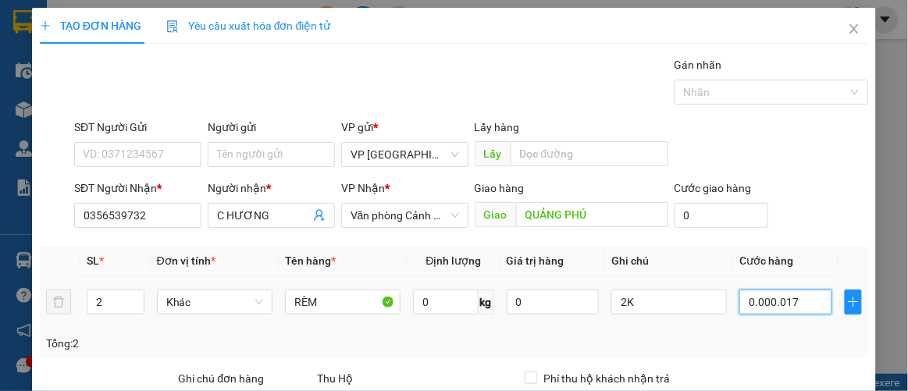
type input "000.000.170"
type input "170"
type input "000.000.170"
click at [797, 329] on div "Tổng: 2" at bounding box center [454, 344] width 829 height 30
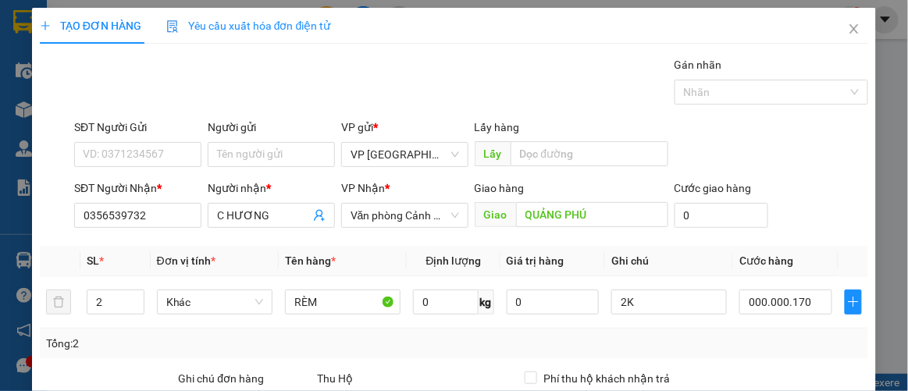
type input "170.000"
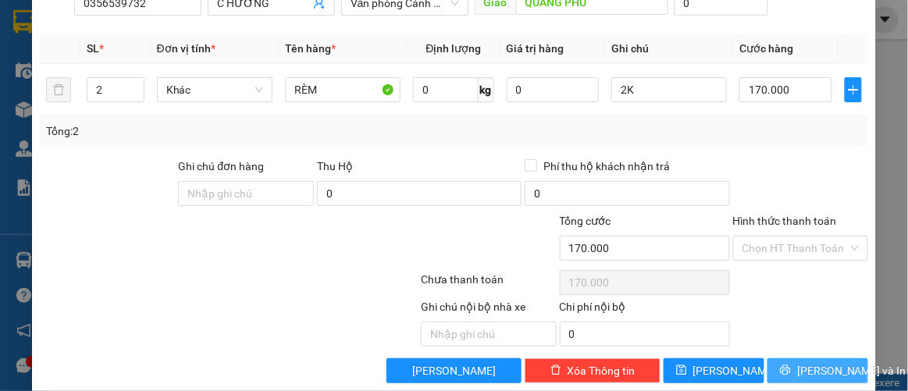
click at [817, 362] on span "[PERSON_NAME] và In" at bounding box center [851, 370] width 109 height 17
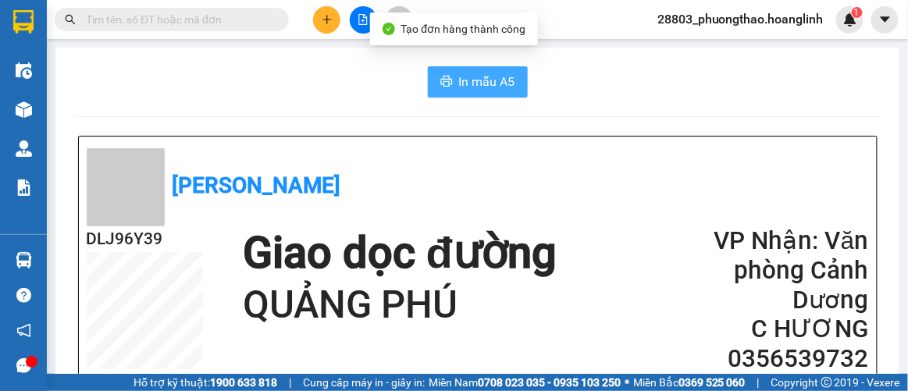
click at [483, 82] on span "In mẫu A5" at bounding box center [487, 82] width 56 height 20
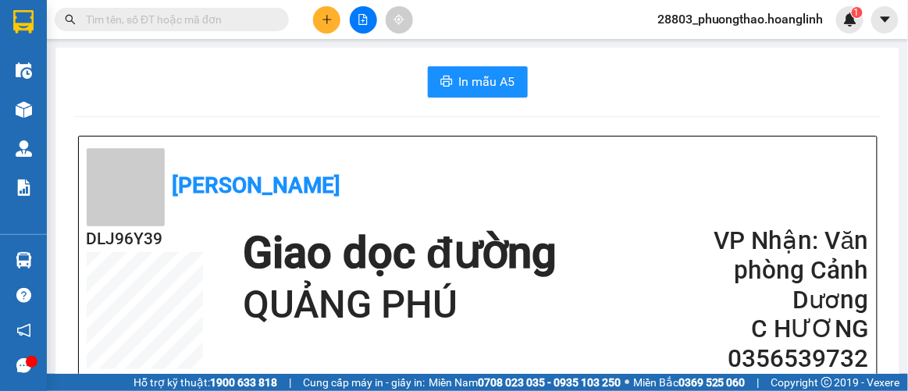
click at [326, 20] on icon "plus" at bounding box center [326, 19] width 1 height 9
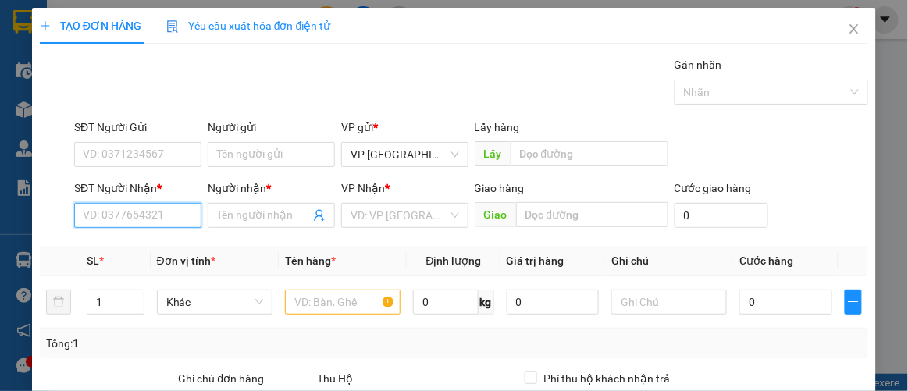
click at [148, 213] on input "SĐT Người Nhận *" at bounding box center [137, 215] width 127 height 25
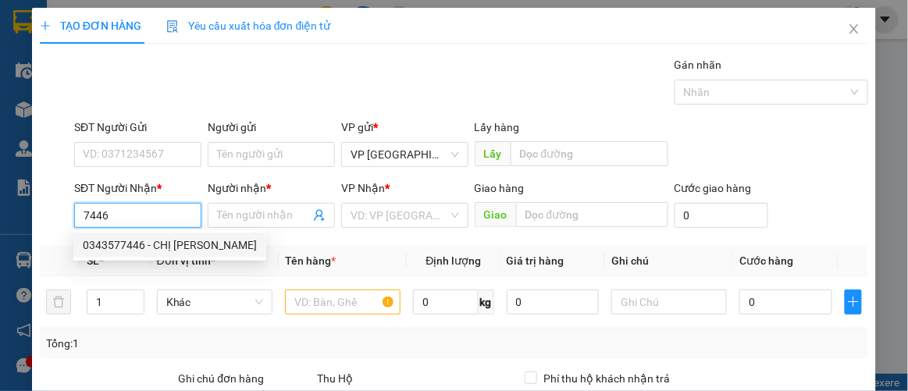
click at [111, 241] on div "0343577446 - CHỊ [PERSON_NAME]" at bounding box center [170, 245] width 174 height 17
type input "0343577446"
type input "CHỊ [PERSON_NAME]"
type input "100.000"
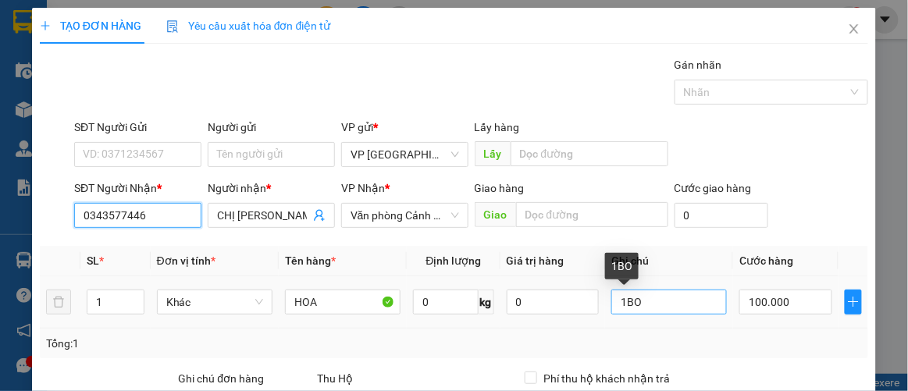
type input "0343577446"
click at [639, 299] on input "1BO" at bounding box center [669, 302] width 116 height 25
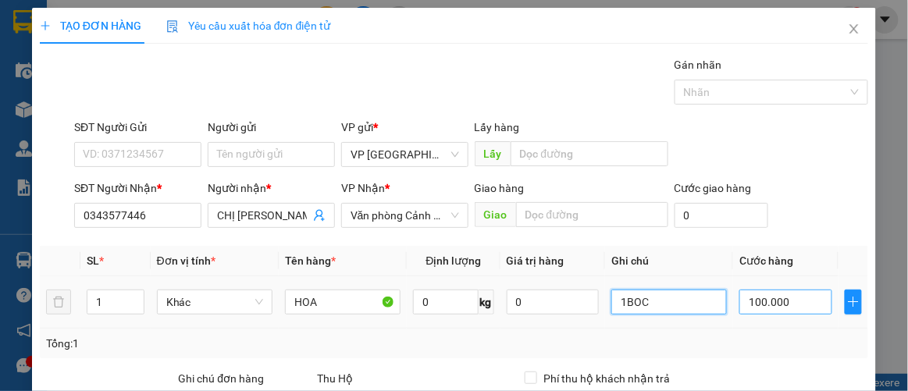
type input "1BOC"
click at [814, 295] on input "100.000" at bounding box center [785, 302] width 92 height 25
type input "00.006"
type input "6"
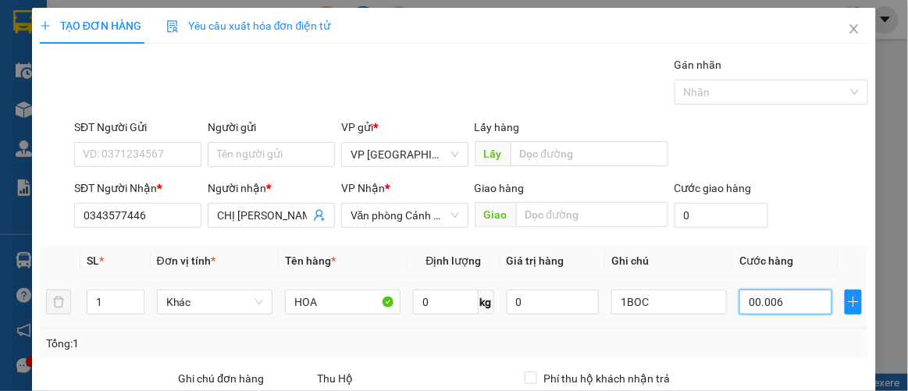
type input "000.006"
type input "6"
type input "60"
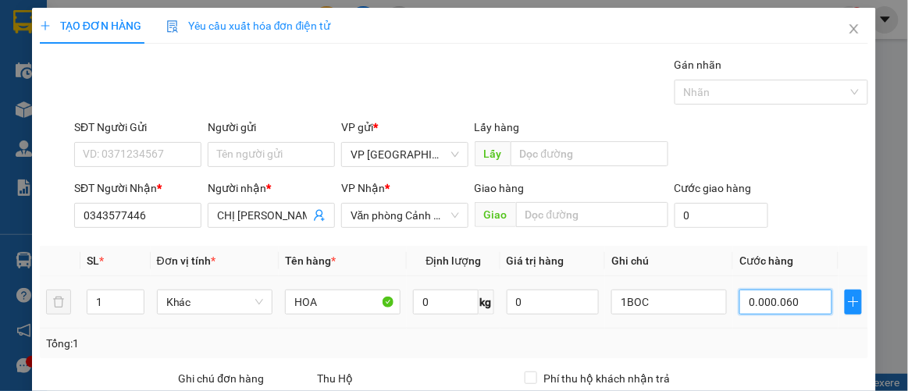
type input "0.000.060"
type input "60.000"
click at [804, 321] on td "60.000" at bounding box center [785, 302] width 105 height 52
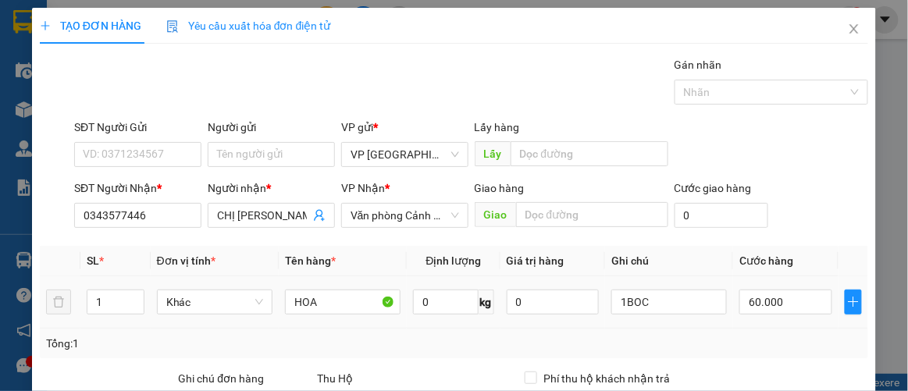
scroll to position [212, 0]
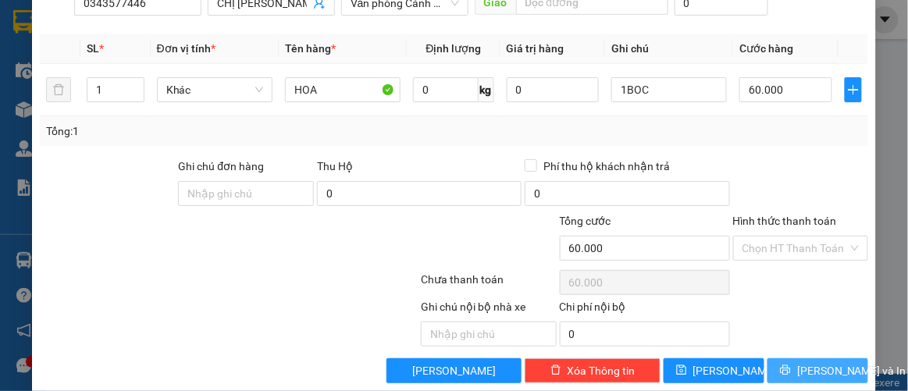
click at [819, 362] on span "[PERSON_NAME] và In" at bounding box center [851, 370] width 109 height 17
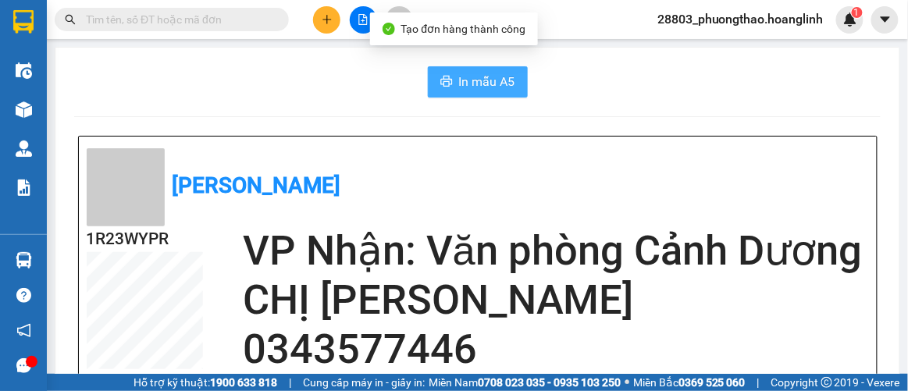
click at [465, 88] on span "In mẫu A5" at bounding box center [487, 82] width 56 height 20
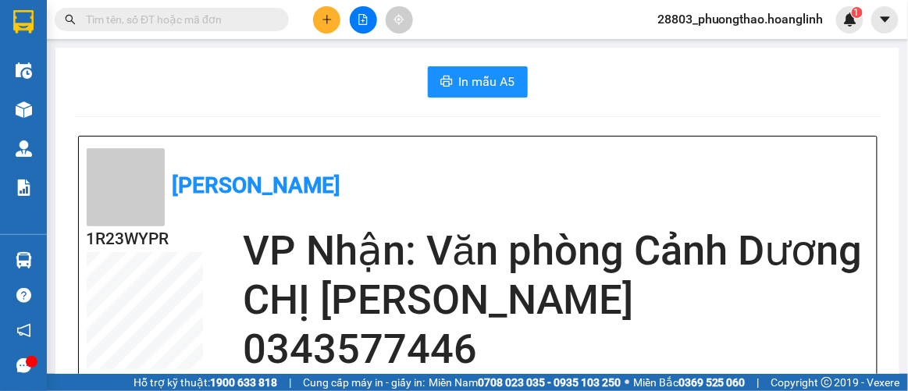
click at [330, 22] on icon "plus" at bounding box center [327, 19] width 11 height 11
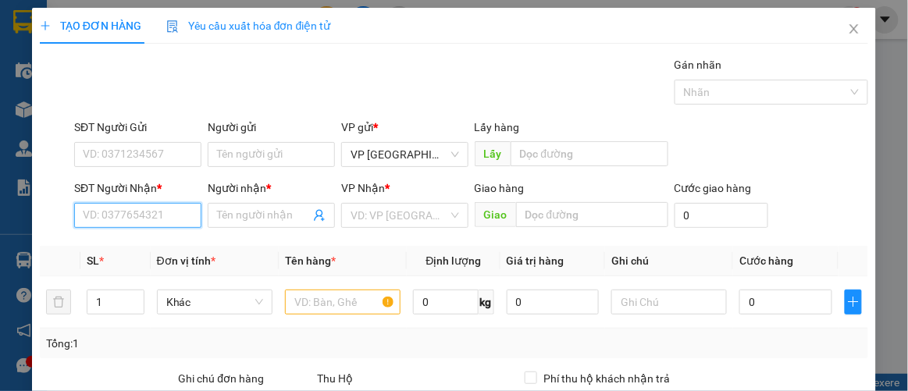
click at [177, 223] on input "SĐT Người Nhận *" at bounding box center [137, 215] width 127 height 25
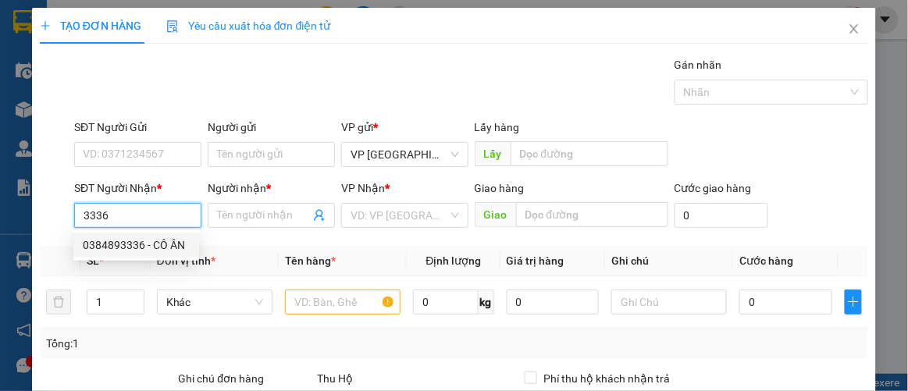
click at [121, 247] on div "0384893336 - CÔ ÂN" at bounding box center [136, 245] width 107 height 17
type input "0384893336"
type input "CÔ ÂN"
type input "120.000"
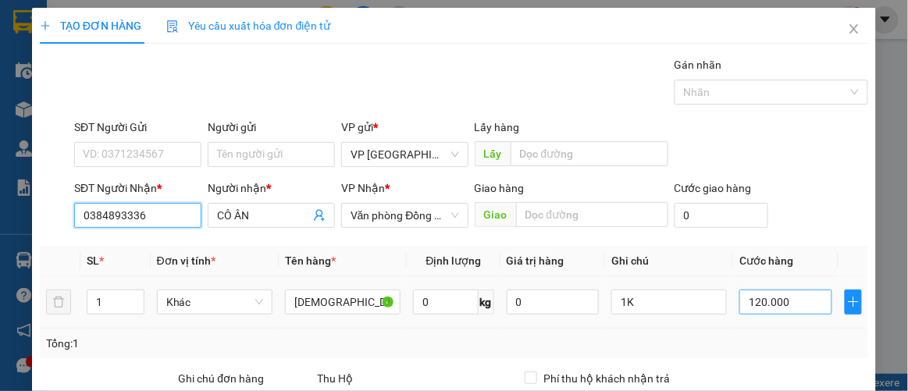
type input "0384893336"
click at [792, 295] on input "120.000" at bounding box center [785, 302] width 92 height 25
type input "00.006"
type input "6"
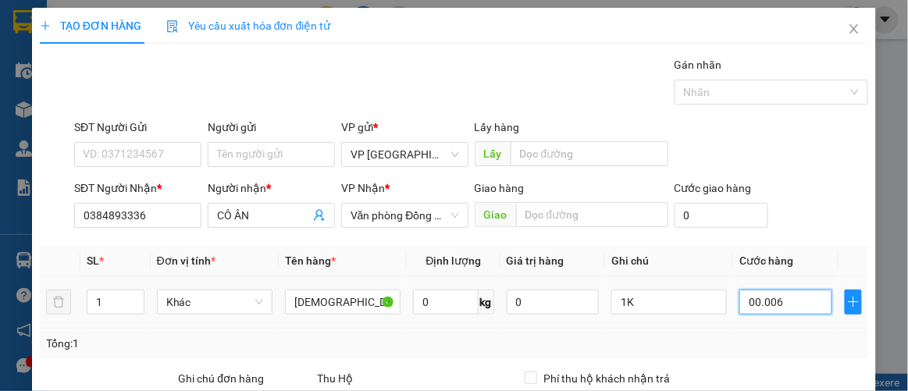
type input "0.000.060"
type input "60"
type input "00.000.060"
type input "60.000"
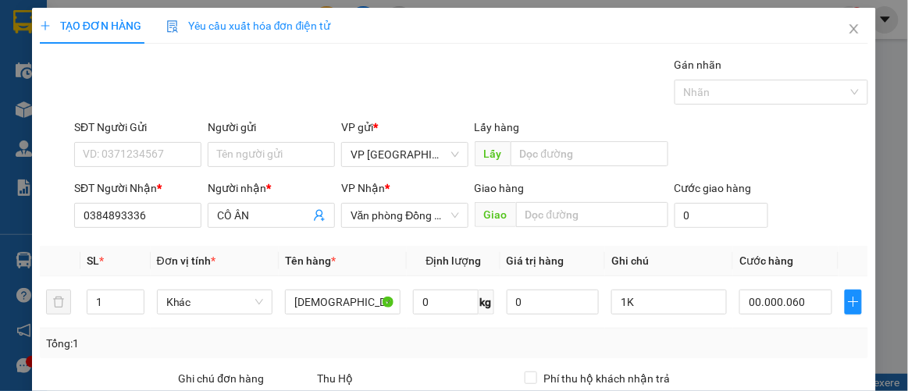
type input "60.000"
click at [811, 335] on div "Tổng: 1" at bounding box center [454, 343] width 817 height 17
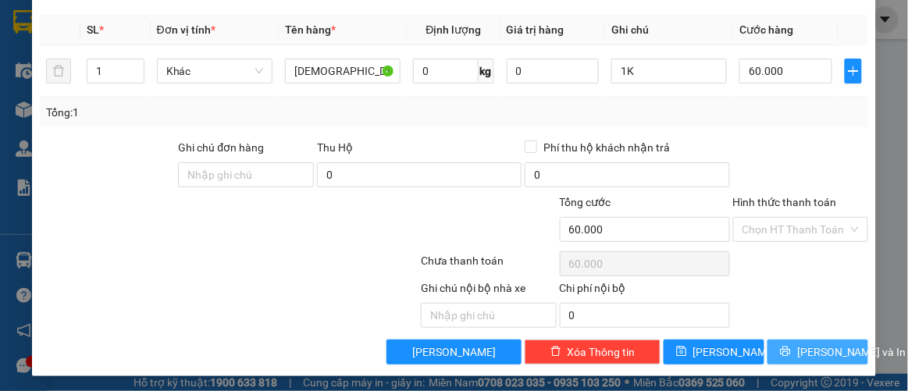
click at [818, 354] on span "[PERSON_NAME] và In" at bounding box center [851, 352] width 109 height 17
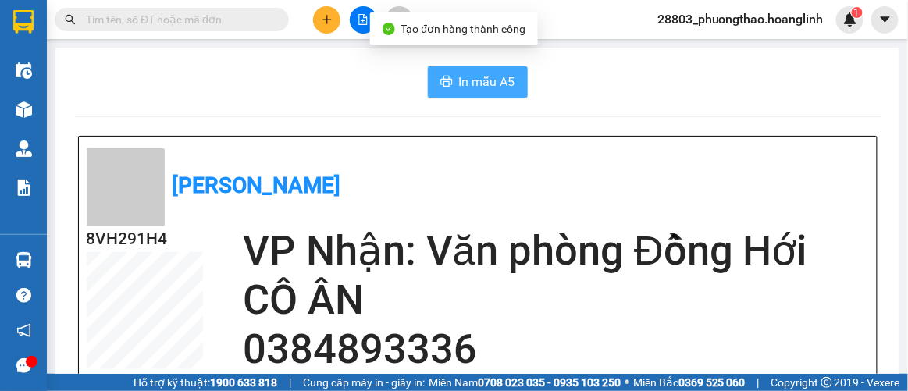
drag, startPoint x: 457, startPoint y: 77, endPoint x: 475, endPoint y: 85, distance: 20.3
click at [459, 80] on span "In mẫu A5" at bounding box center [487, 82] width 56 height 20
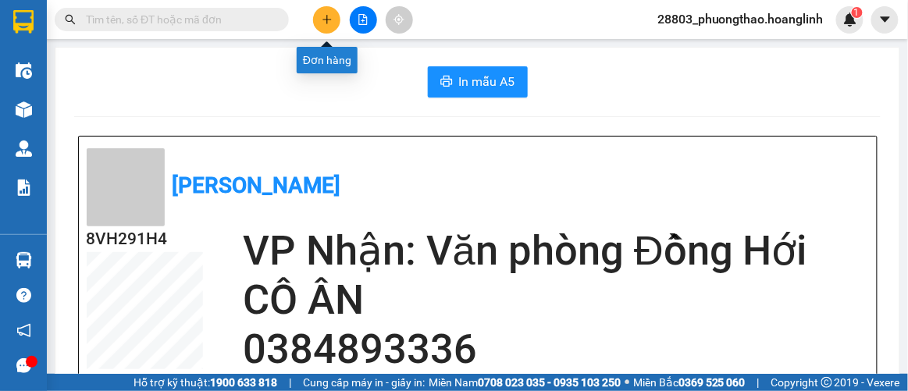
click at [322, 23] on icon "plus" at bounding box center [327, 19] width 11 height 11
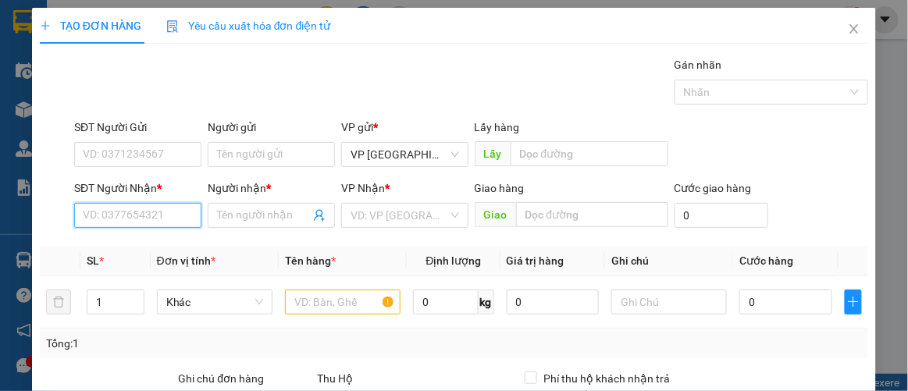
click at [167, 211] on input "SĐT Người Nhận *" at bounding box center [137, 215] width 127 height 25
click at [133, 247] on div "0843823632 - VÂN NỂ" at bounding box center [137, 245] width 108 height 17
type input "0843823632"
type input "VÂN NỂ"
type input "150.000"
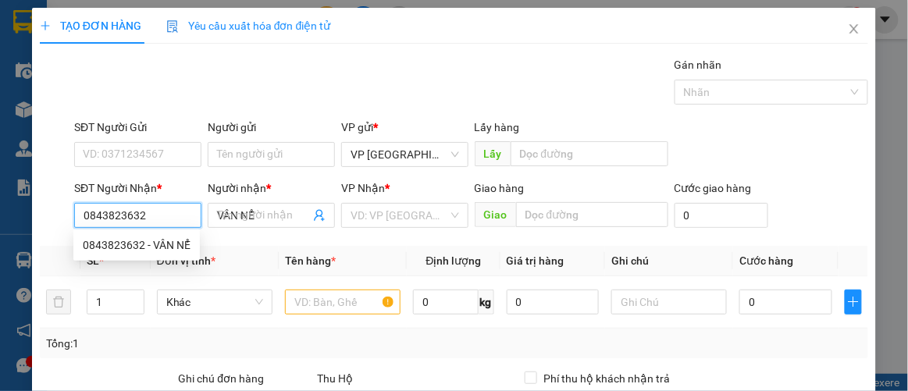
type input "150.000"
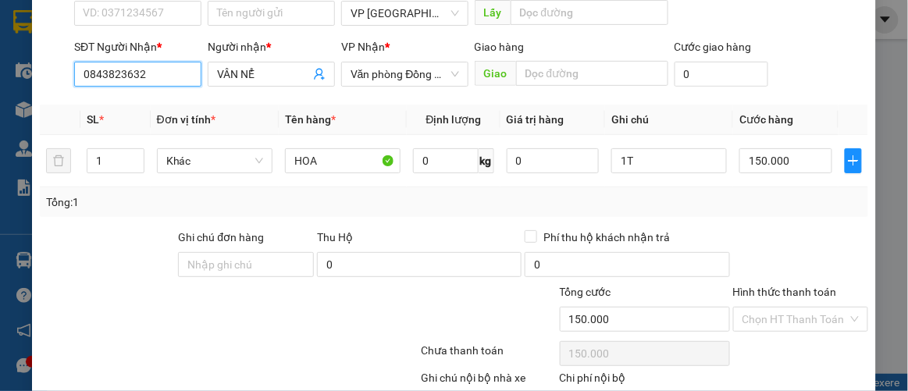
scroll to position [231, 0]
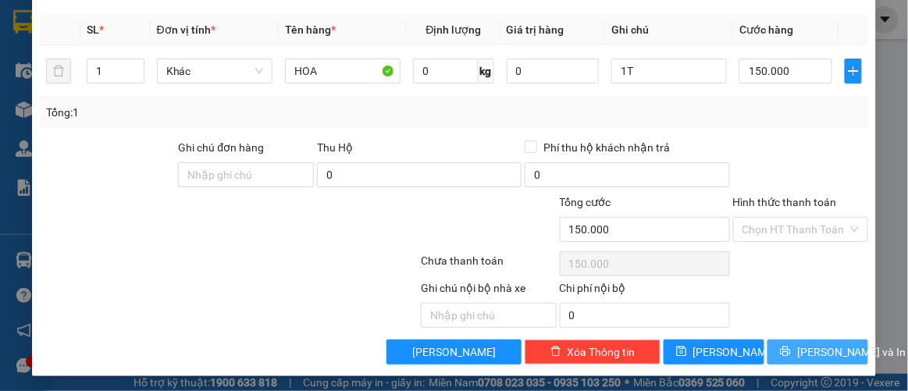
type input "0843823632"
drag, startPoint x: 823, startPoint y: 341, endPoint x: 832, endPoint y: 342, distance: 9.4
click at [823, 344] on span "[PERSON_NAME] và In" at bounding box center [851, 352] width 109 height 17
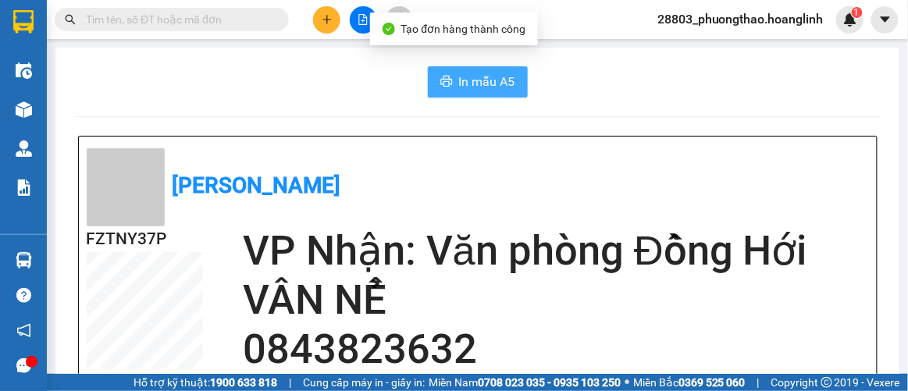
click at [477, 86] on span "In mẫu A5" at bounding box center [487, 82] width 56 height 20
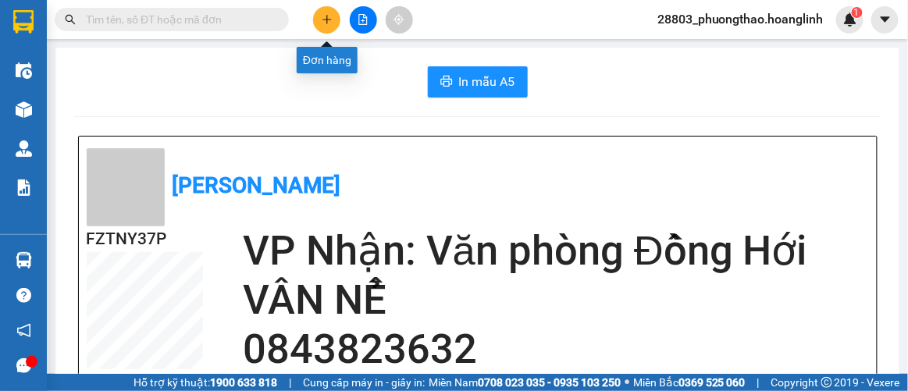
click at [337, 23] on button at bounding box center [326, 19] width 27 height 27
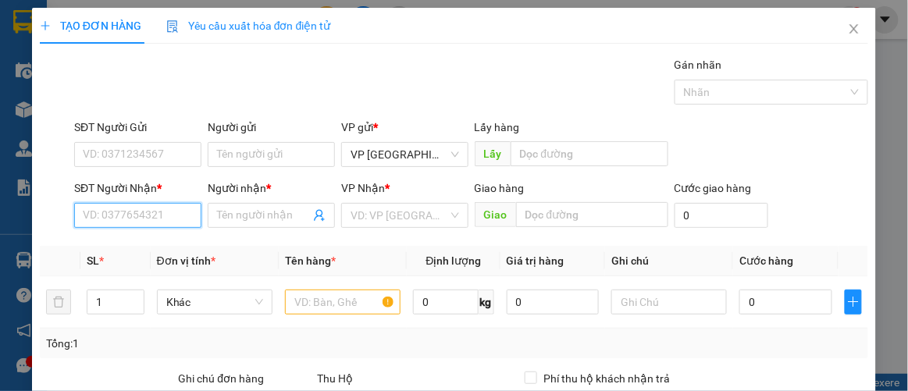
click at [130, 213] on input "SĐT Người Nhận *" at bounding box center [137, 215] width 127 height 25
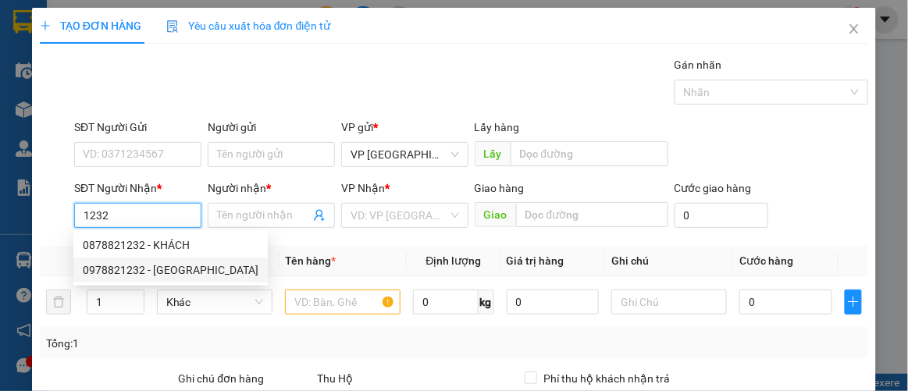
click at [122, 270] on div "0978821232 - [GEOGRAPHIC_DATA]" at bounding box center [171, 270] width 176 height 17
type input "0978821232"
type input "NGA"
type input "CXVD"
type input "Thu hộ"
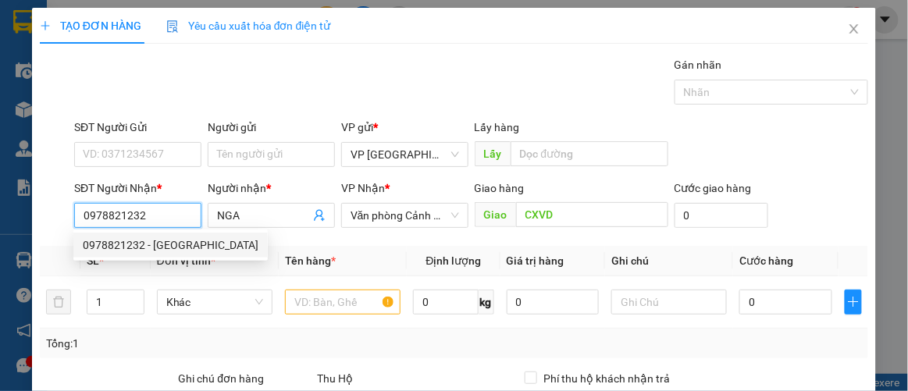
type input "70.000"
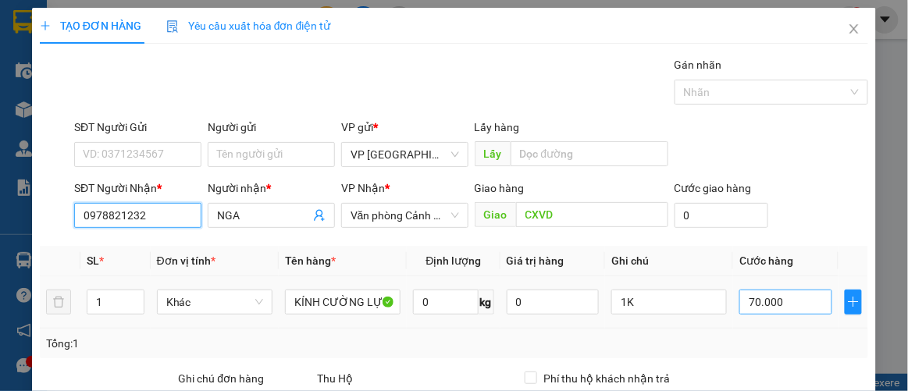
type input "0978821232"
click at [790, 297] on input "70.000" at bounding box center [785, 302] width 92 height 25
type input "1"
type input "0.000.010"
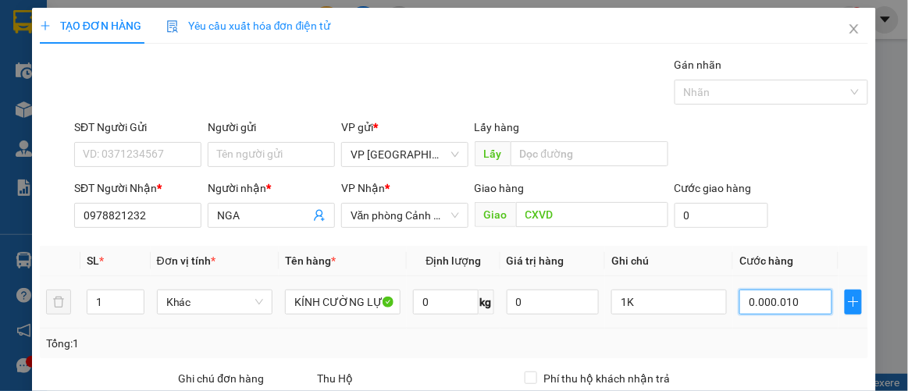
type input "10"
type input "100"
type input "000.000.100"
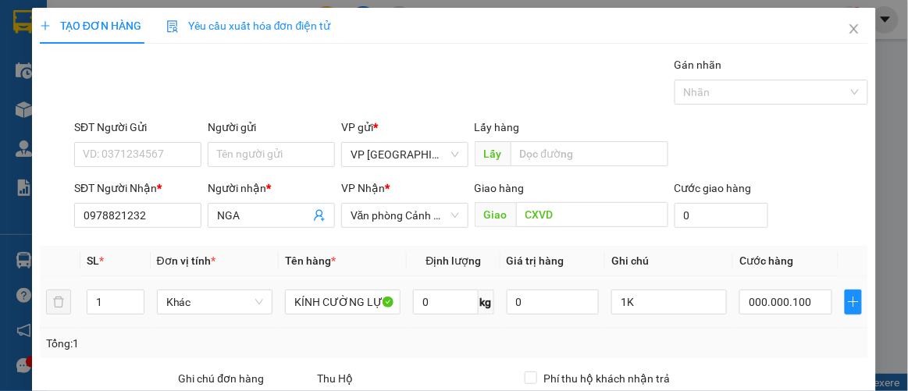
type input "100.000"
click at [792, 335] on div "Tổng: 1" at bounding box center [454, 343] width 817 height 17
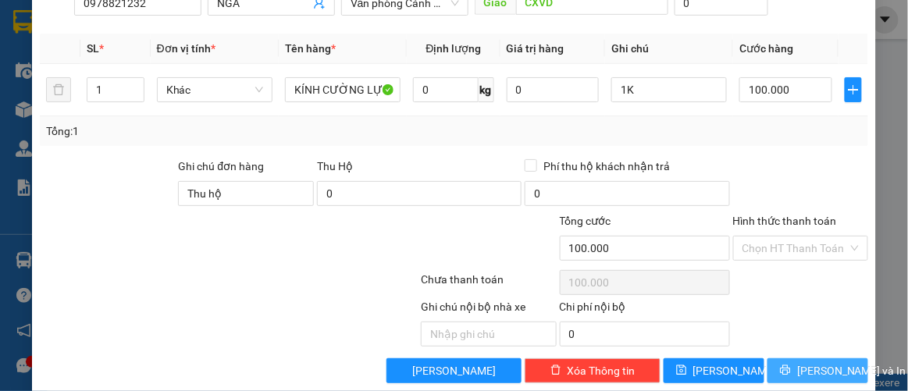
click at [800, 362] on span "[PERSON_NAME] và In" at bounding box center [851, 370] width 109 height 17
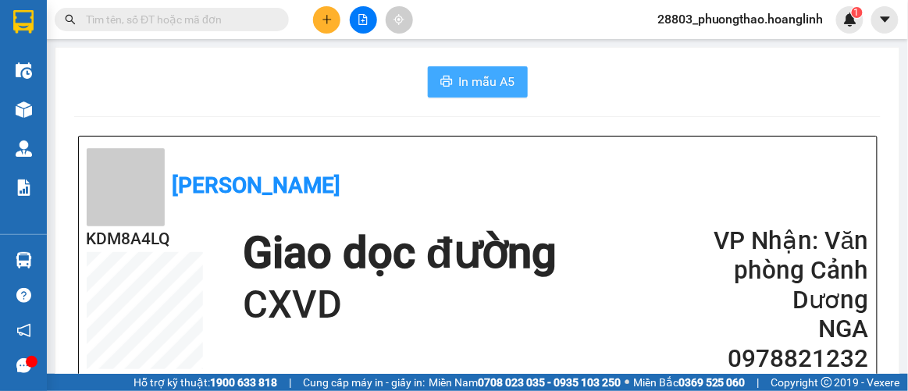
click at [459, 78] on span "In mẫu A5" at bounding box center [487, 82] width 56 height 20
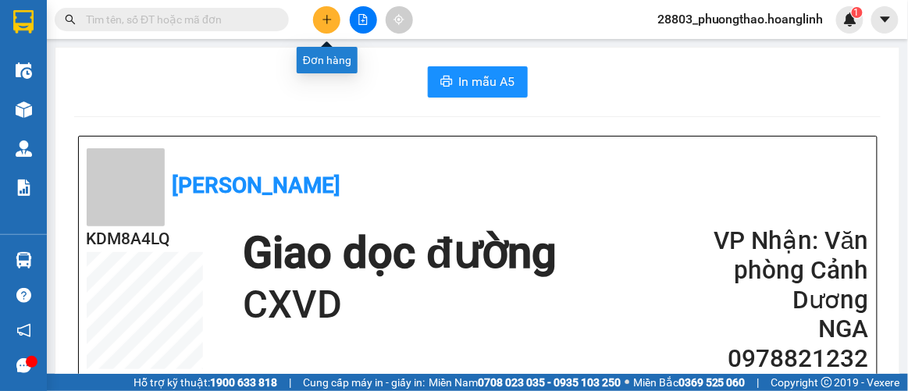
click at [324, 18] on icon "plus" at bounding box center [327, 19] width 11 height 11
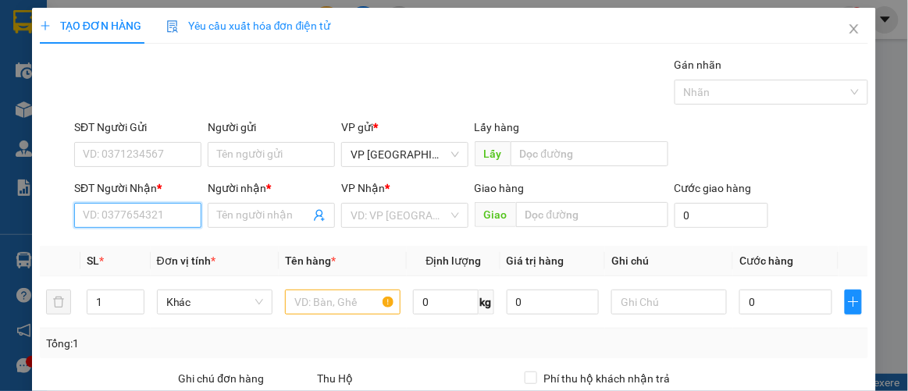
click at [137, 210] on input "SĐT Người Nhận *" at bounding box center [137, 215] width 127 height 25
drag, startPoint x: 168, startPoint y: 248, endPoint x: 195, endPoint y: 247, distance: 27.3
click at [168, 247] on div "0905145327 - TRỰC" at bounding box center [136, 245] width 107 height 17
type input "0905145327"
type input "TRỰC"
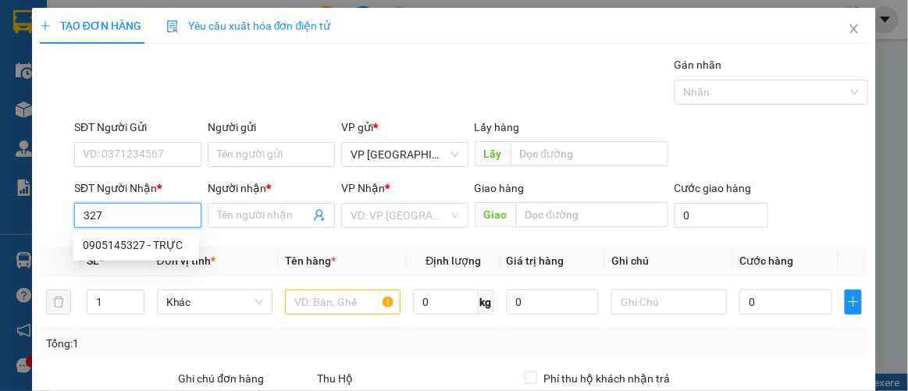
type input "ROON"
type input "700.000"
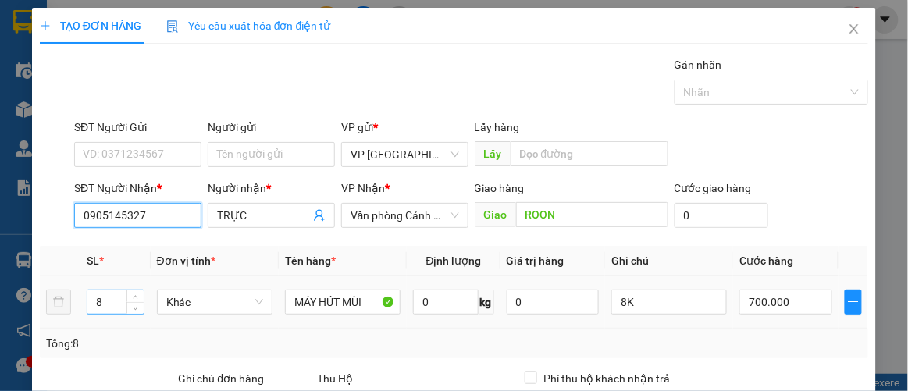
type input "0905145327"
click at [52, 311] on tr "8 Khác MÁY HÚT MÙI 0 kg 0 8K 700.000" at bounding box center [454, 302] width 829 height 52
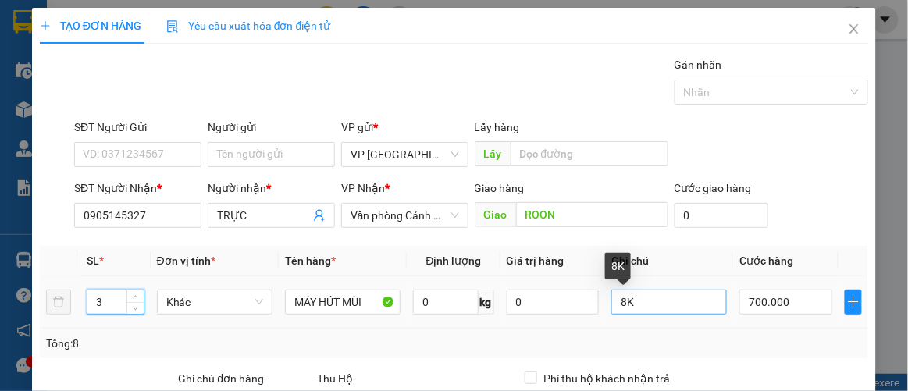
type input "3"
drag, startPoint x: 619, startPoint y: 298, endPoint x: 592, endPoint y: 312, distance: 30.7
click at [596, 319] on tr "3 Khác MÁY HÚT MÙI 0 kg 0 8K 700.000" at bounding box center [454, 302] width 829 height 52
type input "3K"
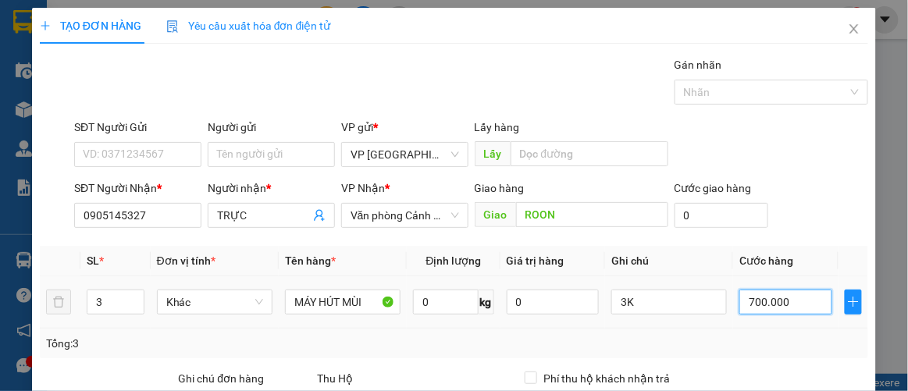
click at [788, 312] on input "700.000" at bounding box center [785, 302] width 92 height 25
type input "00.004"
type input "4"
type input "0.000.040"
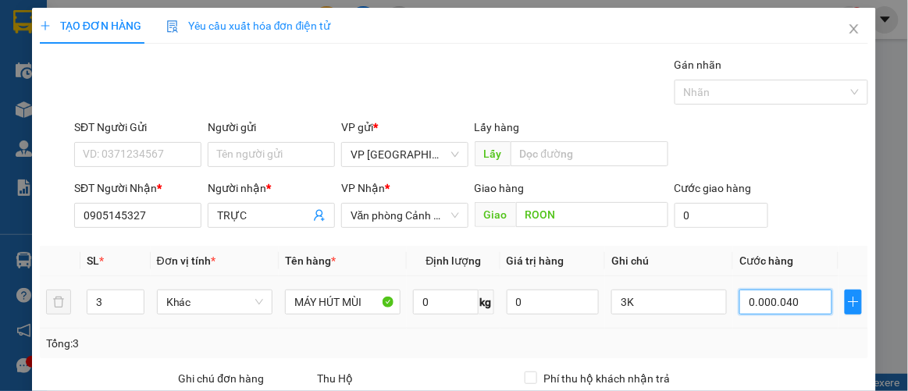
type input "40"
type input "400"
type input "000.000.400"
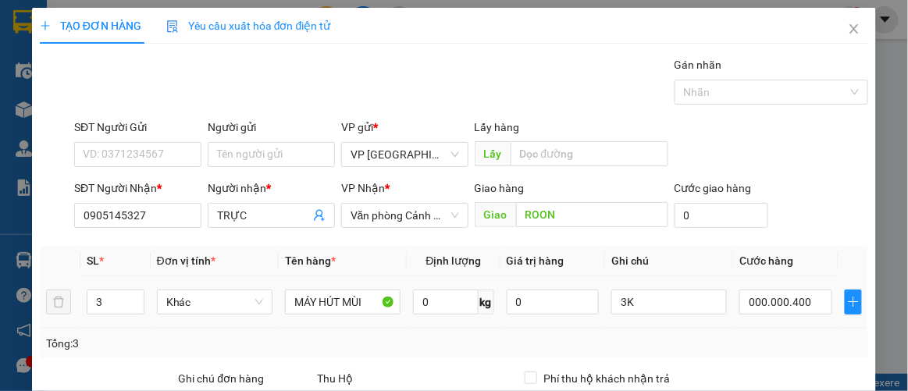
type input "400.000"
click at [768, 326] on td "400.000" at bounding box center [785, 302] width 105 height 52
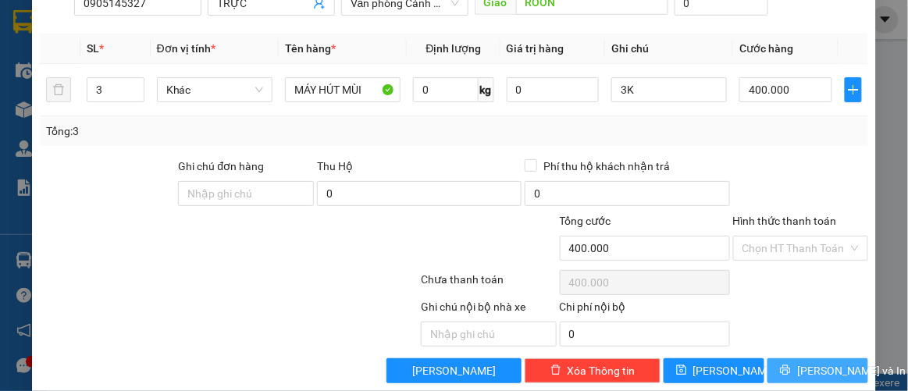
click at [804, 358] on button "[PERSON_NAME] và In" at bounding box center [817, 370] width 101 height 25
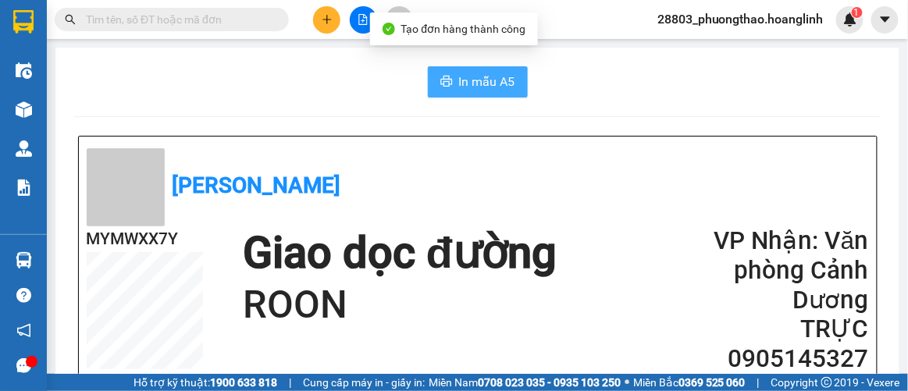
drag, startPoint x: 494, startPoint y: 69, endPoint x: 494, endPoint y: 80, distance: 10.1
click at [494, 70] on button "In mẫu A5" at bounding box center [478, 81] width 100 height 31
click at [494, 80] on span "In mẫu A5" at bounding box center [487, 82] width 56 height 20
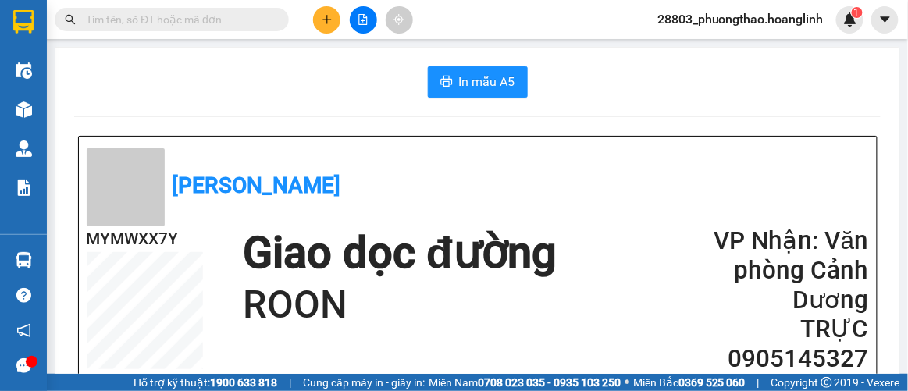
click at [322, 23] on icon "plus" at bounding box center [327, 19] width 11 height 11
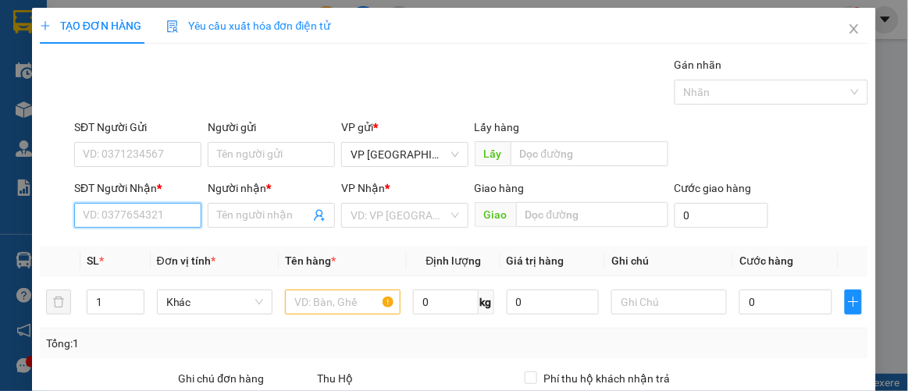
click at [155, 220] on input "SĐT Người Nhận *" at bounding box center [137, 215] width 127 height 25
click at [114, 234] on div "0973933607 - ly" at bounding box center [136, 245] width 126 height 25
type input "0973933607"
type input "ly"
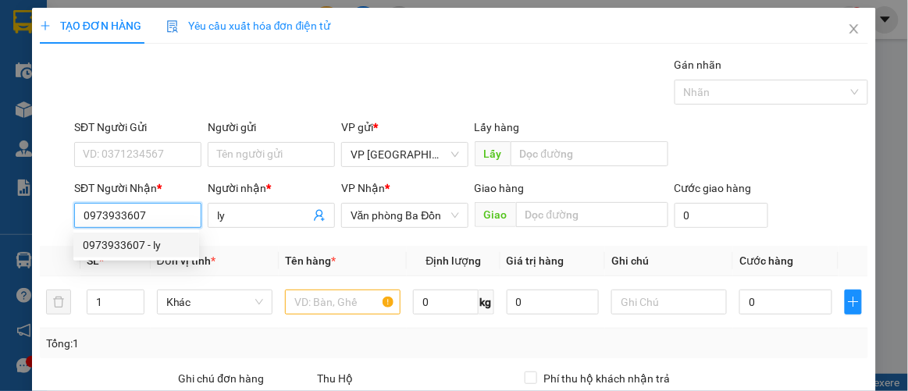
type input "70.000"
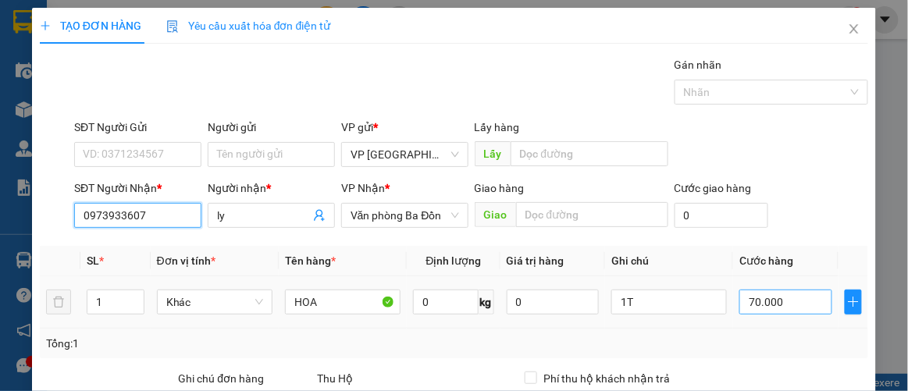
type input "0973933607"
click at [785, 305] on input "70.000" at bounding box center [785, 302] width 92 height 25
type input "00.001"
type input "1"
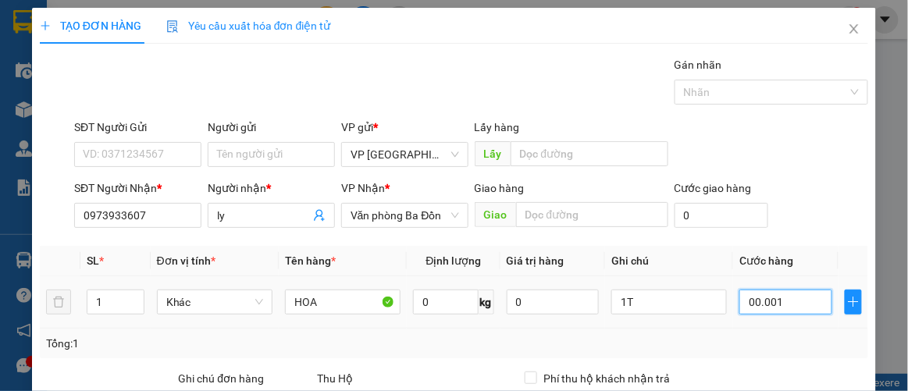
type input "000.001"
type input "12"
type input "0.000.012"
type input "120"
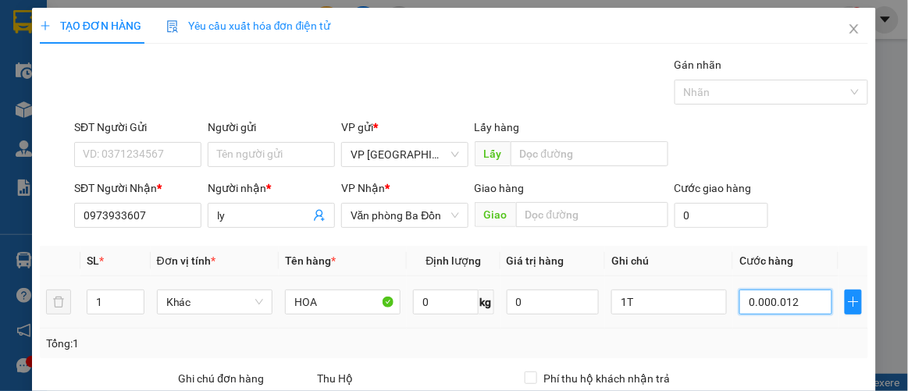
type input "120"
type input "00.000.120"
type input "120.000"
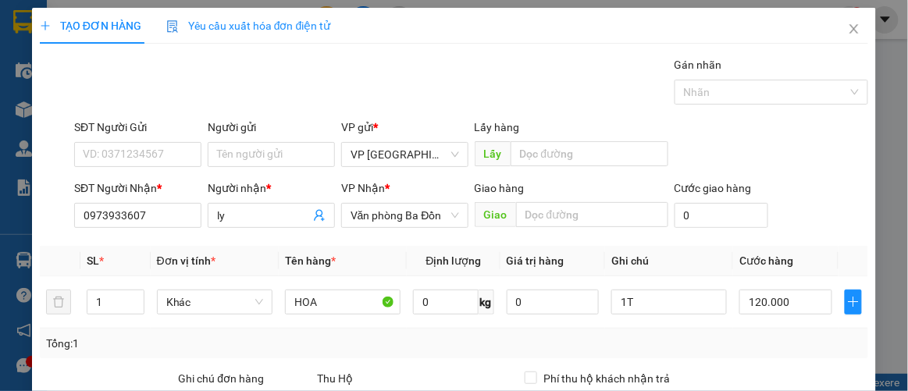
click at [789, 332] on div "Tổng: 1" at bounding box center [454, 344] width 829 height 30
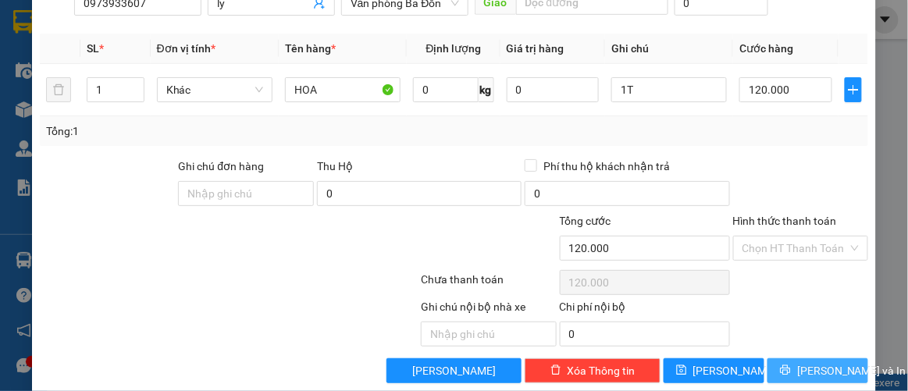
click at [785, 358] on button "[PERSON_NAME] và In" at bounding box center [817, 370] width 101 height 25
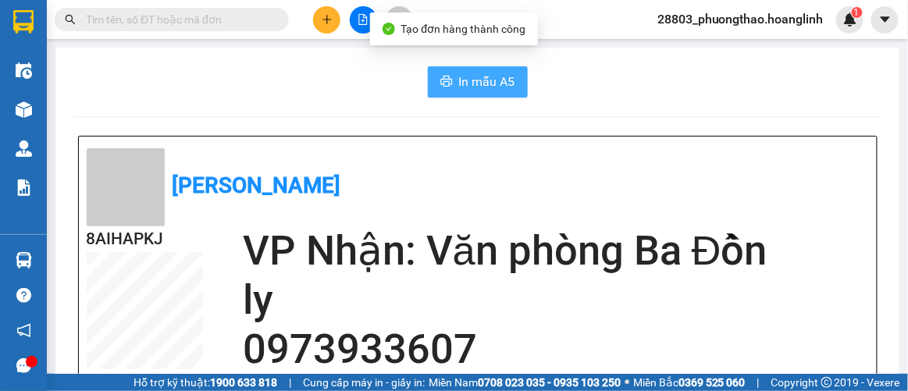
click at [485, 82] on span "In mẫu A5" at bounding box center [487, 82] width 56 height 20
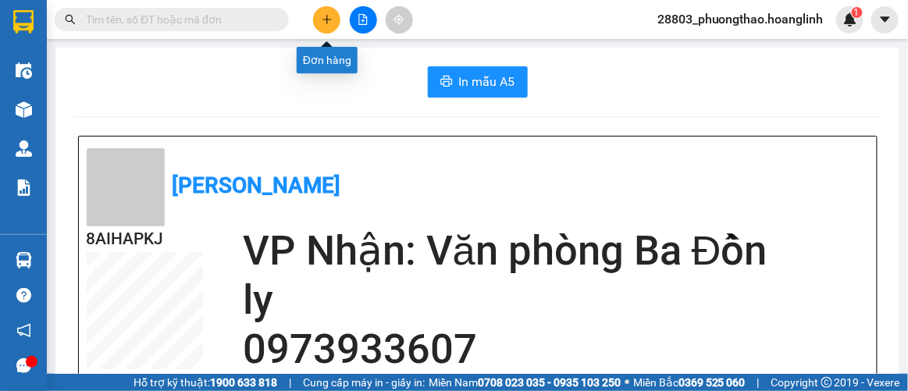
click at [337, 16] on button at bounding box center [326, 19] width 27 height 27
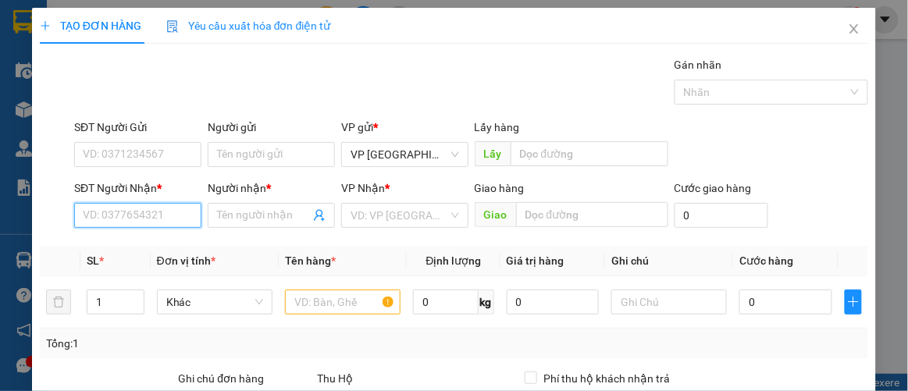
click at [159, 208] on input "SĐT Người Nhận *" at bounding box center [137, 215] width 127 height 25
click at [137, 244] on div "0386003589 - A QUẢ" at bounding box center [136, 245] width 107 height 17
type input "0386003589"
type input "A QUẢ"
type input "1.000.000"
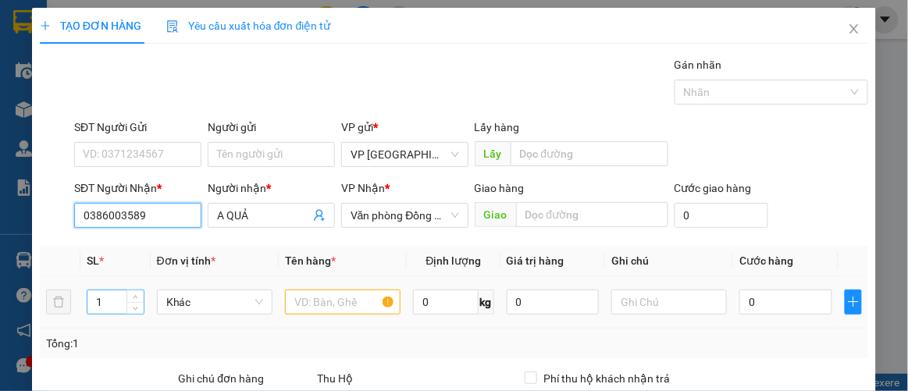
type input "1.000.000"
type input "0386003589"
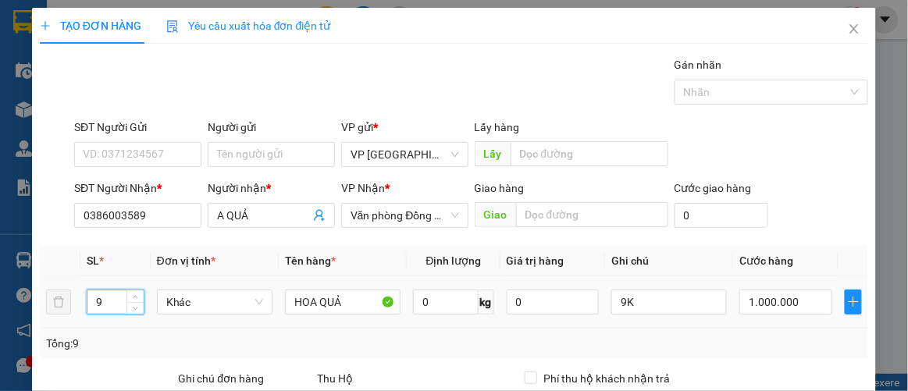
drag, startPoint x: 118, startPoint y: 298, endPoint x: 76, endPoint y: 304, distance: 42.5
click at [81, 304] on td "9" at bounding box center [115, 302] width 70 height 52
type input "1"
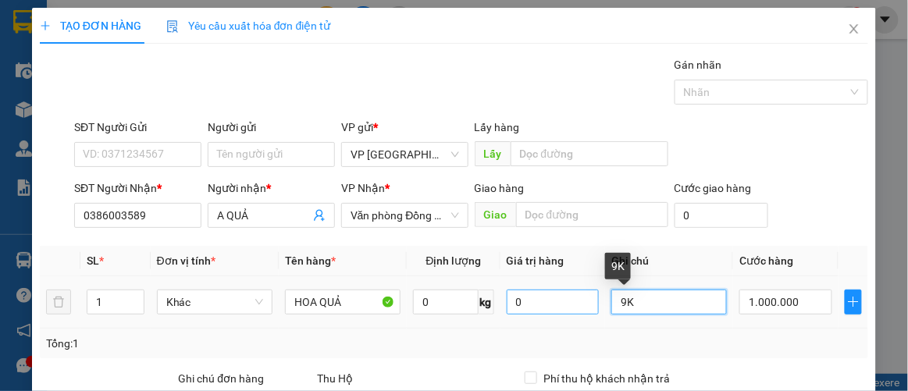
drag, startPoint x: 621, startPoint y: 308, endPoint x: 588, endPoint y: 312, distance: 33.0
click at [591, 315] on tr "1 Khác HOA QUẢ 0 kg 0 9K 1.000.000" at bounding box center [454, 302] width 829 height 52
type input "1BOC"
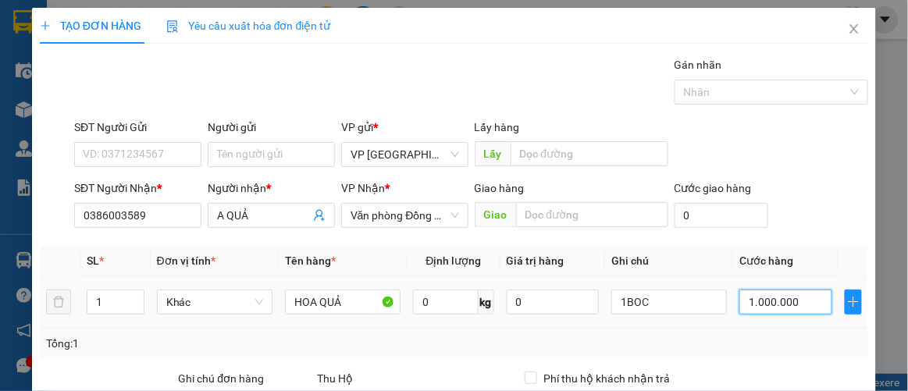
click at [803, 301] on input "1.000.000" at bounding box center [785, 302] width 92 height 25
type input "00.006"
click at [785, 335] on div "Tổng: 1" at bounding box center [454, 343] width 817 height 17
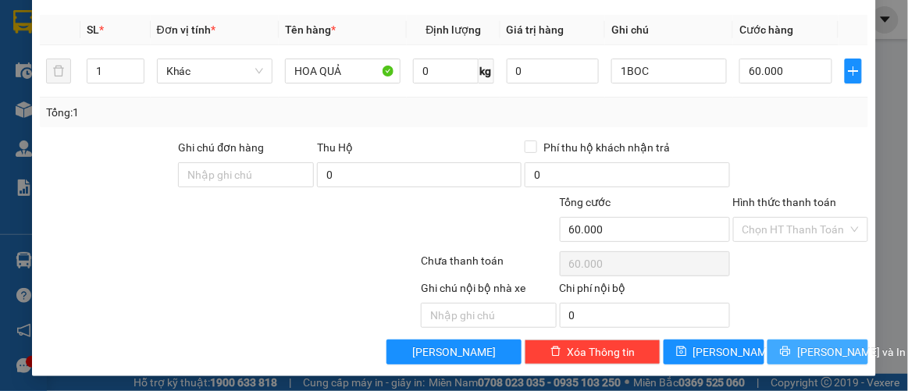
click at [808, 348] on span "[PERSON_NAME] và In" at bounding box center [851, 352] width 109 height 17
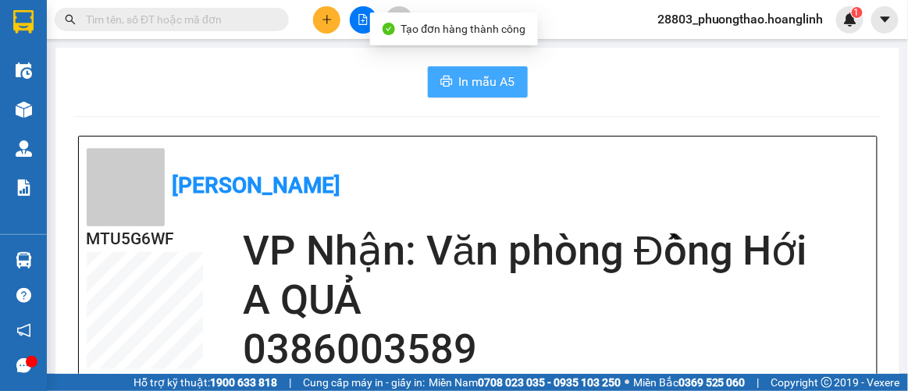
click at [474, 97] on button "In mẫu A5" at bounding box center [478, 81] width 100 height 31
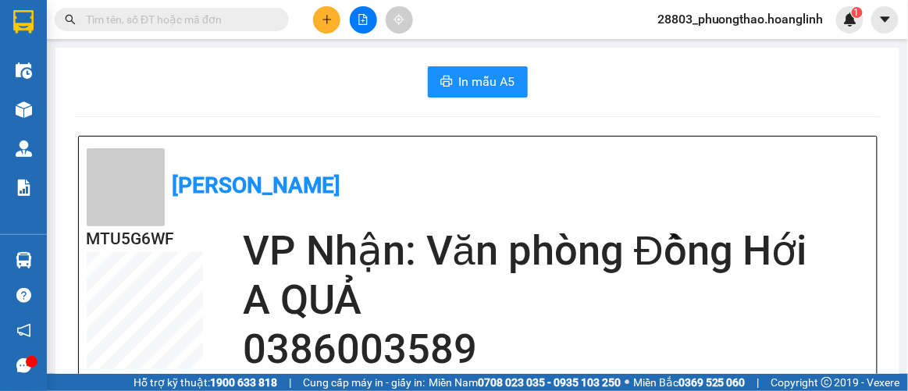
click at [322, 20] on icon "plus" at bounding box center [327, 19] width 11 height 11
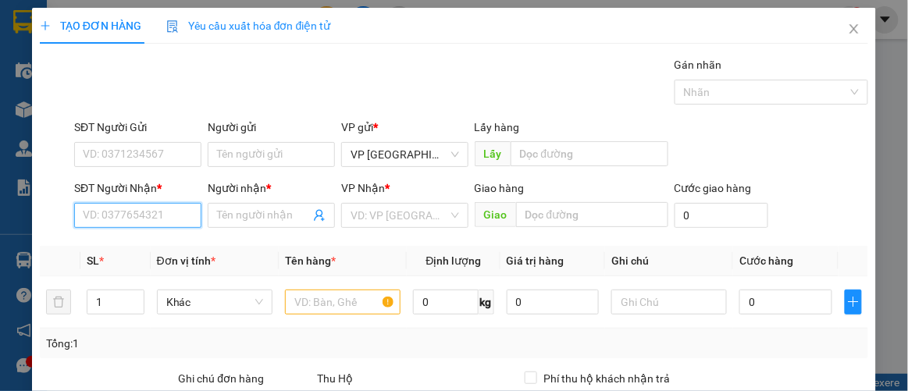
click at [174, 210] on input "SĐT Người Nhận *" at bounding box center [137, 215] width 127 height 25
drag, startPoint x: 73, startPoint y: 231, endPoint x: 33, endPoint y: 231, distance: 39.8
click at [33, 231] on div "TẠO ĐƠN HÀNG Yêu cầu xuất hóa đơn điện tử Transit Pickup Surcharge Ids Transit …" at bounding box center [454, 308] width 845 height 600
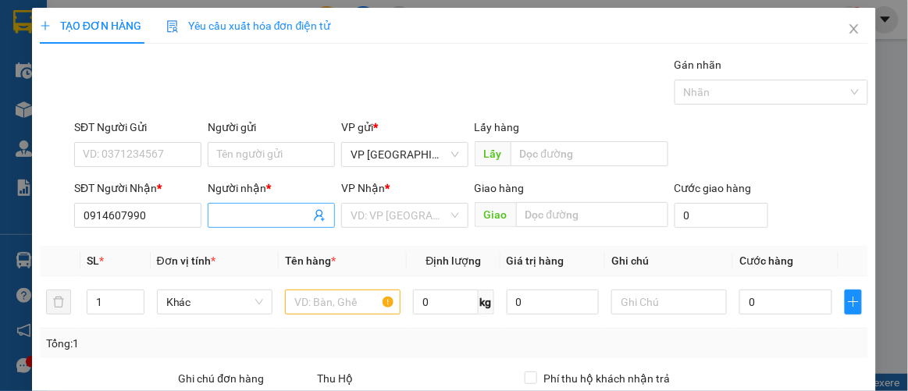
click at [240, 209] on input "Người nhận *" at bounding box center [263, 215] width 93 height 17
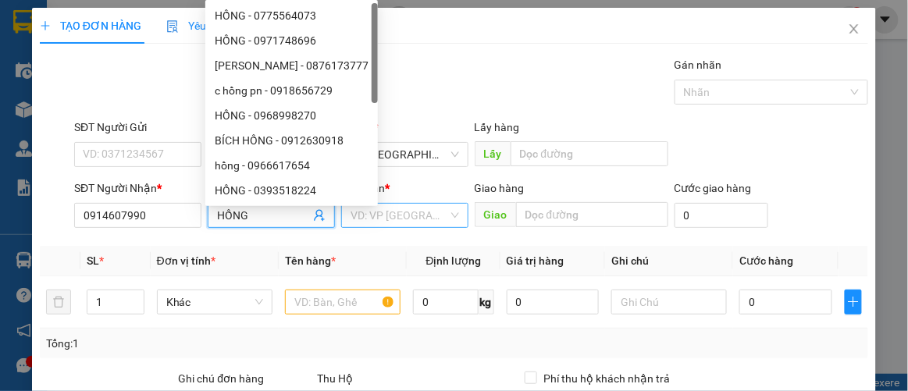
click at [399, 213] on input "search" at bounding box center [400, 215] width 98 height 23
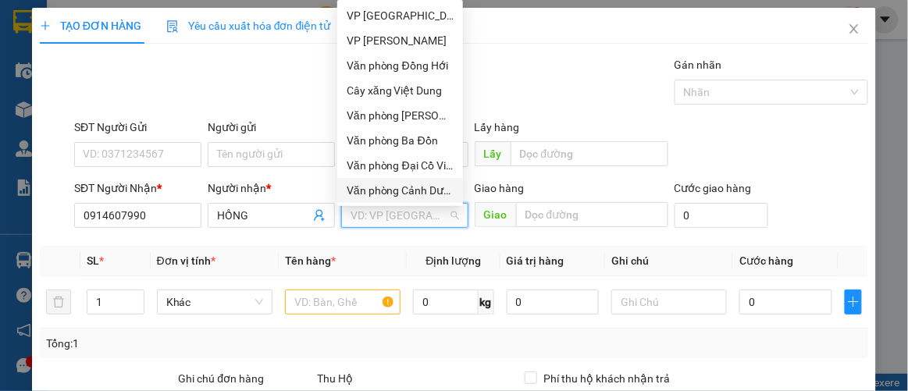
click at [424, 190] on div "Văn phòng Cảnh Dương" at bounding box center [400, 190] width 107 height 17
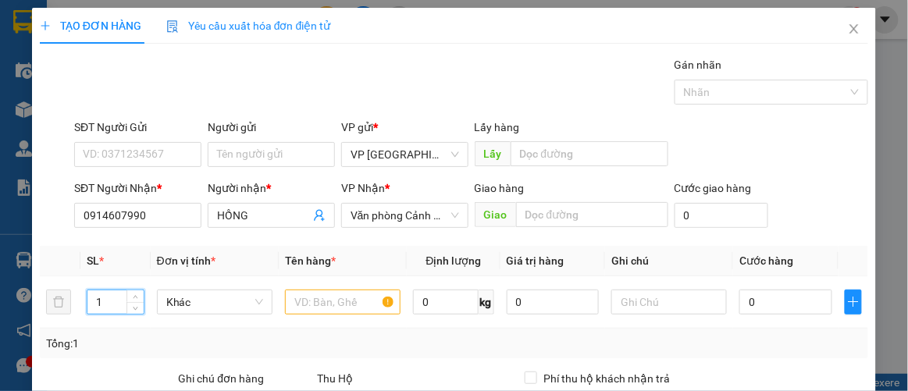
drag, startPoint x: 118, startPoint y: 299, endPoint x: 5, endPoint y: 306, distance: 113.4
click at [5, 307] on div "TẠO ĐƠN HÀNG Yêu cầu xuất hóa đơn điện tử Transit Pickup Surcharge Ids Transit …" at bounding box center [454, 195] width 908 height 391
click at [343, 303] on input "text" at bounding box center [343, 302] width 116 height 25
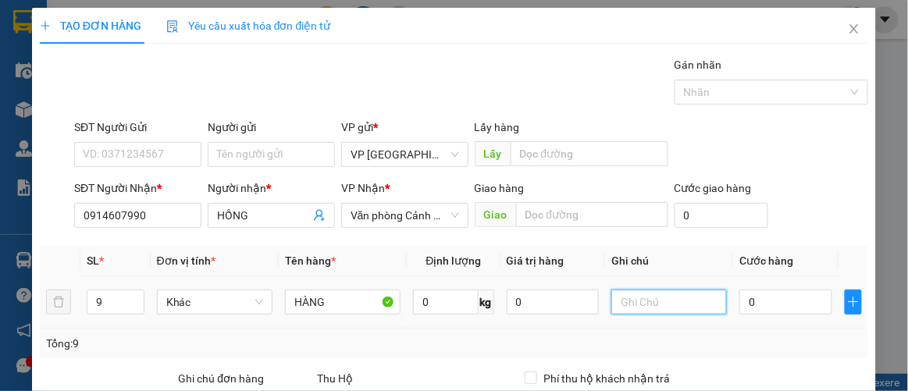
click at [659, 312] on input "text" at bounding box center [669, 302] width 116 height 25
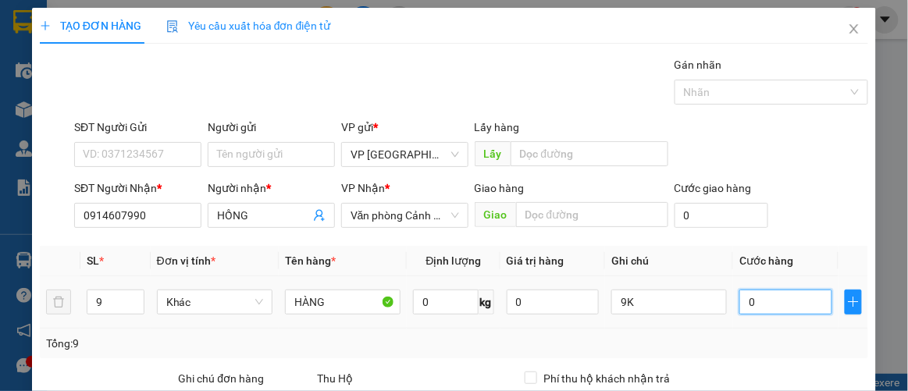
click at [762, 301] on input "0" at bounding box center [785, 302] width 92 height 25
click at [746, 328] on div "SL * Đơn vị tính * Tên hàng * Định lượng Giá trị hàng Ghi chú Cước hàng 9 Khác …" at bounding box center [454, 302] width 829 height 112
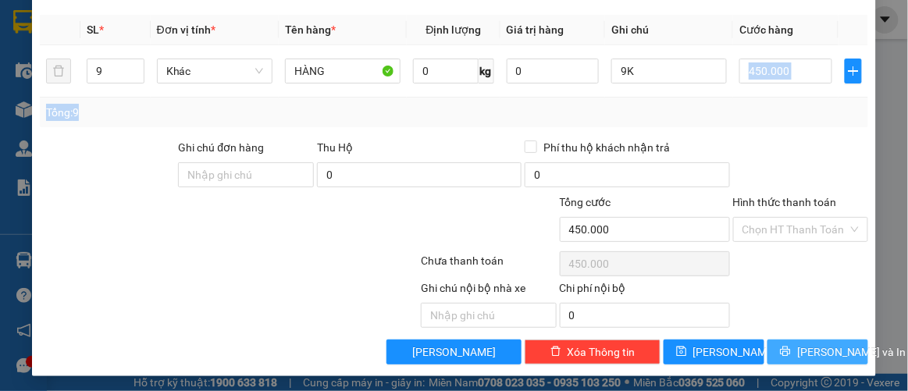
click at [798, 349] on span "[PERSON_NAME] và In" at bounding box center [851, 352] width 109 height 17
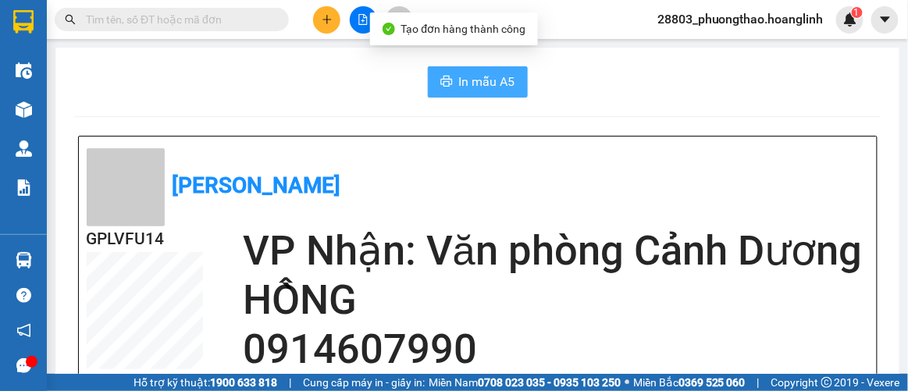
click at [472, 87] on span "In mẫu A5" at bounding box center [487, 82] width 56 height 20
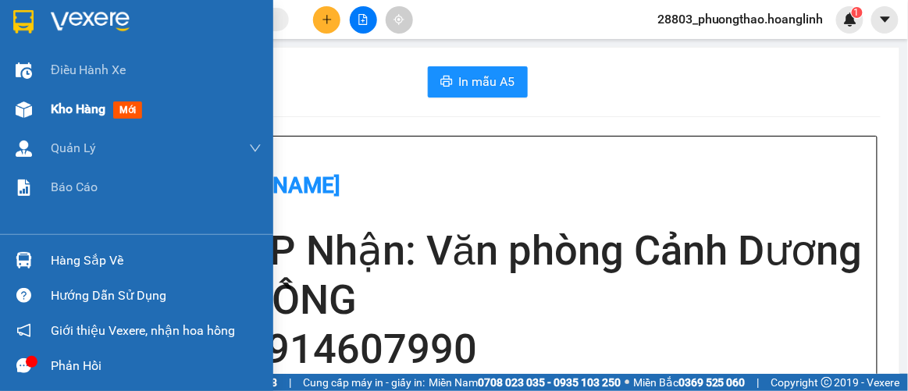
click at [34, 106] on div at bounding box center [23, 109] width 27 height 27
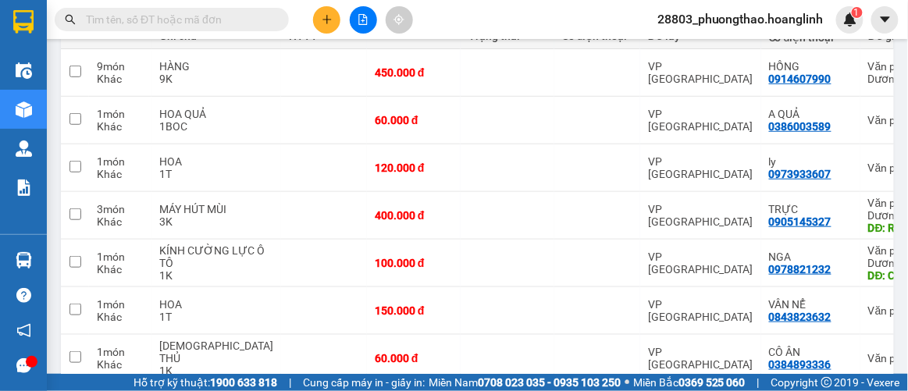
scroll to position [358, 0]
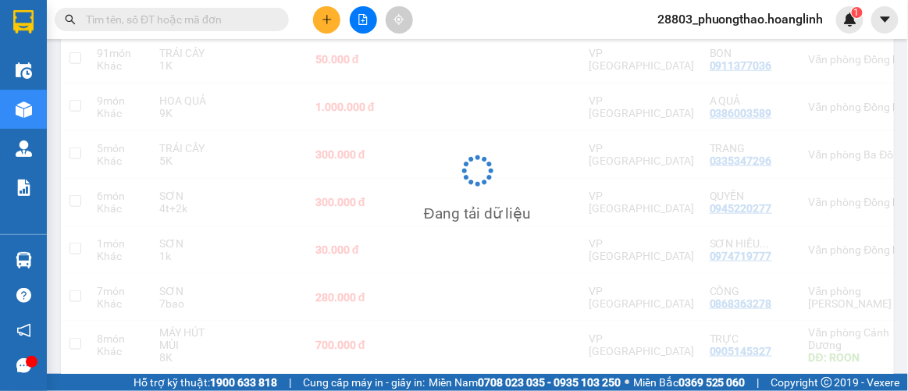
scroll to position [321, 0]
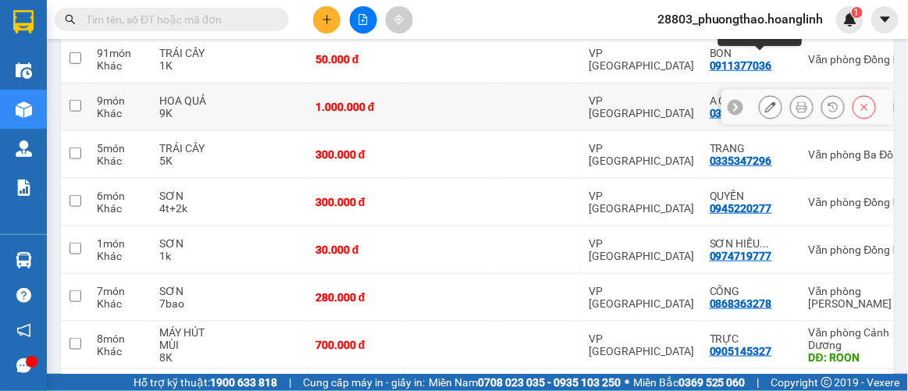
click at [765, 101] on icon at bounding box center [770, 106] width 11 height 11
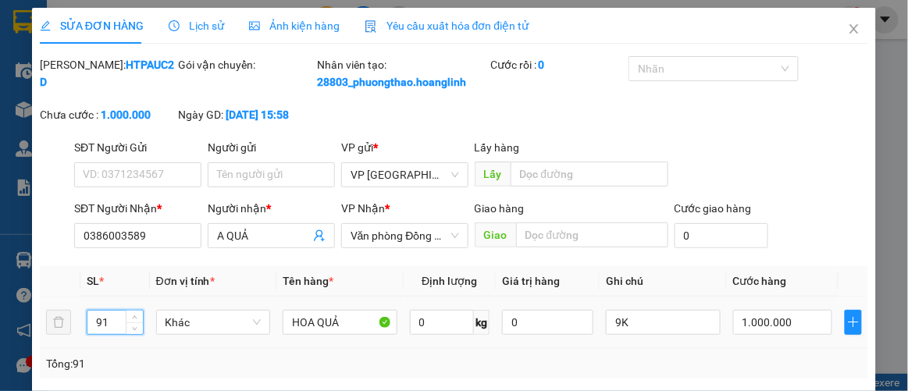
drag, startPoint x: 115, startPoint y: 330, endPoint x: 83, endPoint y: 342, distance: 34.1
click at [83, 342] on td "91" at bounding box center [114, 323] width 69 height 52
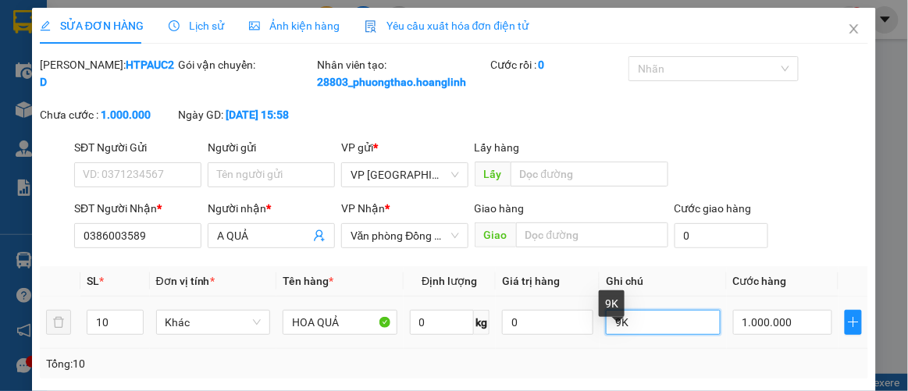
drag, startPoint x: 611, startPoint y: 342, endPoint x: 592, endPoint y: 341, distance: 19.5
click at [600, 339] on td "9K" at bounding box center [663, 323] width 127 height 52
click at [625, 372] on div "Tổng: 10" at bounding box center [454, 363] width 817 height 17
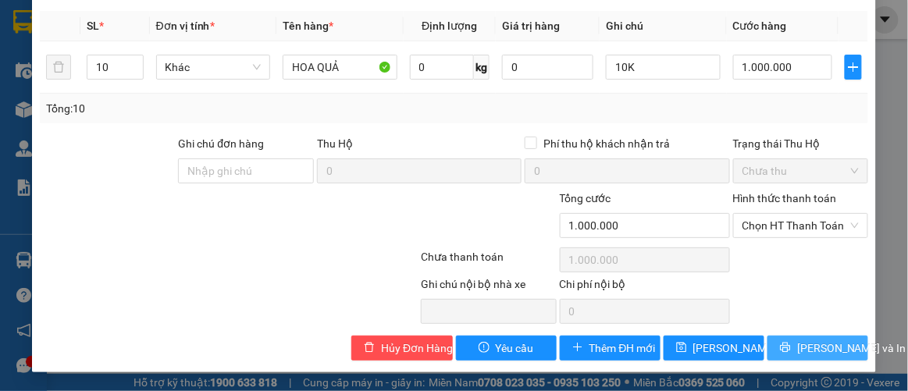
click at [791, 352] on button "[PERSON_NAME] và In" at bounding box center [817, 348] width 101 height 25
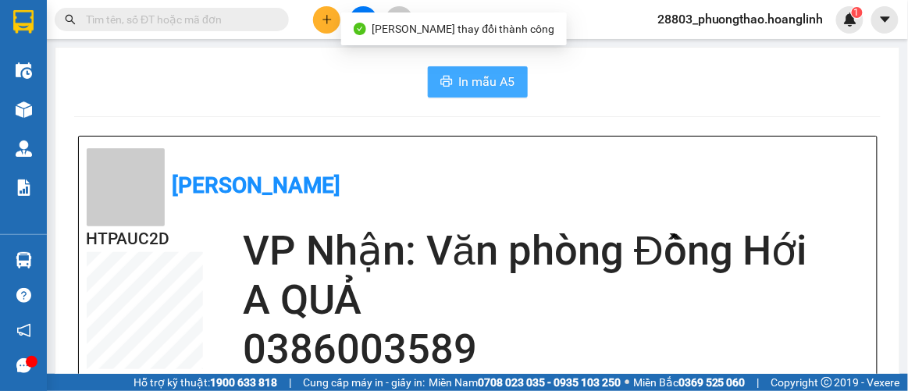
click at [504, 84] on span "In mẫu A5" at bounding box center [487, 82] width 56 height 20
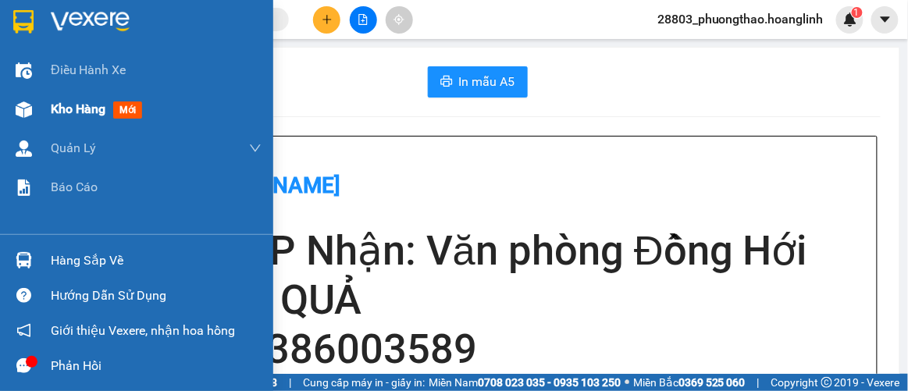
click at [75, 116] on span "Kho hàng" at bounding box center [78, 108] width 55 height 15
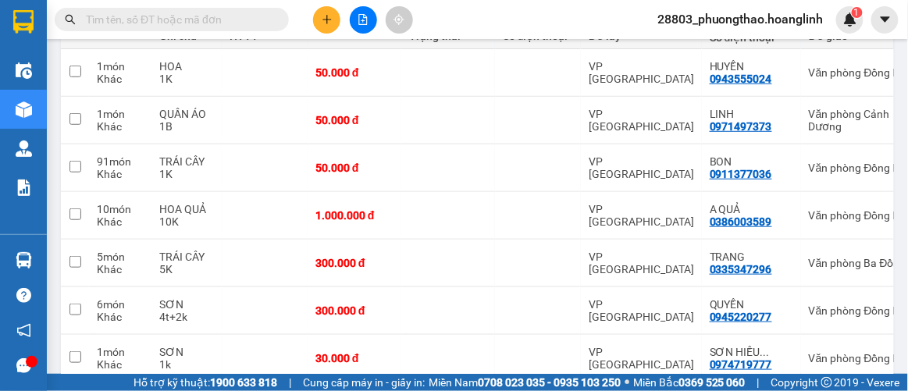
scroll to position [321, 0]
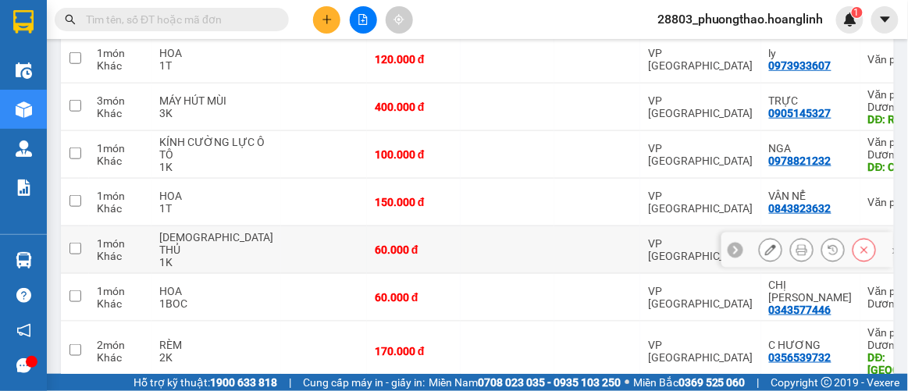
scroll to position [358, 0]
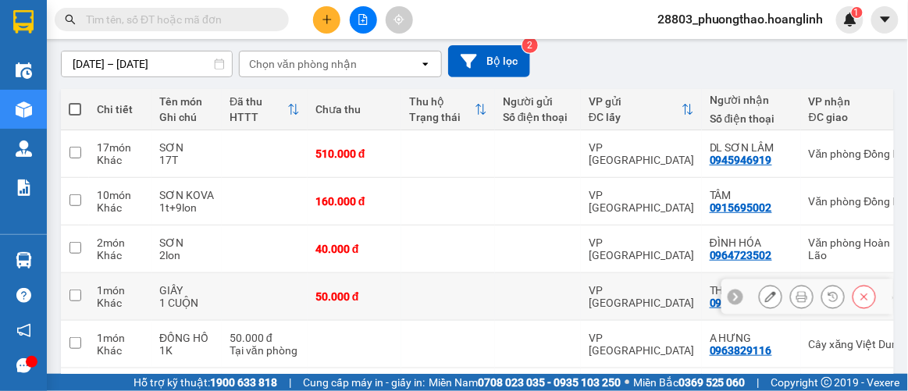
scroll to position [273, 0]
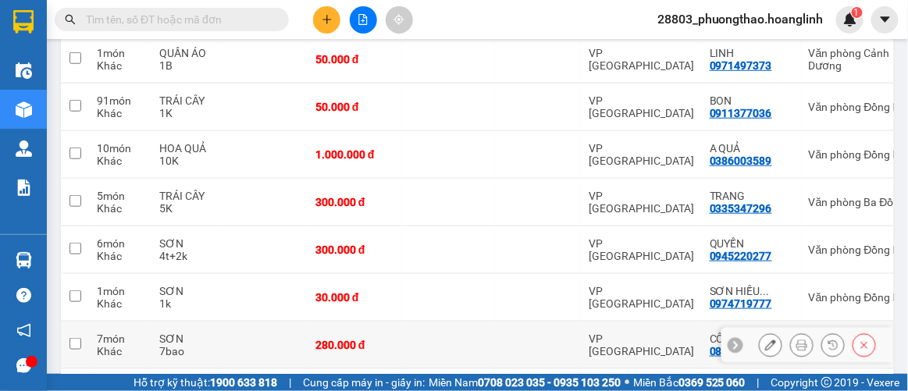
scroll to position [202, 0]
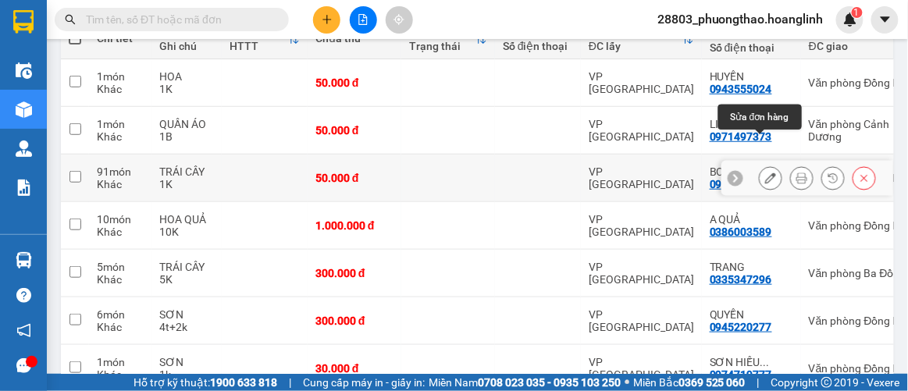
click at [765, 173] on icon at bounding box center [770, 178] width 11 height 11
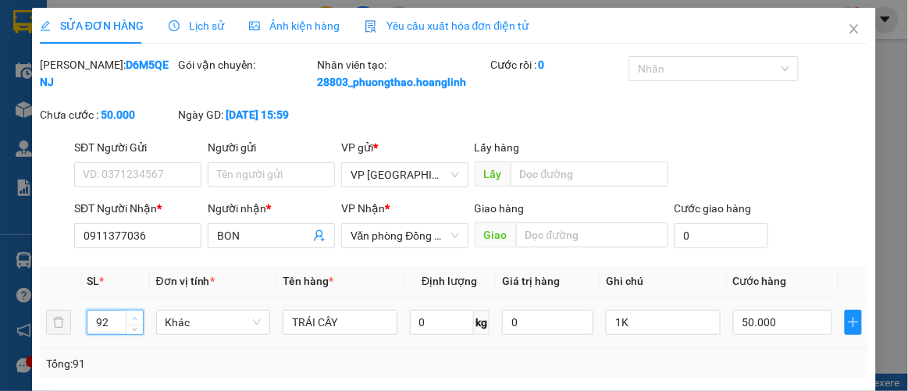
click at [130, 323] on span "up" at bounding box center [134, 318] width 9 height 9
drag, startPoint x: 110, startPoint y: 335, endPoint x: 84, endPoint y: 342, distance: 27.5
click at [84, 342] on td "92" at bounding box center [114, 323] width 69 height 52
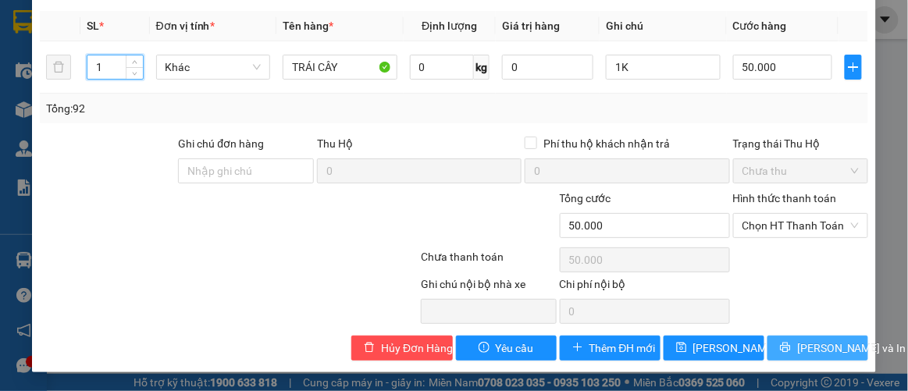
click at [790, 350] on button "[PERSON_NAME] và In" at bounding box center [817, 348] width 101 height 25
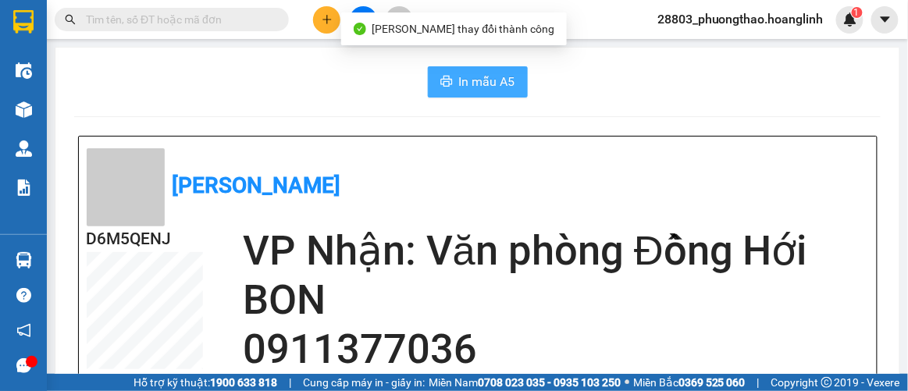
click at [489, 80] on span "In mẫu A5" at bounding box center [487, 82] width 56 height 20
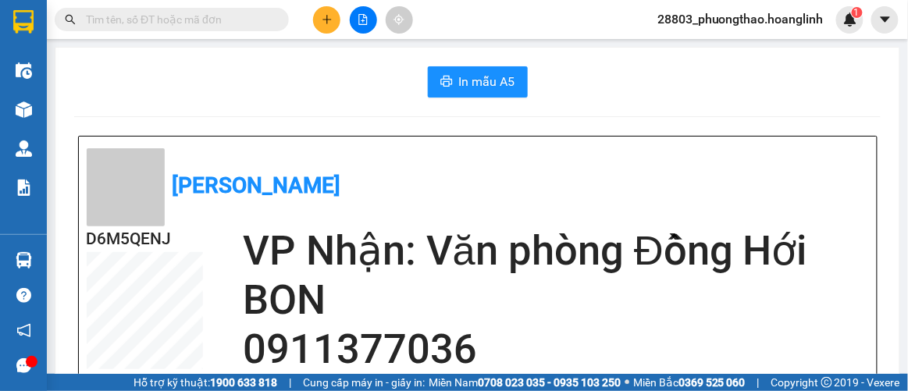
click at [322, 20] on icon "plus" at bounding box center [327, 19] width 11 height 11
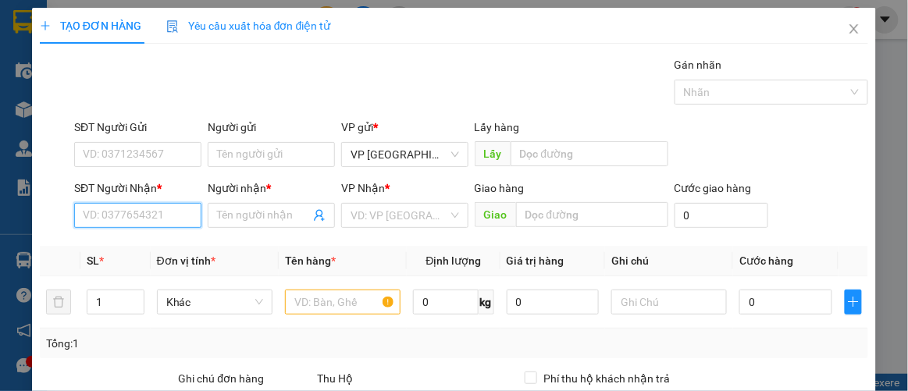
click at [135, 203] on input "SĐT Người Nhận *" at bounding box center [137, 215] width 127 height 25
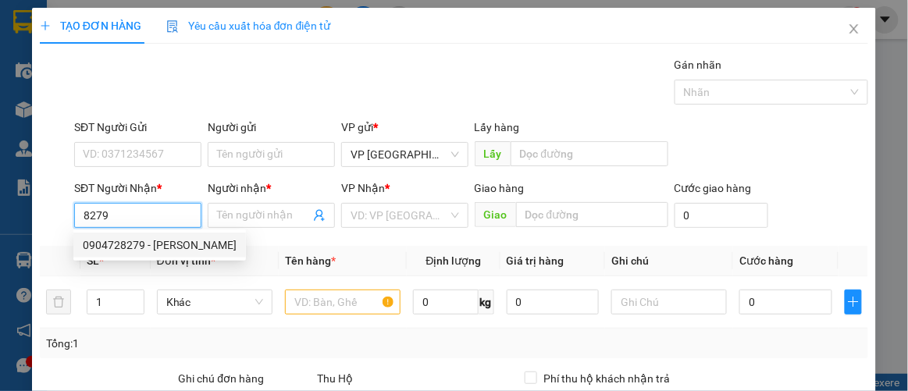
click at [181, 243] on div "0904728279 - [PERSON_NAME]" at bounding box center [160, 245] width 154 height 17
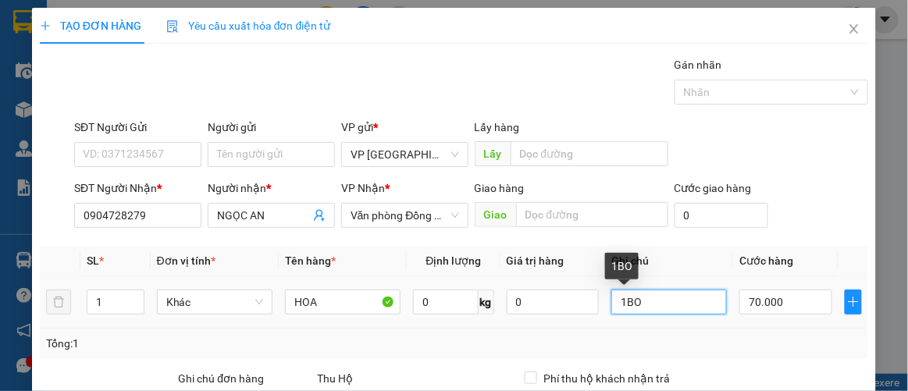
drag, startPoint x: 646, startPoint y: 303, endPoint x: 632, endPoint y: 305, distance: 13.5
click at [636, 305] on input "1BO" at bounding box center [669, 302] width 116 height 25
click at [661, 297] on input "1BOC" at bounding box center [669, 302] width 116 height 25
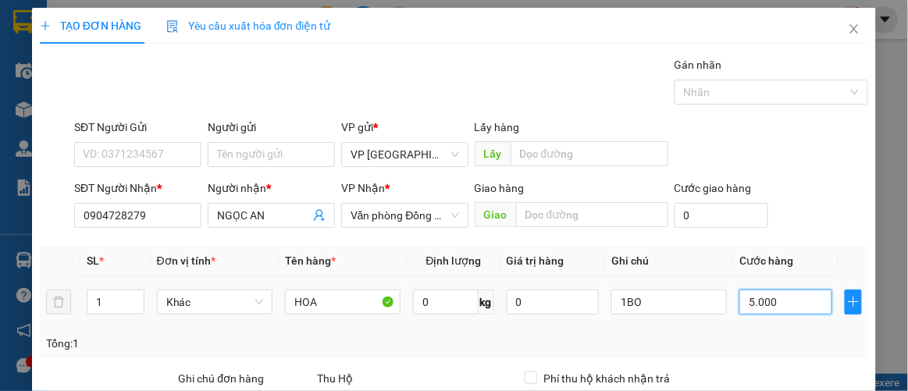
click at [789, 299] on input "5.000" at bounding box center [785, 302] width 92 height 25
click at [786, 329] on div "Tổng: 1" at bounding box center [454, 344] width 829 height 30
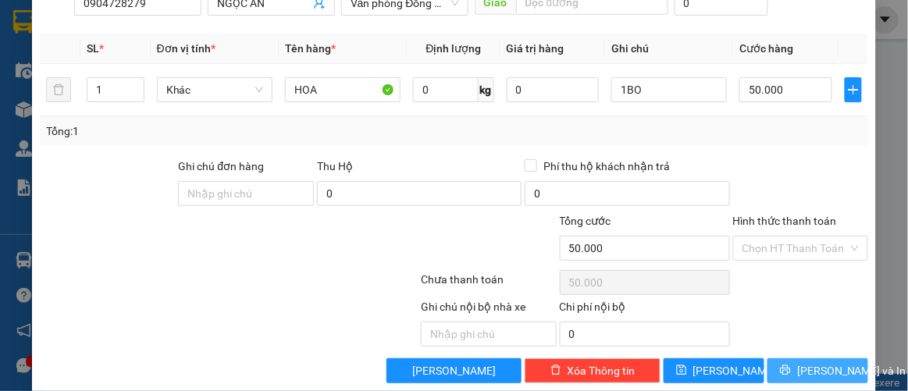
click at [800, 362] on span "[PERSON_NAME] và In" at bounding box center [851, 370] width 109 height 17
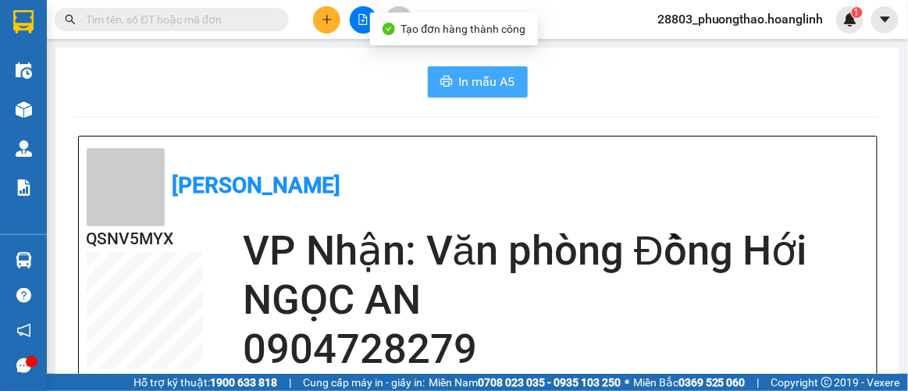
click at [447, 91] on button "In mẫu A5" at bounding box center [478, 81] width 100 height 31
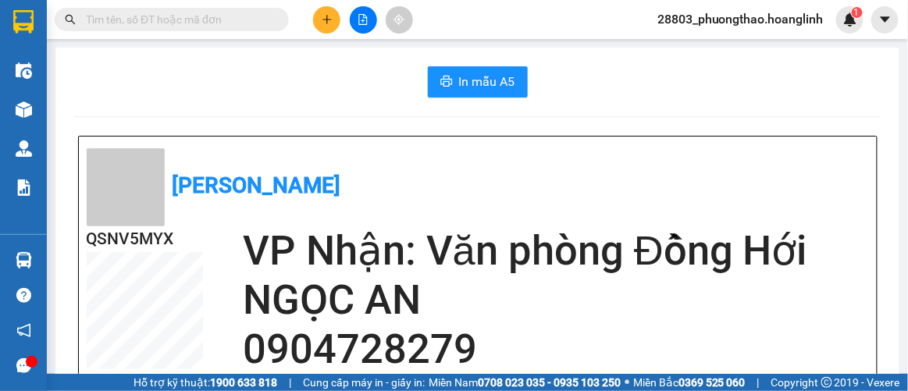
click at [318, 20] on button at bounding box center [326, 19] width 27 height 27
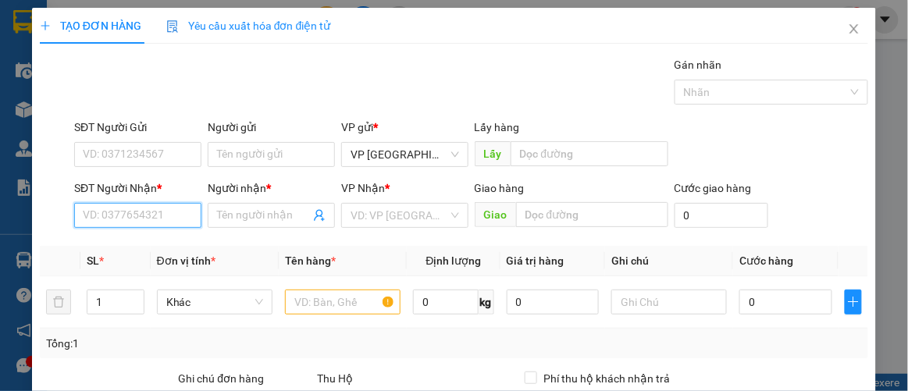
click at [141, 213] on input "SĐT Người Nhận *" at bounding box center [137, 215] width 127 height 25
click at [126, 241] on div "0914699544 - VĂN" at bounding box center [136, 245] width 107 height 17
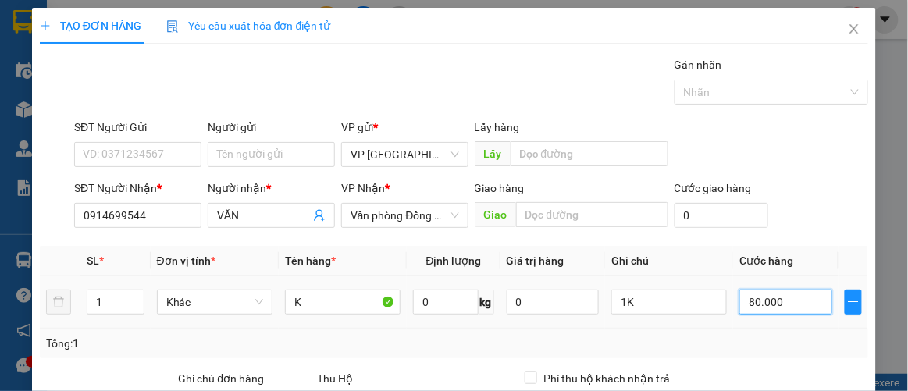
click at [778, 308] on input "80.000" at bounding box center [785, 302] width 92 height 25
click at [786, 335] on div "Tổng: 1" at bounding box center [454, 343] width 817 height 17
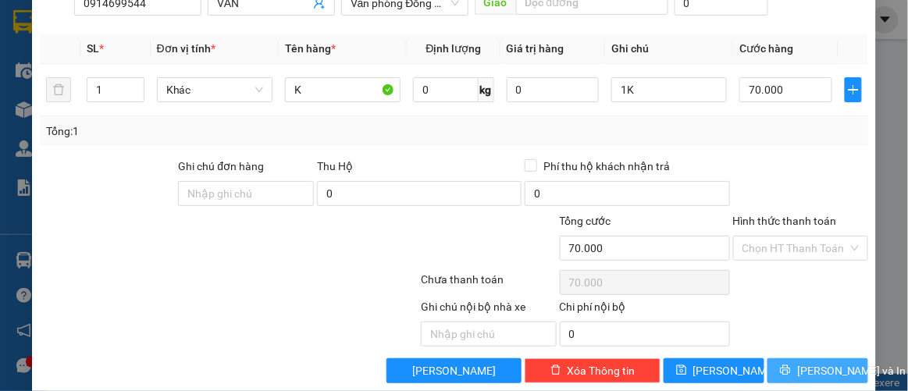
click at [792, 361] on button "[PERSON_NAME] và In" at bounding box center [817, 370] width 101 height 25
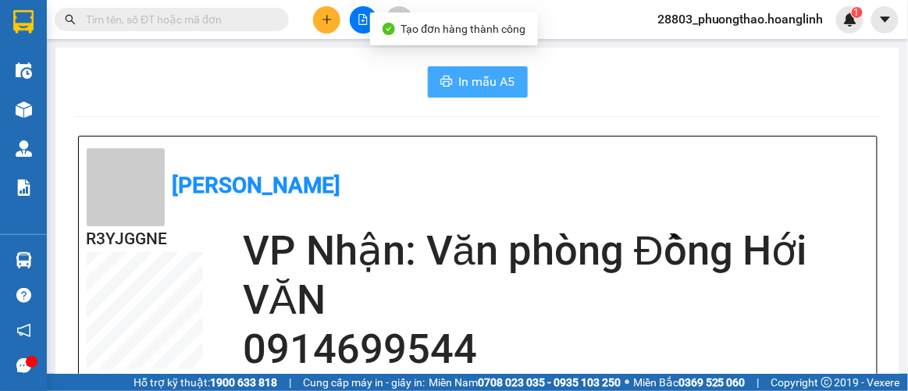
drag, startPoint x: 462, startPoint y: 75, endPoint x: 483, endPoint y: 85, distance: 23.4
click at [463, 76] on span "In mẫu A5" at bounding box center [487, 82] width 56 height 20
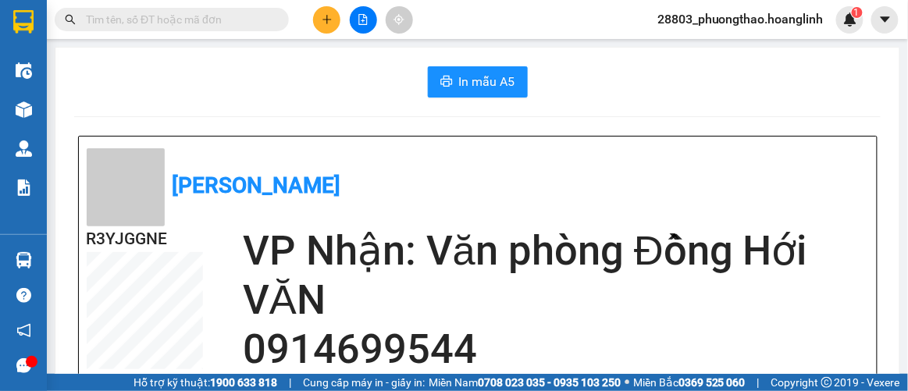
click at [330, 28] on button at bounding box center [326, 19] width 27 height 27
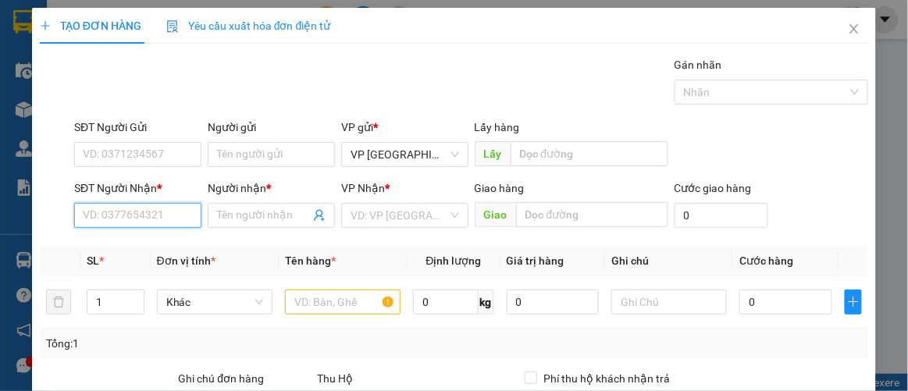
click at [137, 219] on input "SĐT Người Nhận *" at bounding box center [137, 215] width 127 height 25
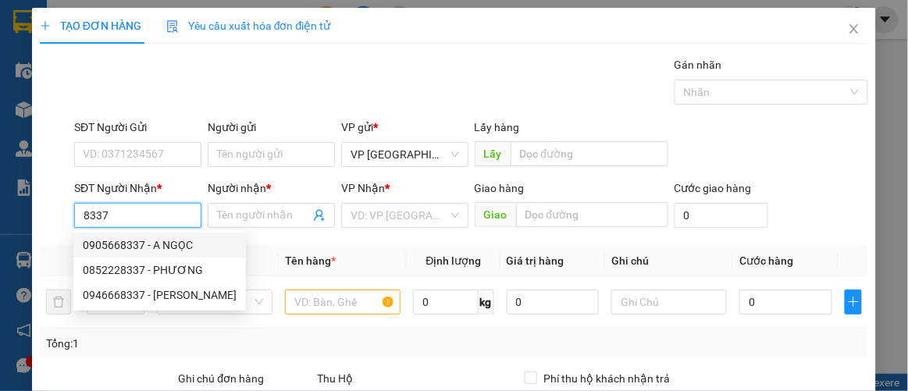
click at [124, 245] on div "0905668337 - A NGỌC" at bounding box center [160, 245] width 154 height 17
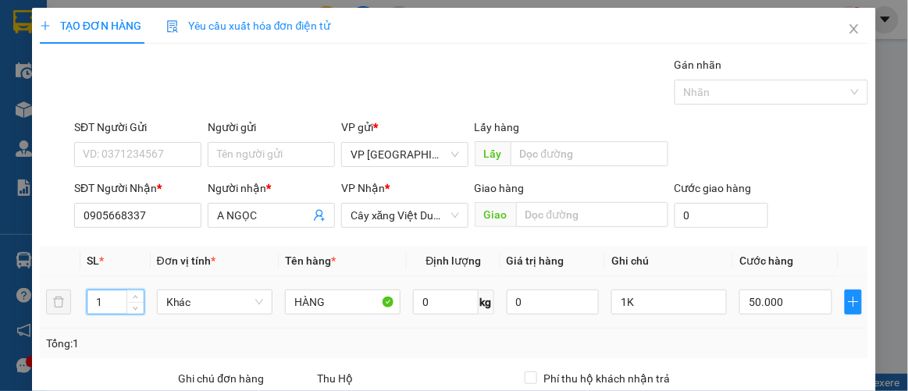
drag, startPoint x: 110, startPoint y: 297, endPoint x: 34, endPoint y: 319, distance: 79.8
click at [52, 319] on tr "1 Khác HÀNG 0 kg 0 1K 50.000" at bounding box center [454, 302] width 829 height 52
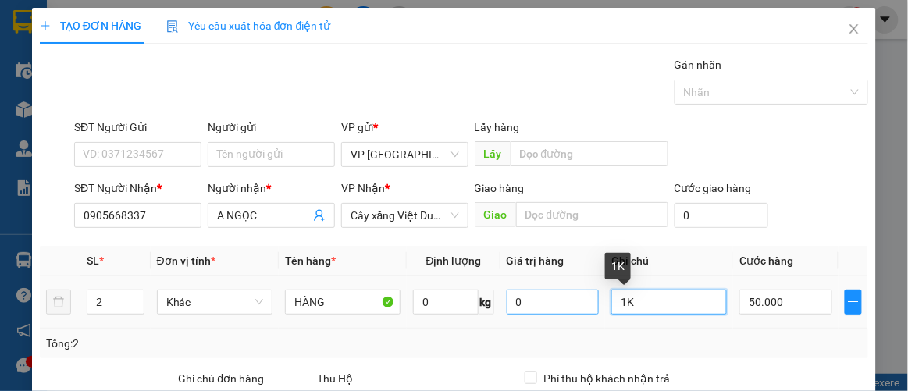
drag, startPoint x: 618, startPoint y: 302, endPoint x: 589, endPoint y: 309, distance: 30.5
click at [594, 308] on tr "2 Khác HÀNG 0 kg 0 1K 50.000" at bounding box center [454, 302] width 829 height 52
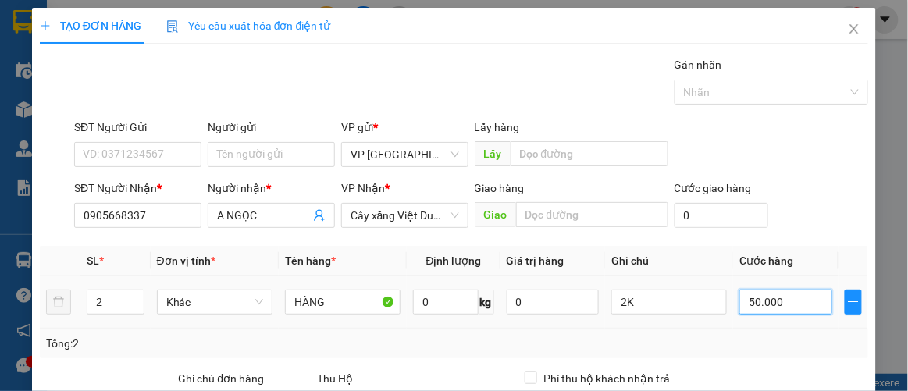
click at [776, 307] on input "50.000" at bounding box center [785, 302] width 92 height 25
click at [791, 319] on td "100.000" at bounding box center [785, 302] width 105 height 52
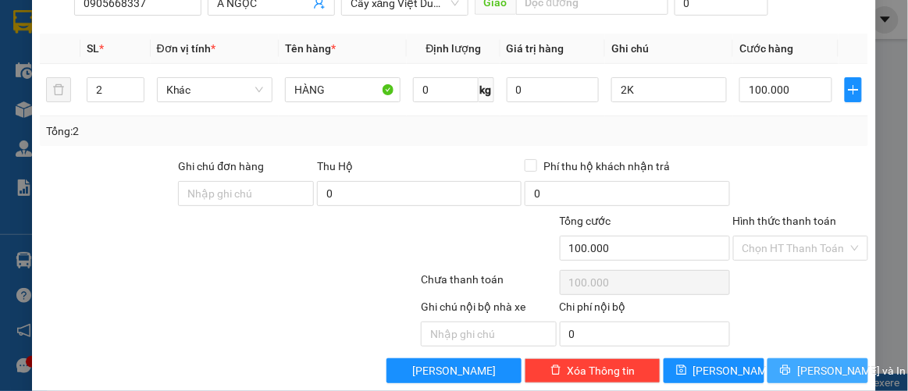
click at [806, 362] on span "[PERSON_NAME] và In" at bounding box center [851, 370] width 109 height 17
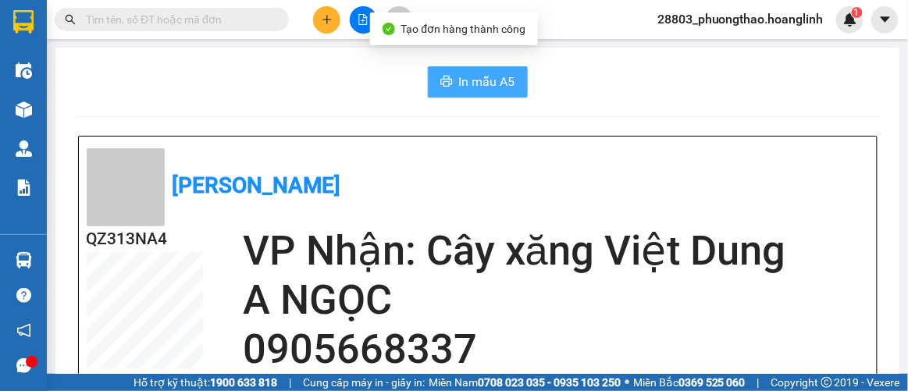
click at [459, 82] on span "In mẫu A5" at bounding box center [487, 82] width 56 height 20
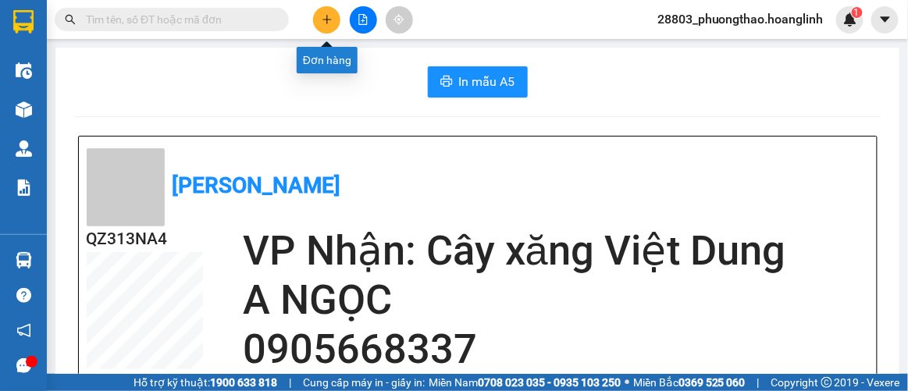
click at [336, 18] on button at bounding box center [326, 19] width 27 height 27
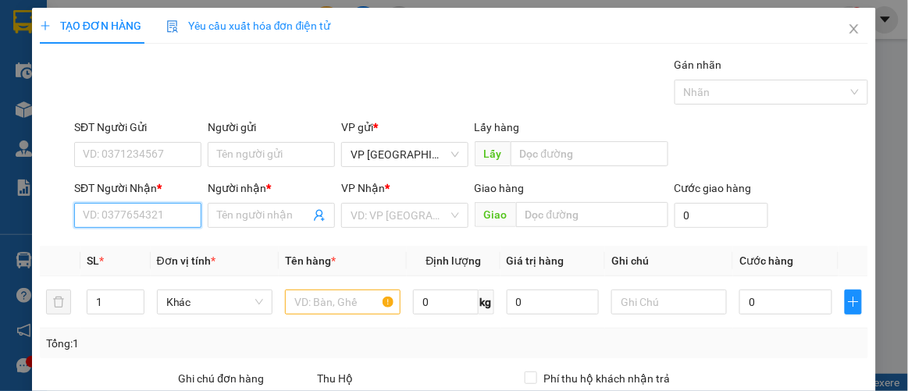
click at [101, 213] on input "SĐT Người Nhận *" at bounding box center [137, 215] width 127 height 25
click at [132, 248] on div "0945191010 - A LONG" at bounding box center [137, 245] width 109 height 17
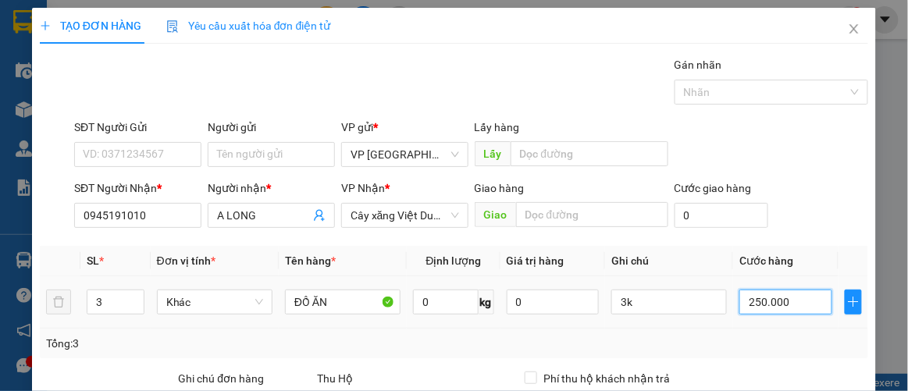
click at [757, 297] on input "250.000" at bounding box center [785, 302] width 92 height 25
click at [797, 329] on div "Tổng: 3" at bounding box center [454, 344] width 829 height 30
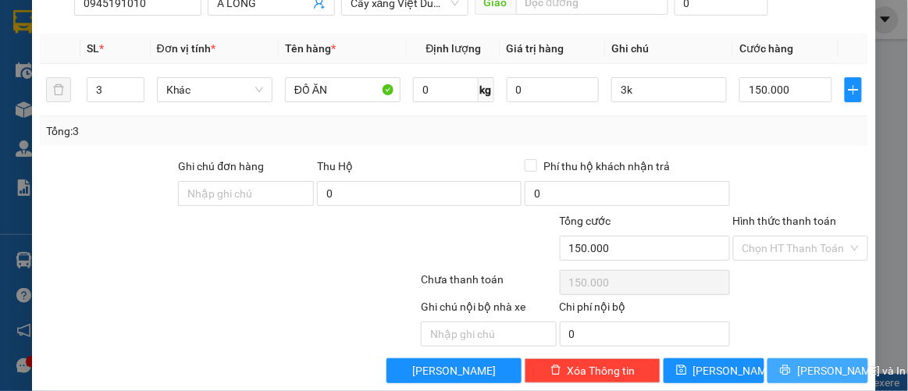
click at [817, 363] on span "[PERSON_NAME] và In" at bounding box center [851, 370] width 109 height 17
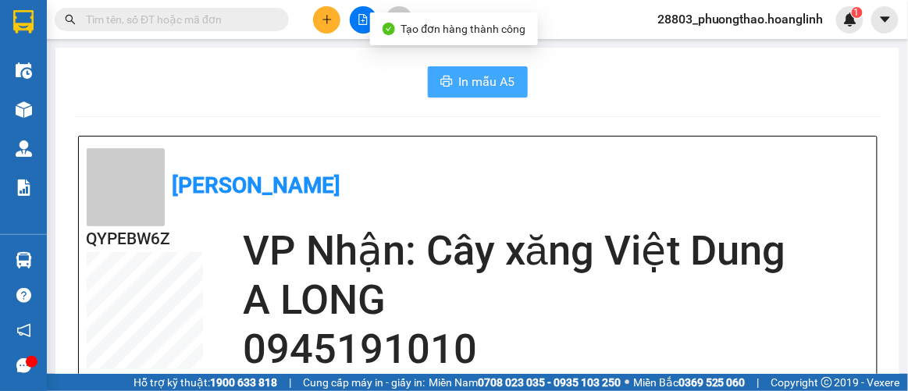
click at [497, 81] on span "In mẫu A5" at bounding box center [487, 82] width 56 height 20
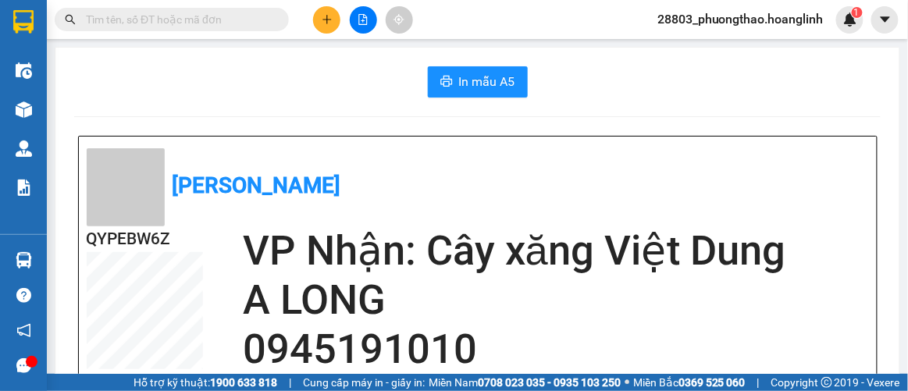
click at [333, 23] on button at bounding box center [326, 19] width 27 height 27
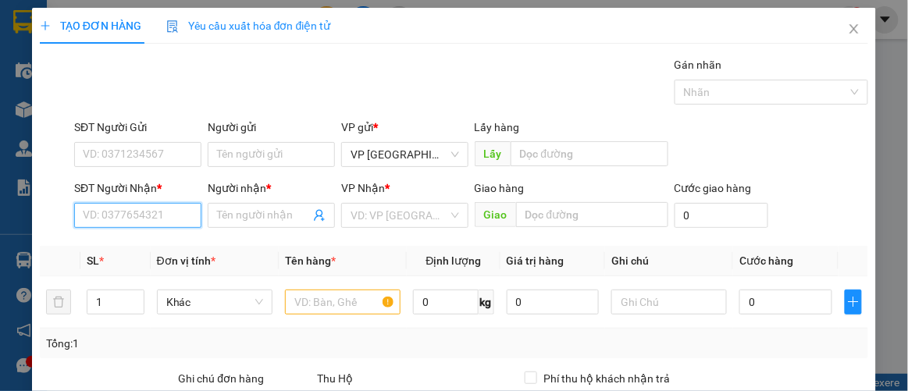
click at [143, 212] on input "SĐT Người Nhận *" at bounding box center [137, 215] width 127 height 25
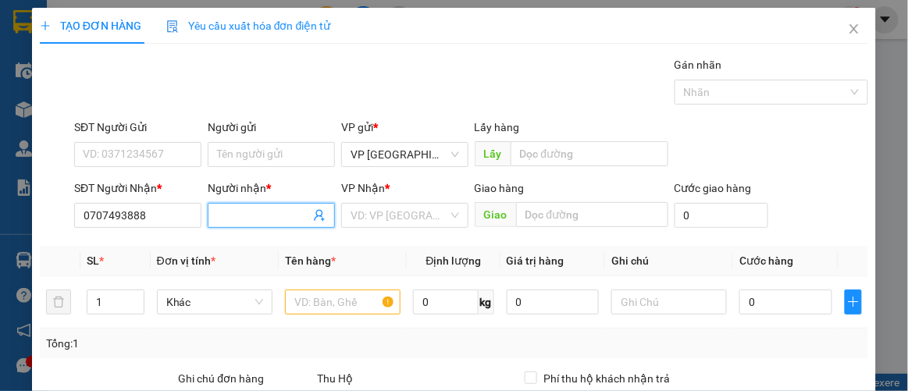
click at [251, 215] on input "Người nhận *" at bounding box center [263, 215] width 93 height 17
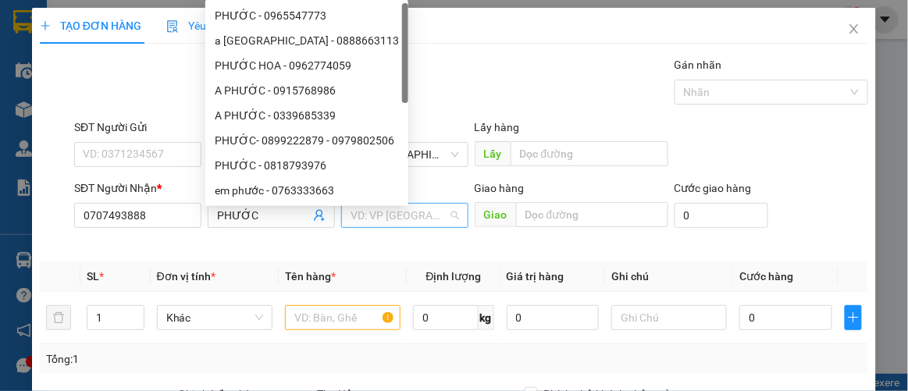
click at [361, 219] on input "search" at bounding box center [400, 215] width 98 height 23
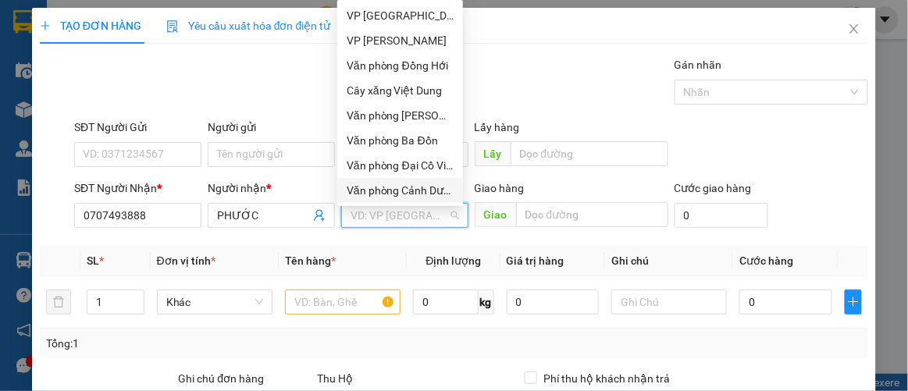
click at [429, 183] on div "Văn phòng Cảnh Dương" at bounding box center [400, 190] width 107 height 17
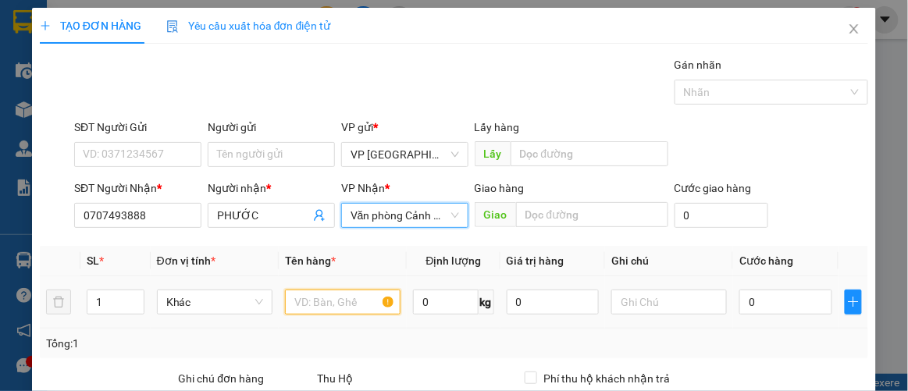
click at [304, 304] on input "text" at bounding box center [343, 302] width 116 height 25
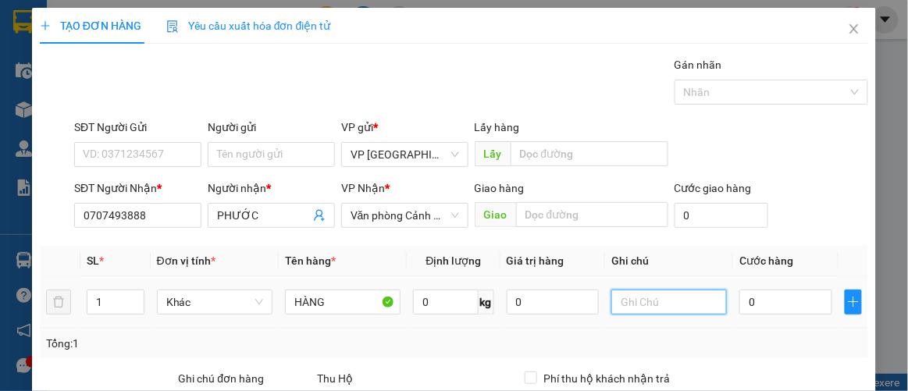
click at [636, 303] on input "text" at bounding box center [669, 302] width 116 height 25
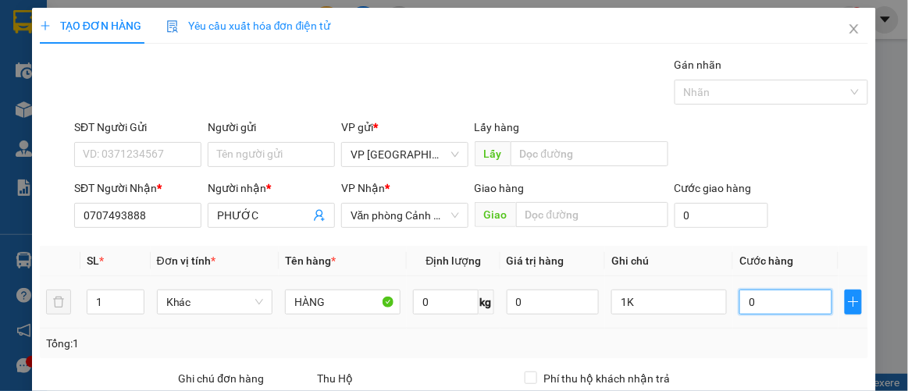
click at [739, 309] on input "0" at bounding box center [785, 302] width 92 height 25
click at [820, 335] on div "Tổng: 1" at bounding box center [454, 343] width 817 height 17
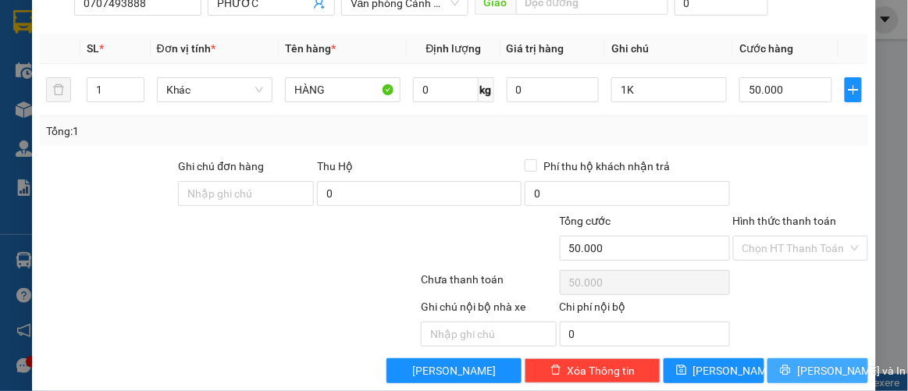
click at [815, 362] on span "[PERSON_NAME] và In" at bounding box center [851, 370] width 109 height 17
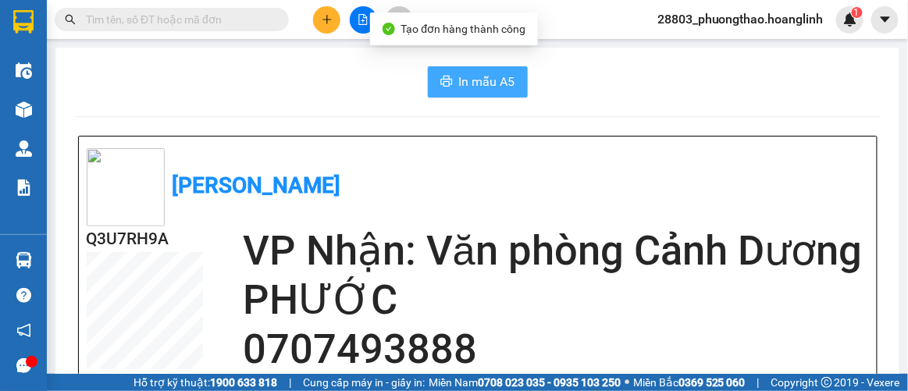
click at [447, 85] on icon "printer" at bounding box center [446, 81] width 12 height 12
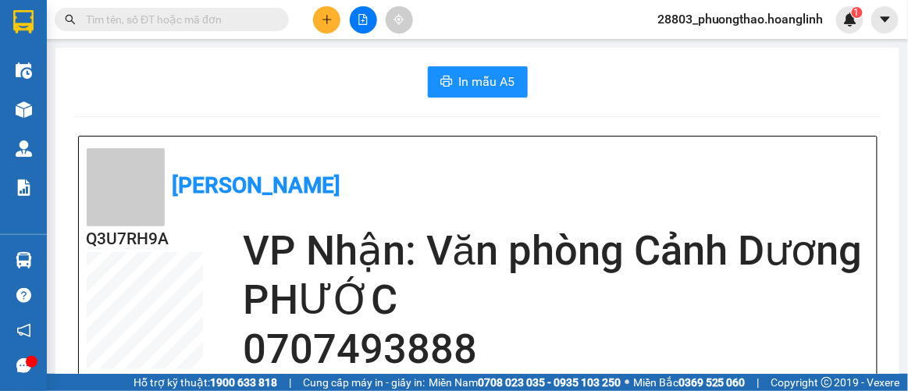
click at [322, 18] on icon "plus" at bounding box center [327, 19] width 11 height 11
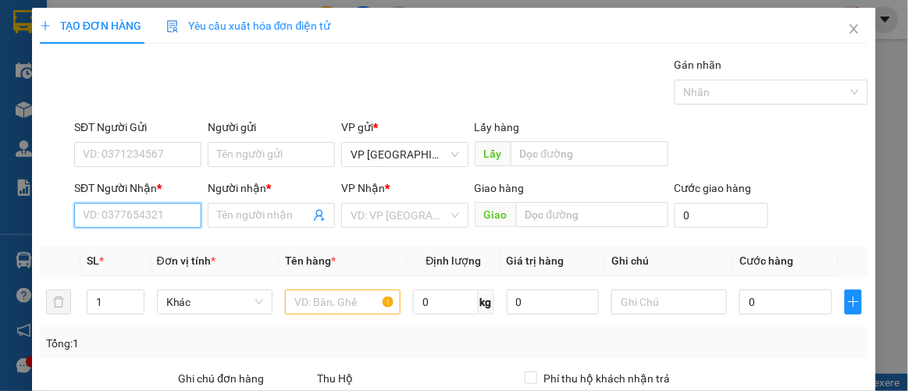
click at [144, 223] on input "SĐT Người Nhận *" at bounding box center [137, 215] width 127 height 25
click at [158, 251] on div "0983430464 - LONG" at bounding box center [136, 245] width 107 height 17
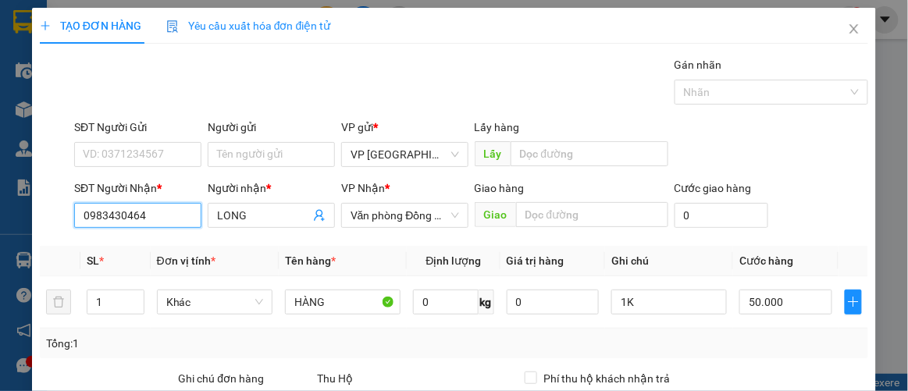
scroll to position [212, 0]
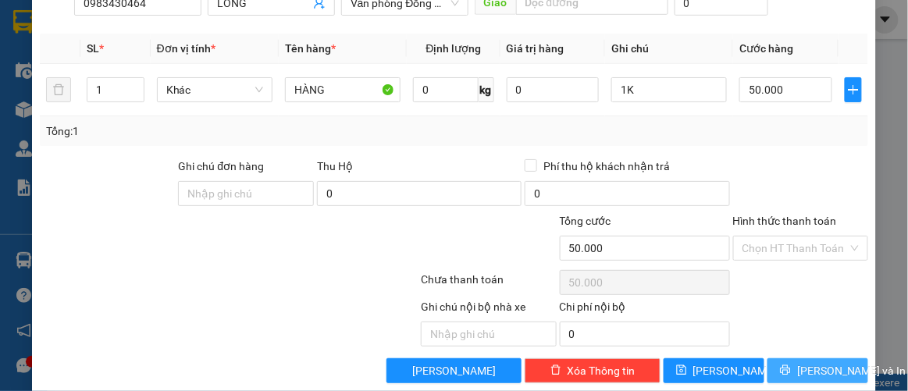
click at [789, 371] on icon "printer" at bounding box center [785, 370] width 11 height 11
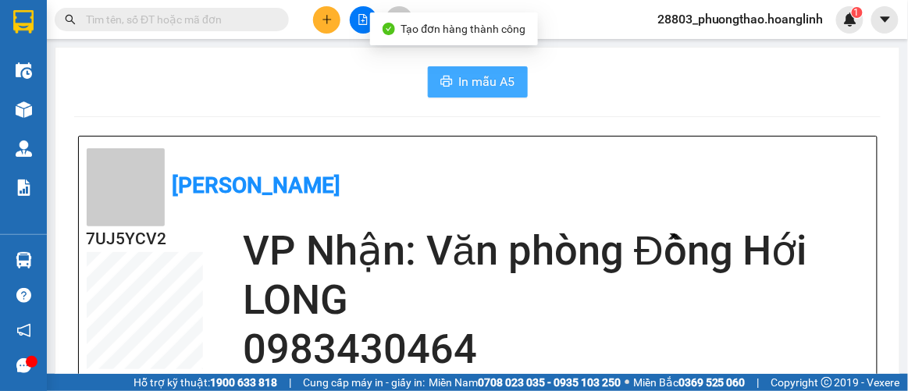
click at [483, 77] on span "In mẫu A5" at bounding box center [487, 82] width 56 height 20
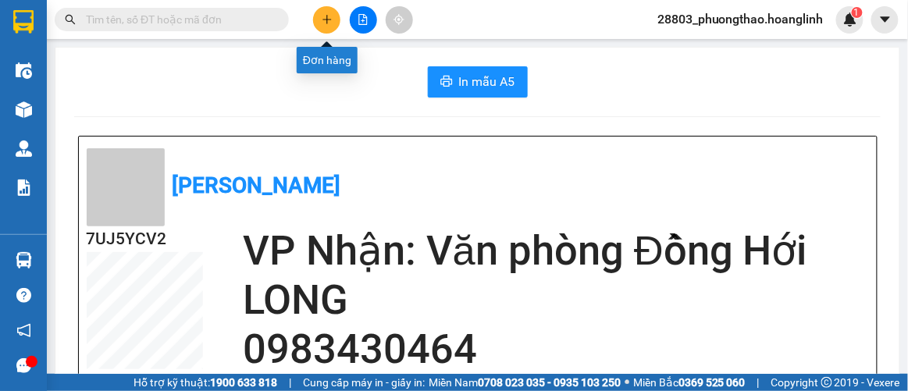
click at [326, 17] on icon "plus" at bounding box center [327, 19] width 11 height 11
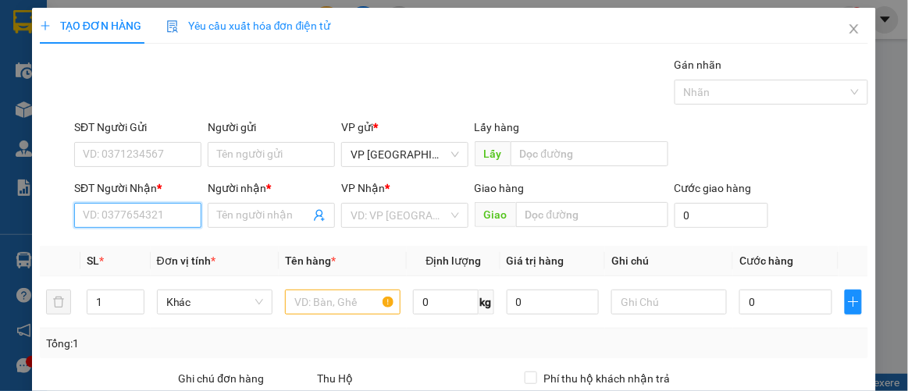
click at [155, 203] on input "SĐT Người Nhận *" at bounding box center [137, 215] width 127 height 25
click at [153, 248] on div "0832345666 - [PERSON_NAME]" at bounding box center [160, 245] width 154 height 17
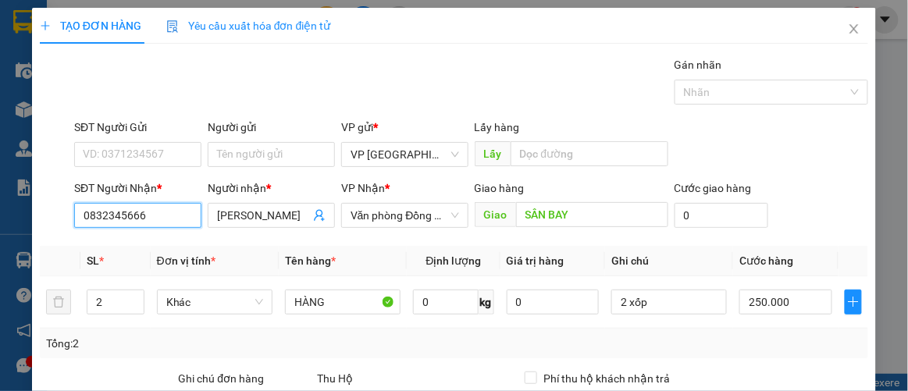
scroll to position [212, 0]
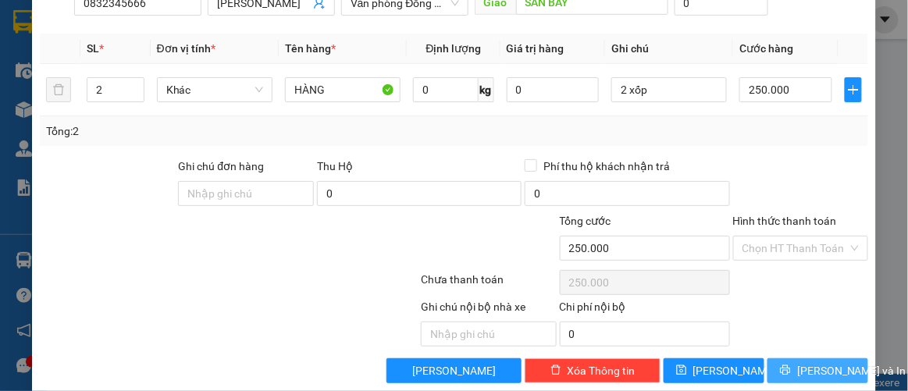
click at [802, 358] on button "[PERSON_NAME] và In" at bounding box center [817, 370] width 101 height 25
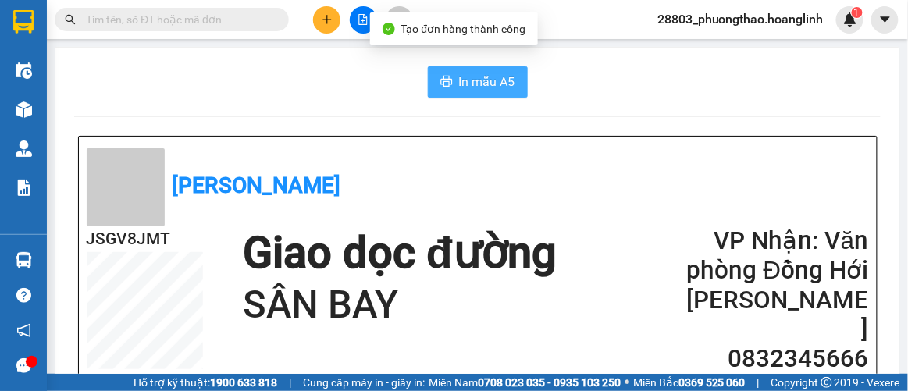
click at [492, 77] on span "In mẫu A5" at bounding box center [487, 82] width 56 height 20
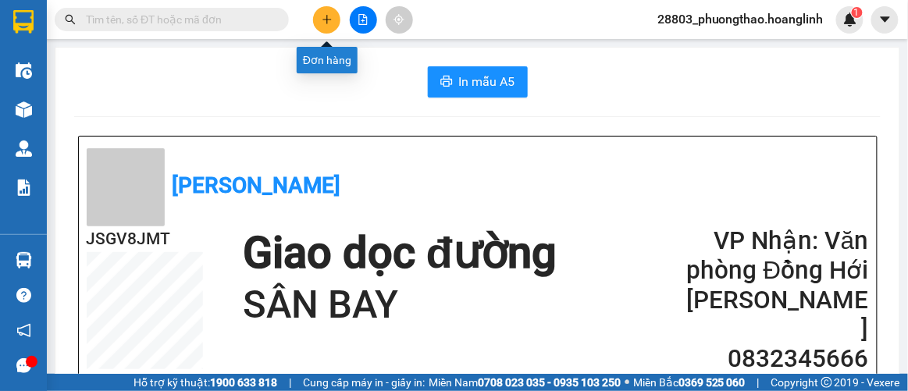
click at [333, 20] on button at bounding box center [326, 19] width 27 height 27
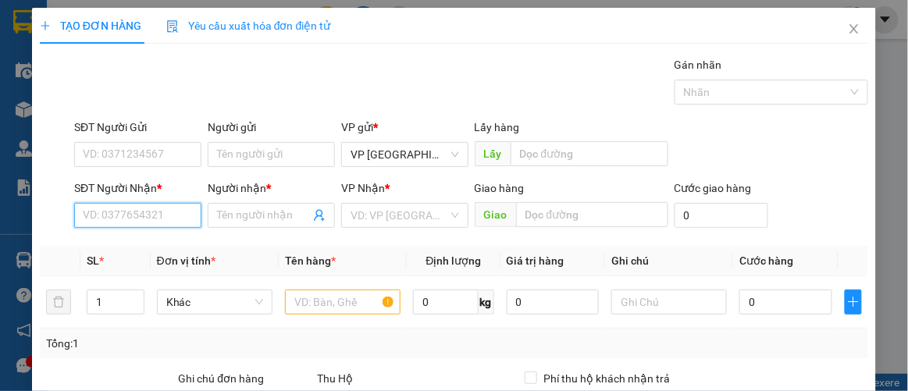
click at [171, 216] on input "SĐT Người Nhận *" at bounding box center [137, 215] width 127 height 25
drag, startPoint x: 108, startPoint y: 218, endPoint x: 58, endPoint y: 230, distance: 51.5
click at [59, 230] on div "SĐT Người Nhận * 9661 9661 Người nhận * Tên người nhận VP Nhận * VD: VP [GEOGRA…" at bounding box center [454, 207] width 832 height 55
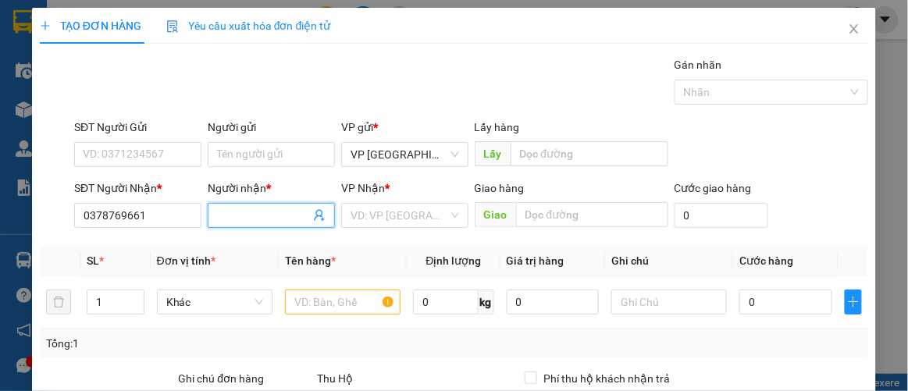
click at [217, 213] on input "Người nhận *" at bounding box center [263, 215] width 93 height 17
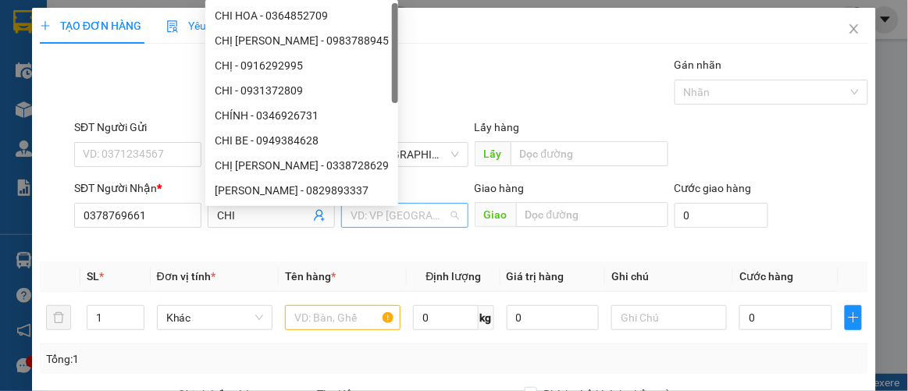
click at [358, 214] on input "search" at bounding box center [400, 215] width 98 height 23
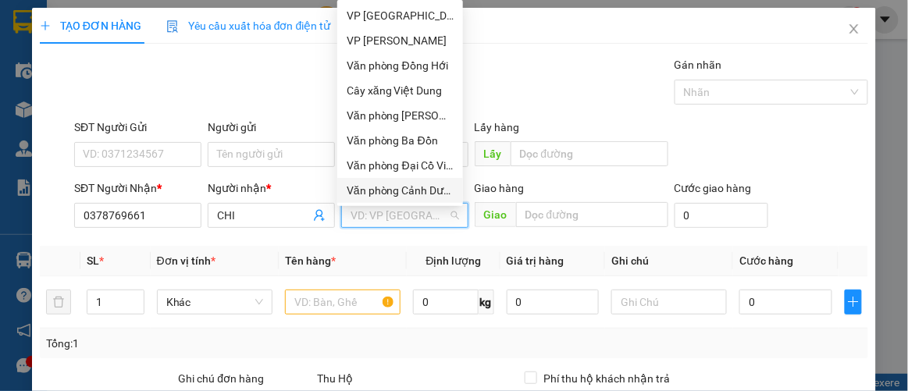
click at [418, 192] on div "Văn phòng Cảnh Dương" at bounding box center [400, 190] width 107 height 17
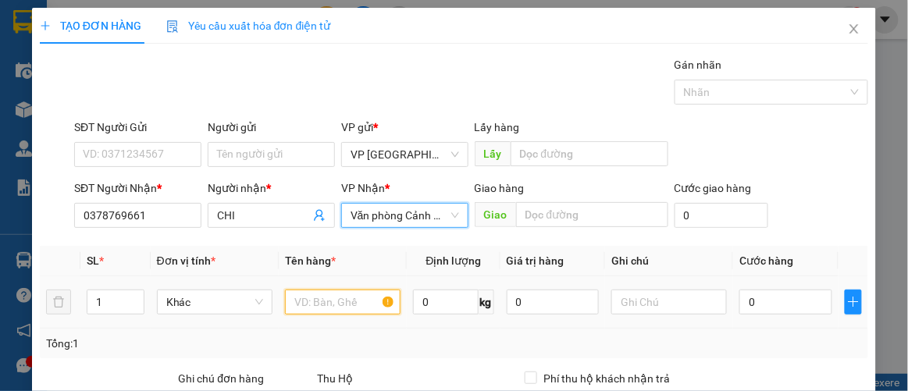
click at [320, 299] on input "text" at bounding box center [343, 302] width 116 height 25
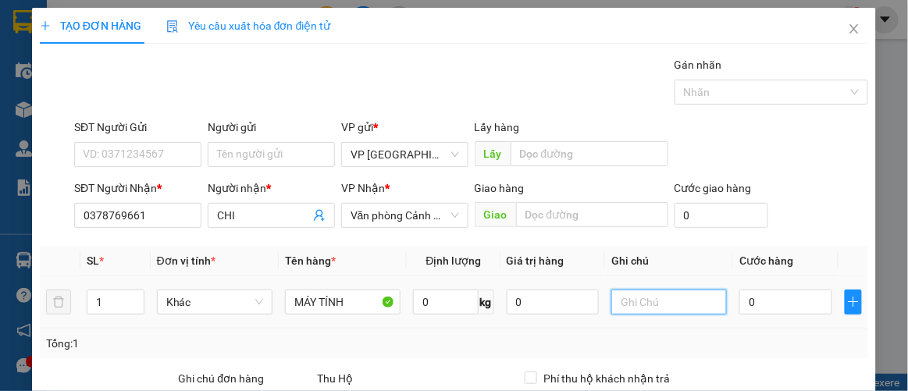
click at [611, 304] on input "text" at bounding box center [669, 302] width 116 height 25
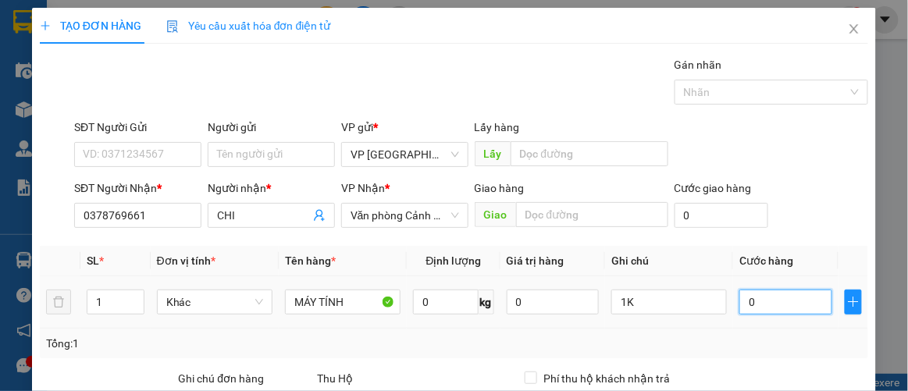
click at [739, 306] on input "0" at bounding box center [785, 302] width 92 height 25
click at [830, 329] on div "Tổng: 1" at bounding box center [454, 344] width 829 height 30
click at [803, 295] on input "1.000.000" at bounding box center [785, 302] width 92 height 25
click at [803, 322] on td "100.000" at bounding box center [785, 302] width 105 height 52
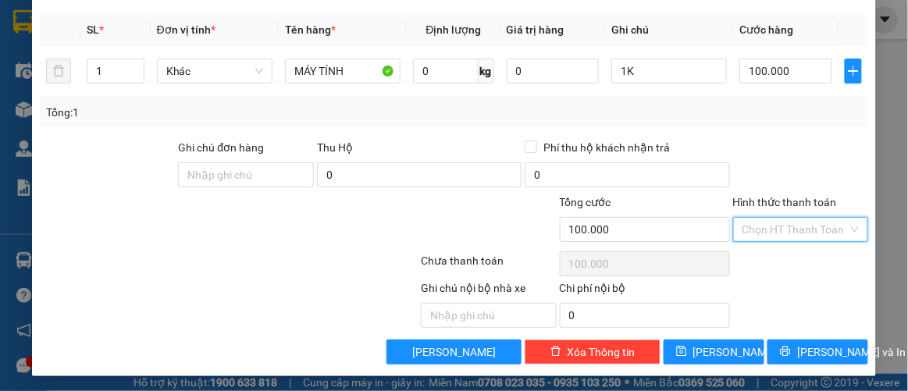
click at [792, 229] on input "Hình thức thanh toán" at bounding box center [796, 229] width 106 height 23
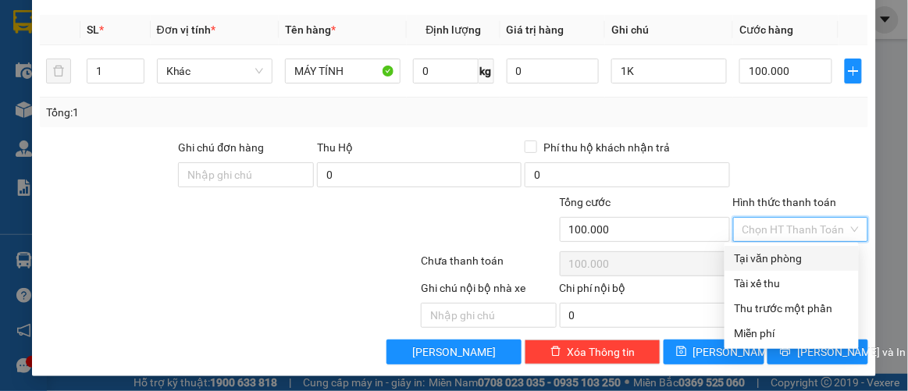
click at [785, 258] on div "Tại văn phòng" at bounding box center [792, 258] width 116 height 17
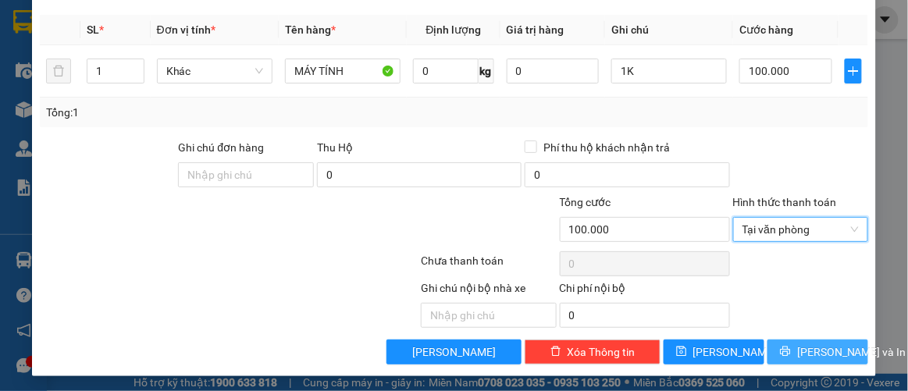
drag, startPoint x: 825, startPoint y: 344, endPoint x: 842, endPoint y: 346, distance: 17.3
click at [827, 344] on span "[PERSON_NAME] và In" at bounding box center [851, 352] width 109 height 17
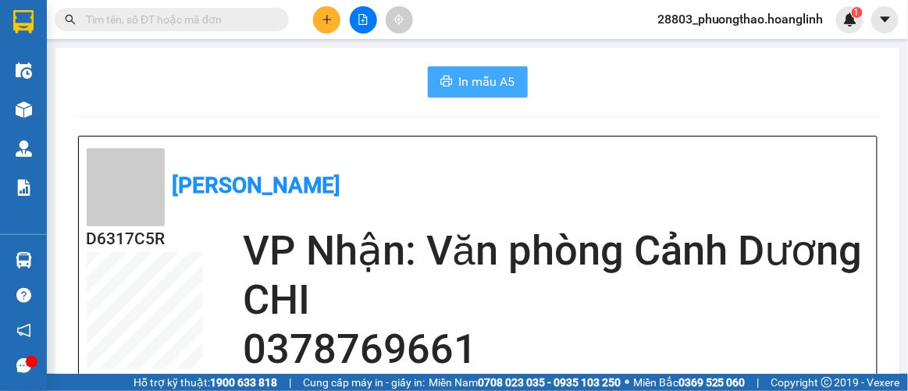
click at [474, 87] on span "In mẫu A5" at bounding box center [487, 82] width 56 height 20
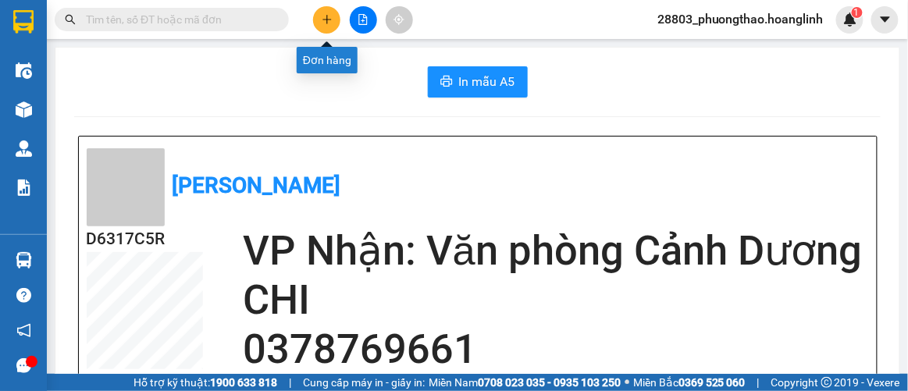
click at [330, 20] on icon "plus" at bounding box center [327, 19] width 11 height 11
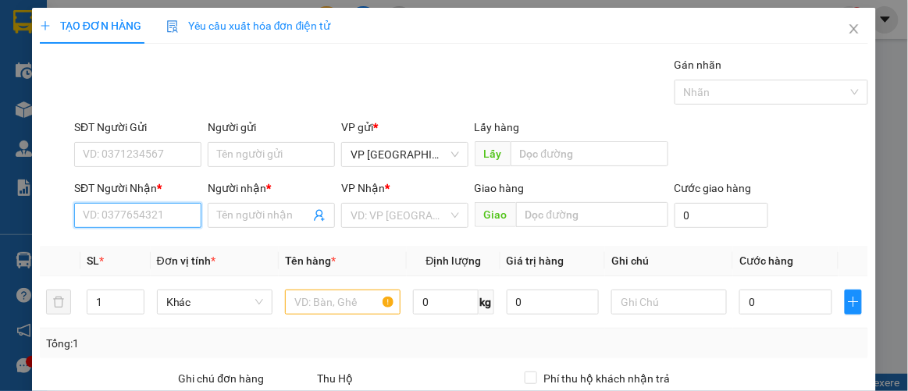
drag, startPoint x: 162, startPoint y: 220, endPoint x: 164, endPoint y: 204, distance: 16.6
click at [161, 220] on input "SĐT Người Nhận *" at bounding box center [137, 215] width 127 height 25
click at [119, 248] on div "0989172174 - TUẤN" at bounding box center [136, 245] width 107 height 17
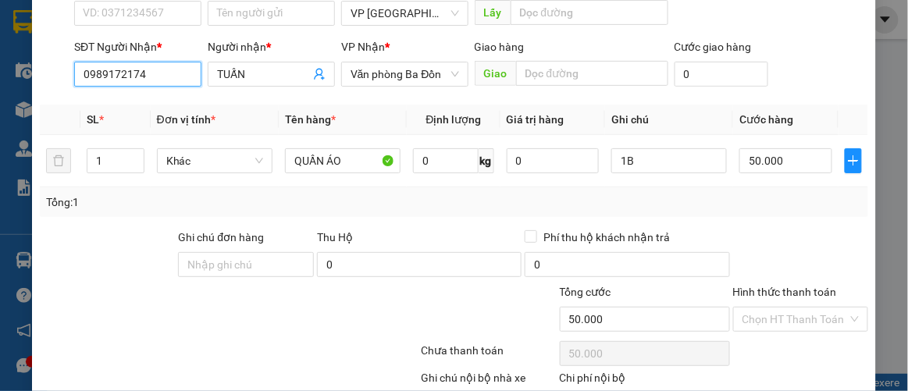
scroll to position [231, 0]
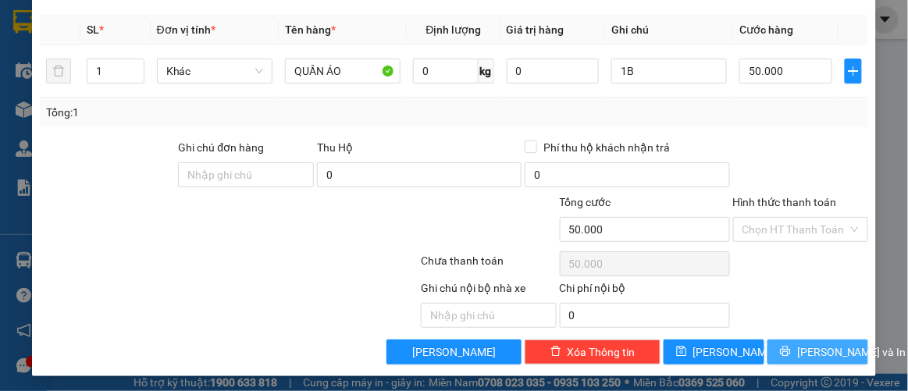
click at [802, 347] on span "[PERSON_NAME] và In" at bounding box center [851, 352] width 109 height 17
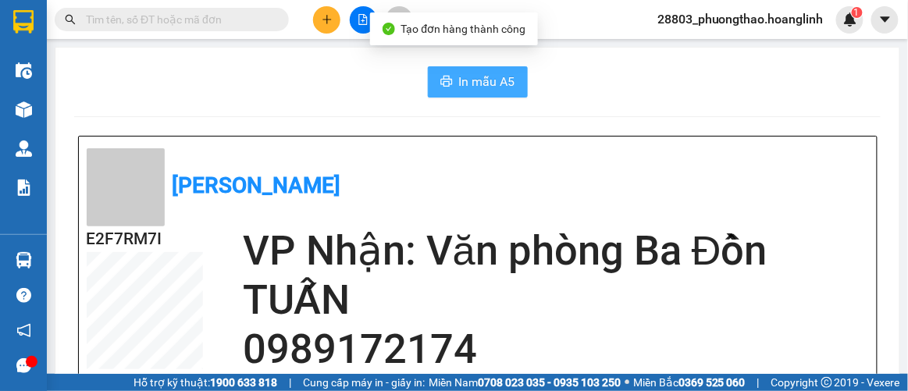
click at [511, 87] on button "In mẫu A5" at bounding box center [478, 81] width 100 height 31
